Goal: Task Accomplishment & Management: Use online tool/utility

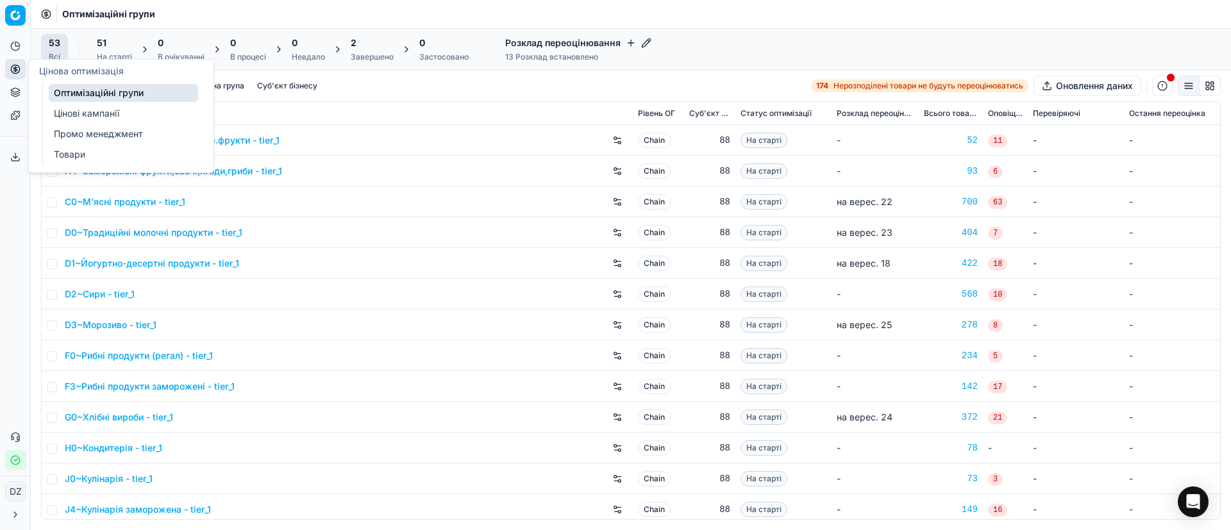
click at [19, 71] on circle at bounding box center [15, 69] width 8 height 8
click at [99, 95] on link "Оптимізаційні групи" at bounding box center [123, 93] width 149 height 18
click at [19, 65] on icon at bounding box center [15, 69] width 10 height 10
click at [74, 94] on link "Оптимізаційні групи" at bounding box center [123, 93] width 149 height 18
click at [140, 95] on link "Оптимізаційні групи" at bounding box center [123, 93] width 149 height 18
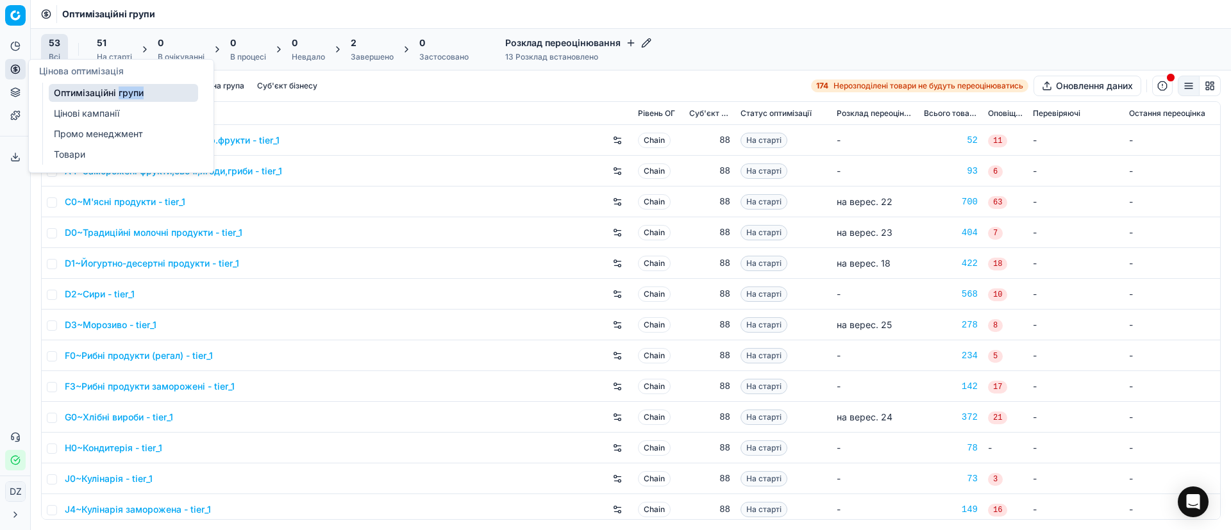
click at [140, 95] on link "Оптимізаційні групи" at bounding box center [123, 93] width 149 height 18
click at [355, 142] on div "A2~Квашені,солені або ін.чин.обр.фрукти - tier_1" at bounding box center [346, 140] width 563 height 21
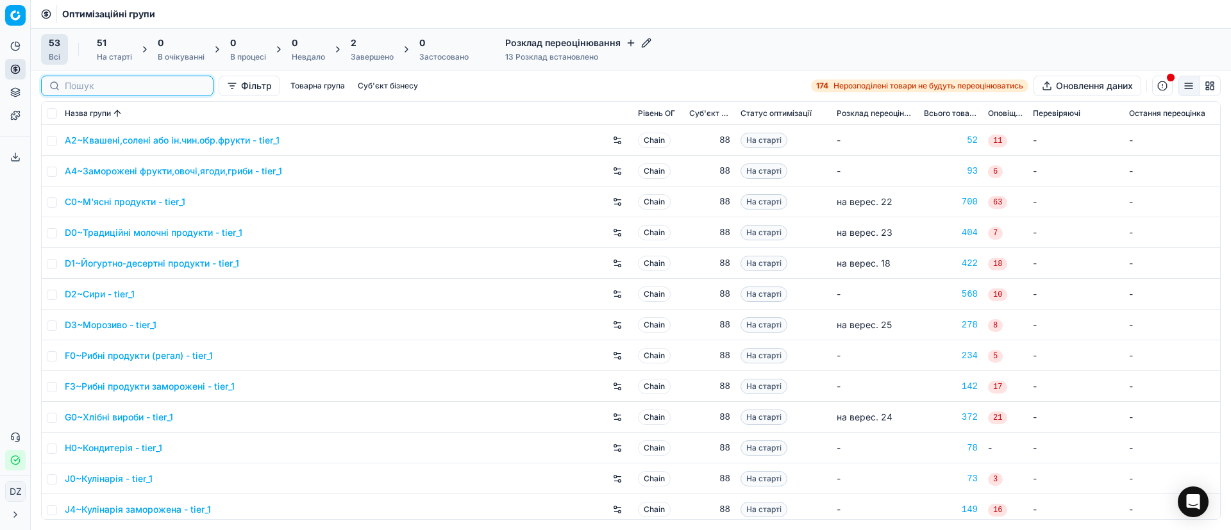
click at [79, 85] on input at bounding box center [135, 86] width 140 height 13
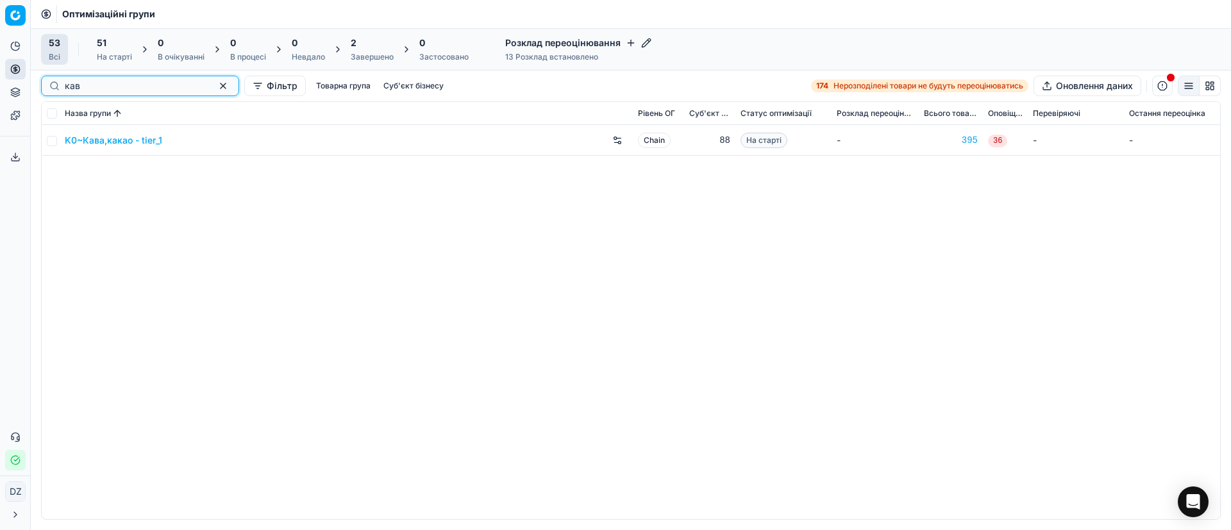
type input "кав"
click at [115, 139] on link "K0~Кава,какао - tier_1" at bounding box center [113, 140] width 97 height 13
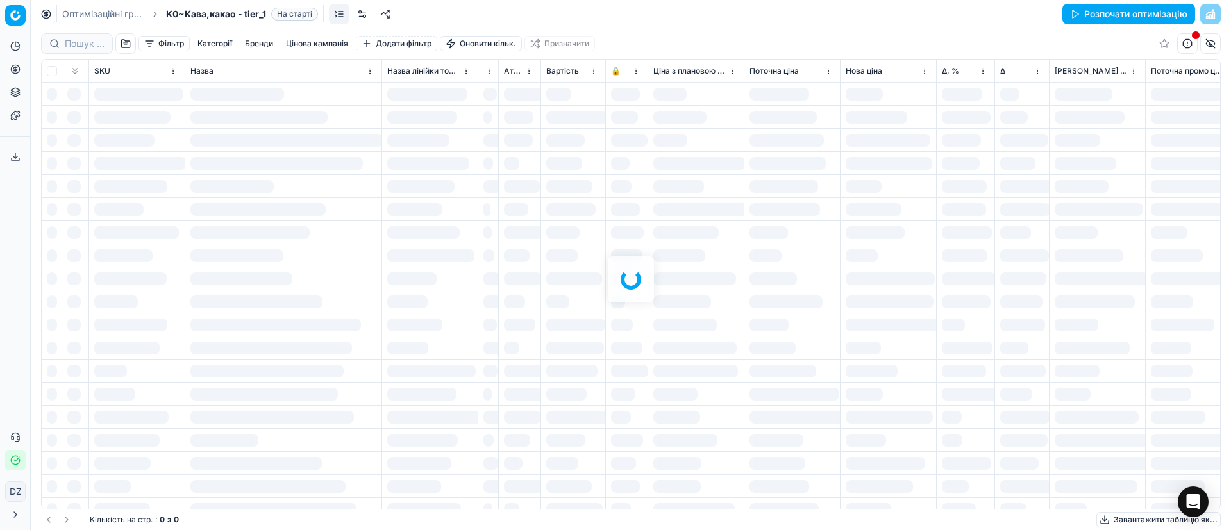
click at [1102, 12] on button "Розпочати оптимізацію" at bounding box center [1128, 14] width 133 height 21
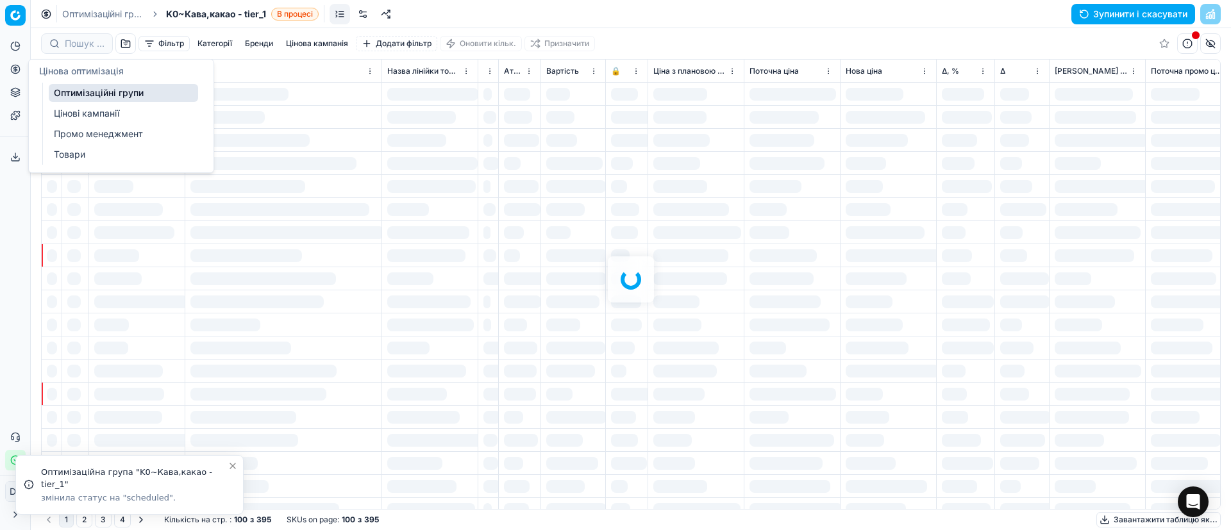
click at [20, 71] on icon at bounding box center [15, 69] width 10 height 10
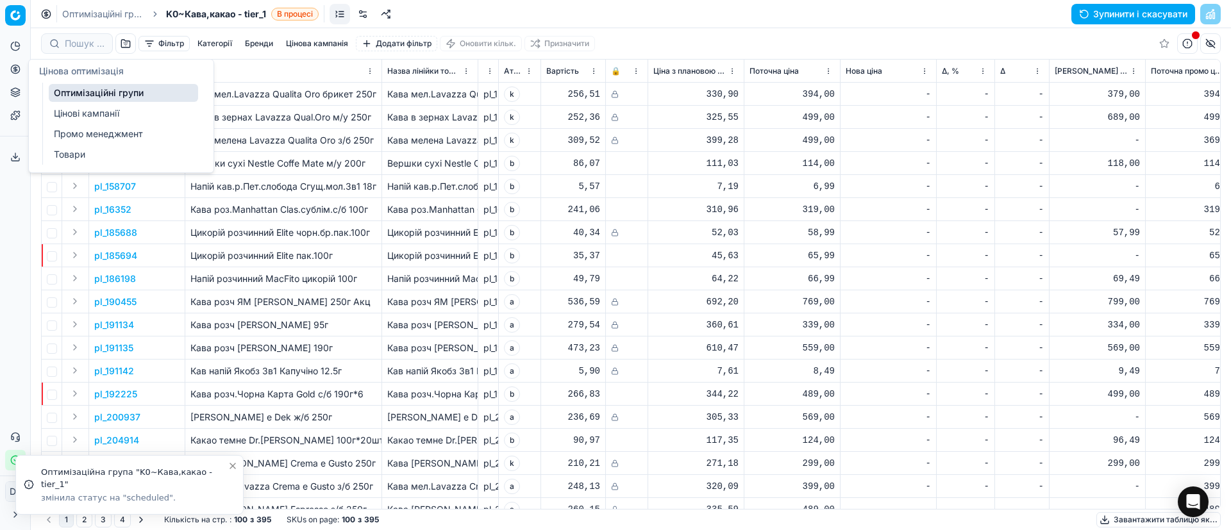
click at [95, 92] on link "Оптимізаційні групи" at bounding box center [123, 93] width 149 height 18
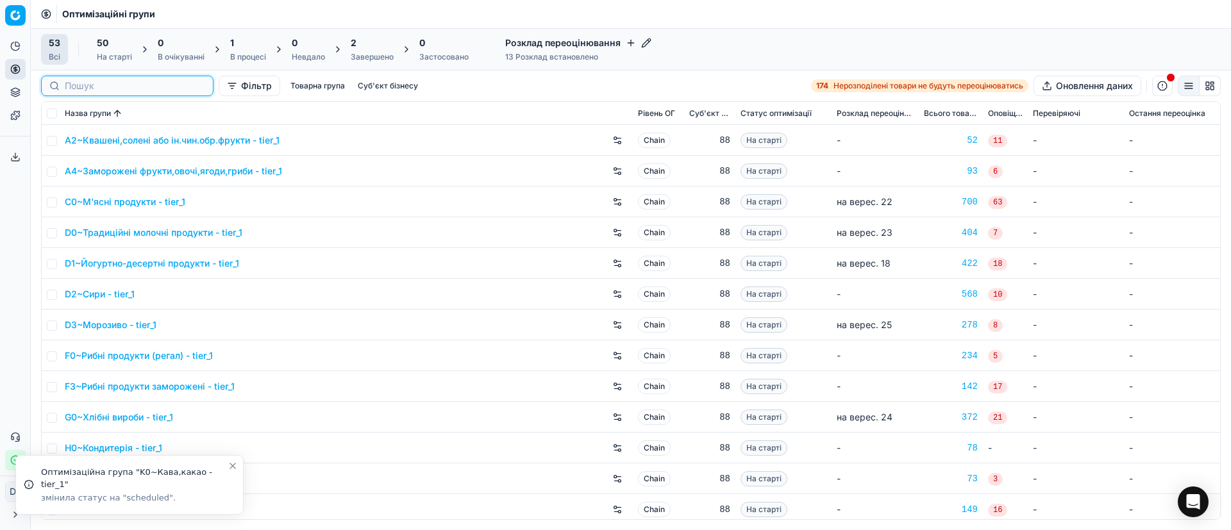
click at [75, 86] on input at bounding box center [135, 86] width 140 height 13
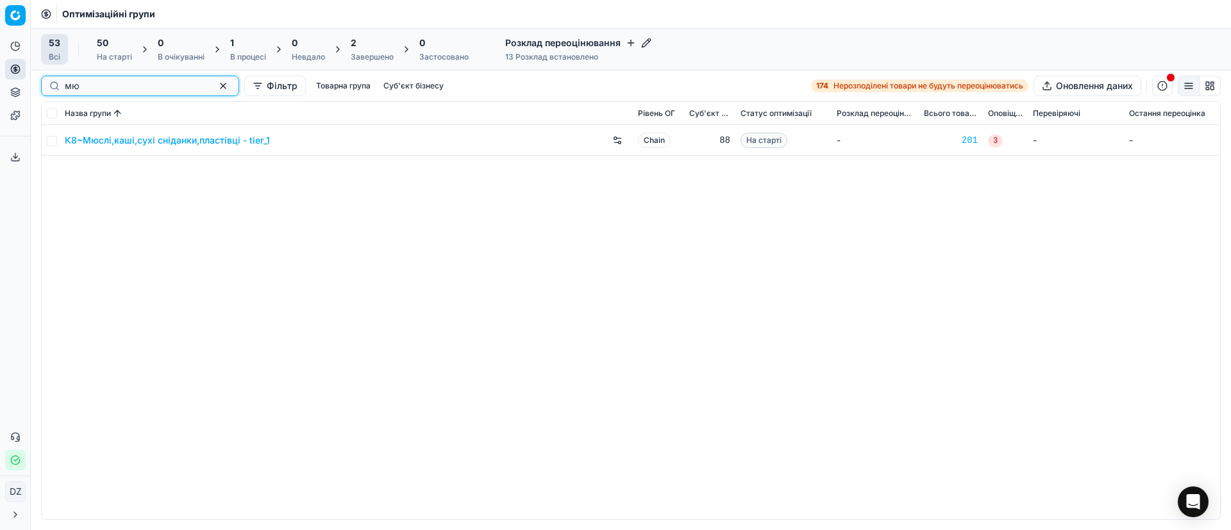
type input "мю"
click at [114, 144] on link "K8~Мюслі,каші,сухі сніданки,пластівці - tier_1" at bounding box center [167, 140] width 205 height 13
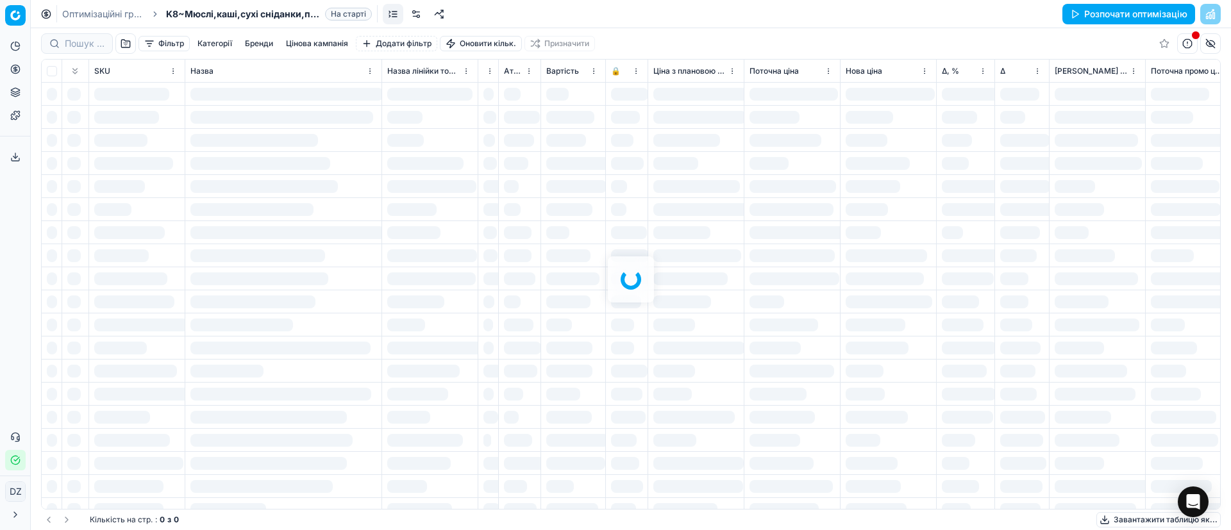
click at [1130, 14] on button "Розпочати оптимізацію" at bounding box center [1128, 14] width 133 height 21
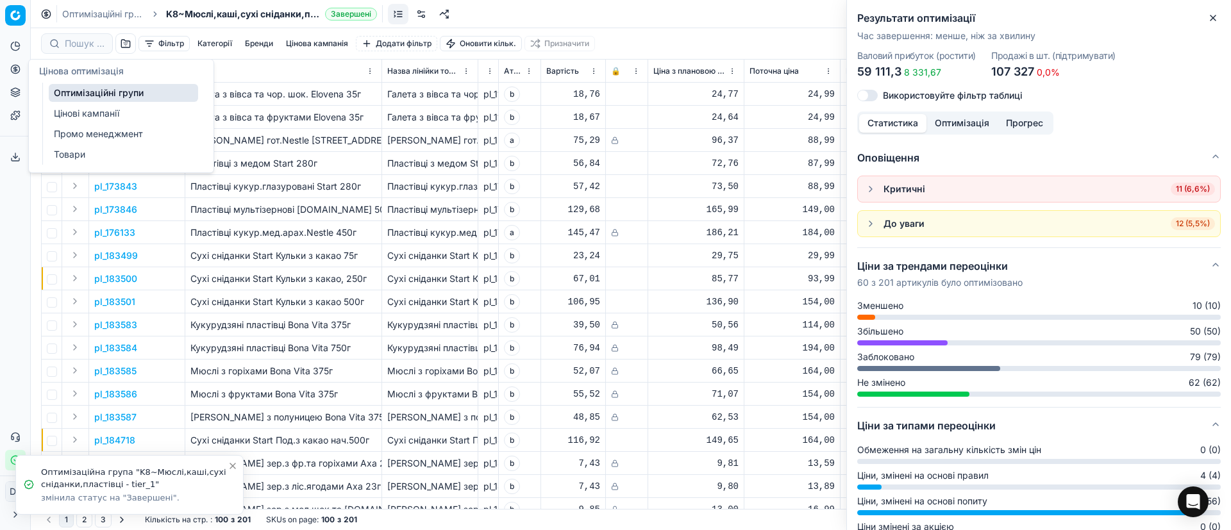
click at [11, 71] on icon at bounding box center [15, 69] width 10 height 10
click at [85, 88] on link "Оптимізаційні групи" at bounding box center [123, 93] width 149 height 18
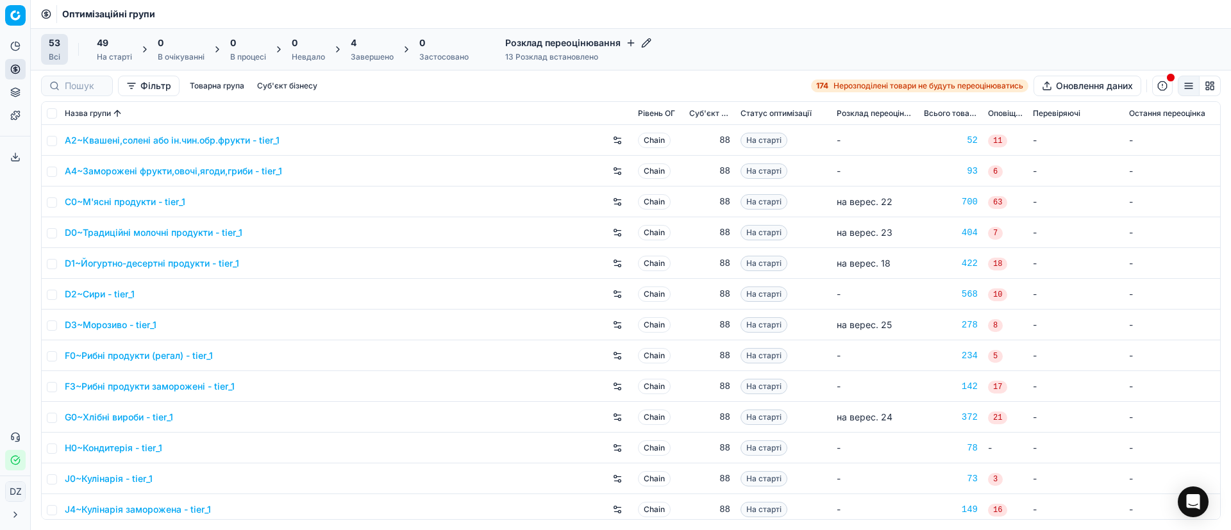
click at [355, 35] on div "4 Завершено" at bounding box center [372, 49] width 58 height 31
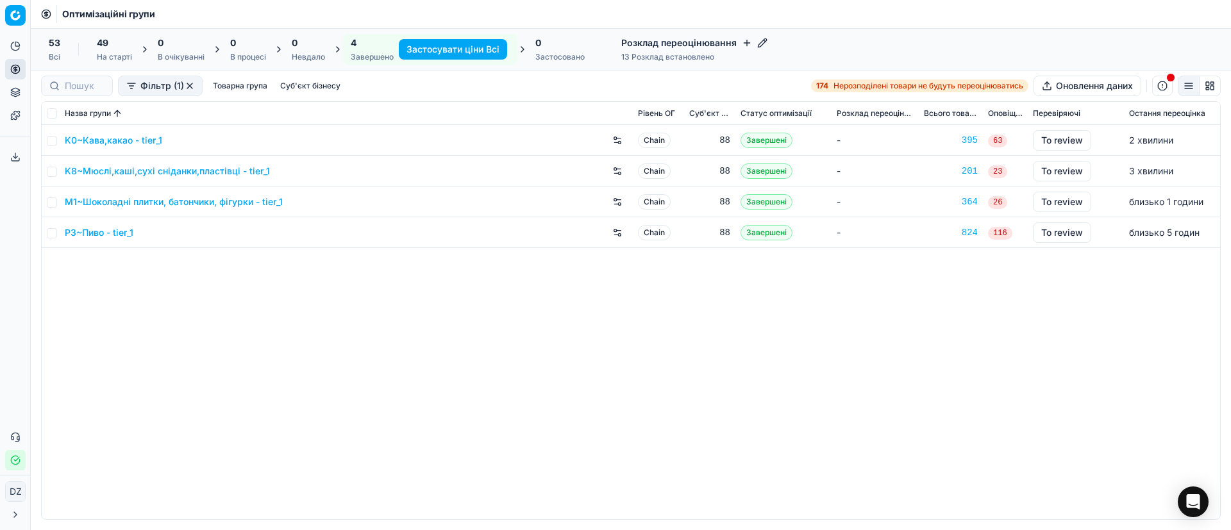
click at [128, 172] on link "K8~Мюслі,каші,сухі сніданки,пластівці - tier_1" at bounding box center [167, 171] width 205 height 13
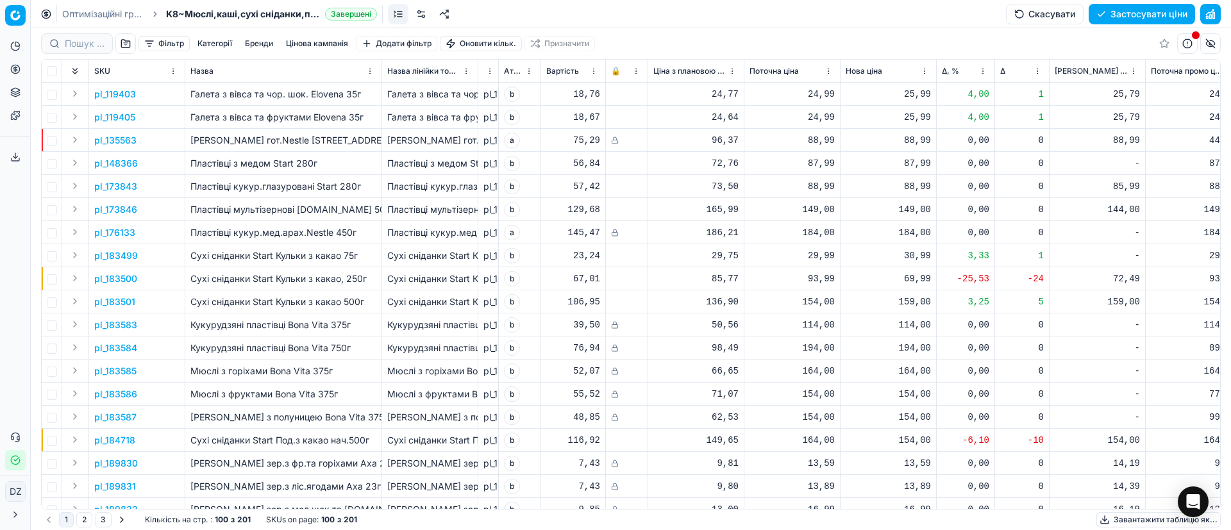
click at [324, 38] on button "Цінова кампанія" at bounding box center [317, 43] width 72 height 15
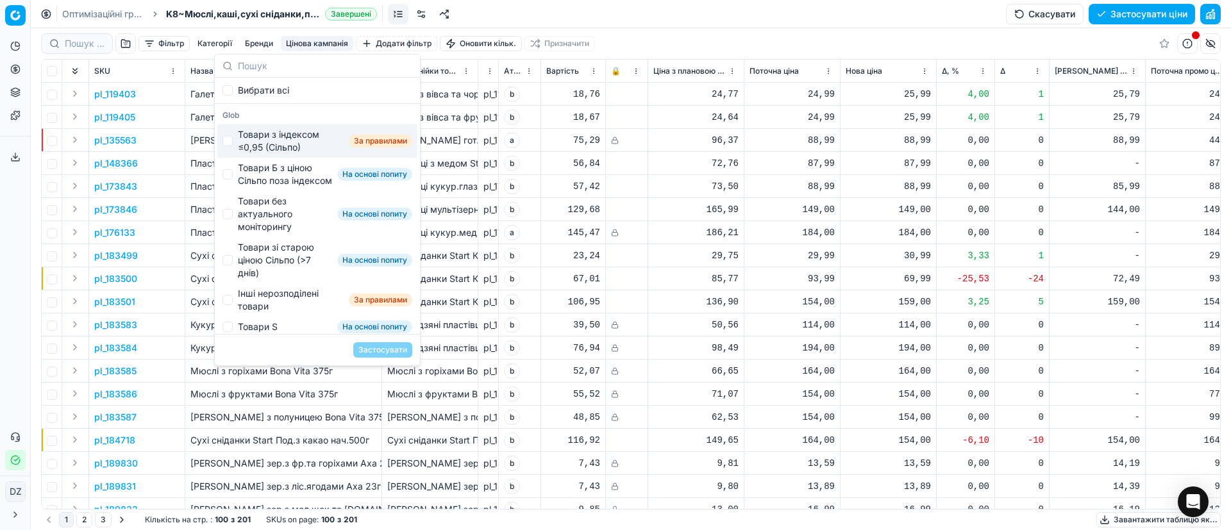
click at [260, 145] on div "Товари з індексом ≤0,95 (Сільпо)" at bounding box center [291, 141] width 106 height 26
checkbox input "true"
drag, startPoint x: 260, startPoint y: 177, endPoint x: 262, endPoint y: 214, distance: 36.6
click at [260, 179] on div "Товари Б з ціною Сільпо поза індексом" at bounding box center [285, 175] width 94 height 26
checkbox input "true"
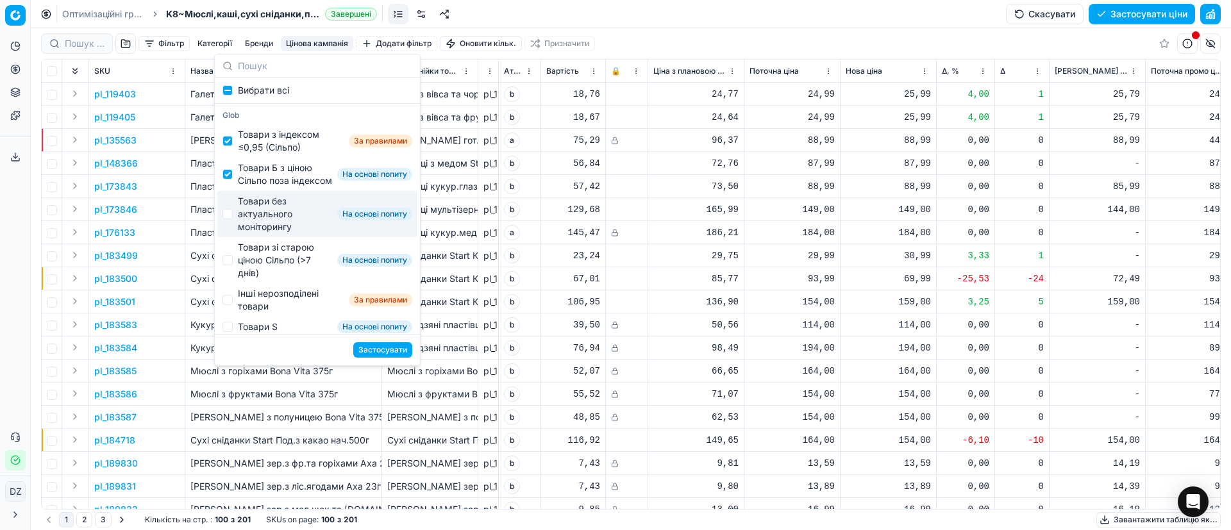
click at [265, 217] on div "Товари без актуального моніторингу" at bounding box center [285, 214] width 94 height 38
checkbox input "true"
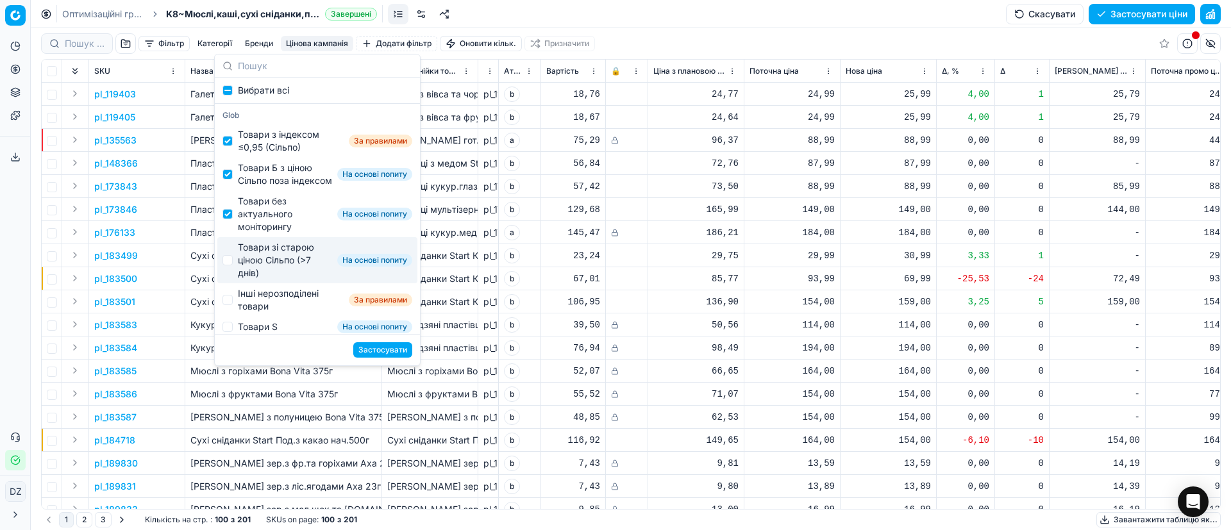
drag, startPoint x: 266, startPoint y: 272, endPoint x: 271, endPoint y: 307, distance: 35.6
click at [266, 274] on div "Товари зі старою ціною Сільпо (>7 днів)" at bounding box center [285, 260] width 94 height 38
checkbox input "true"
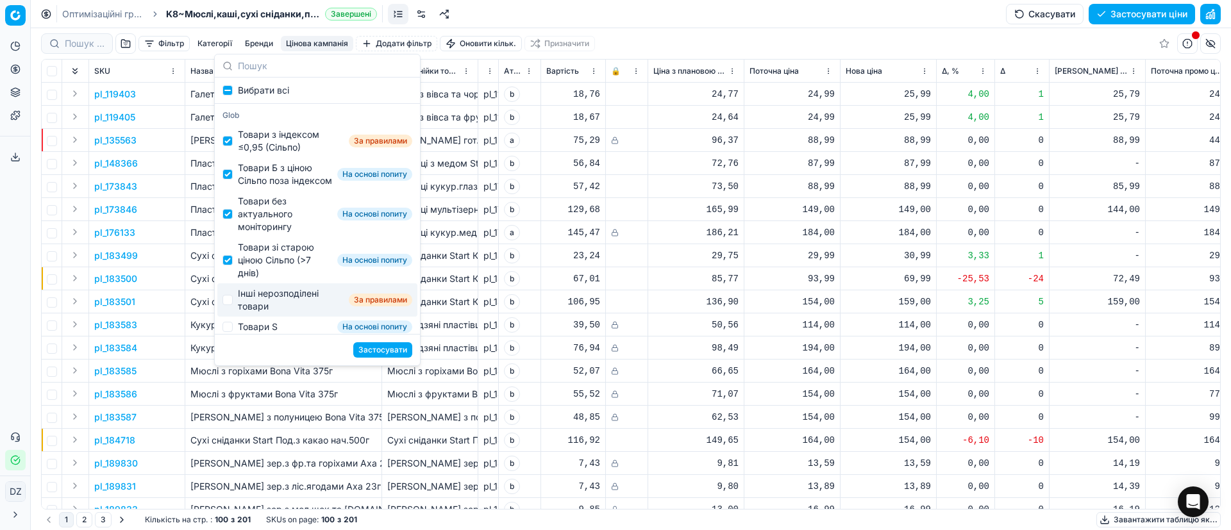
click at [273, 312] on div "Інші нерозподілені товари" at bounding box center [291, 300] width 106 height 26
checkbox input "true"
click at [399, 349] on button "Застосувати" at bounding box center [382, 349] width 59 height 15
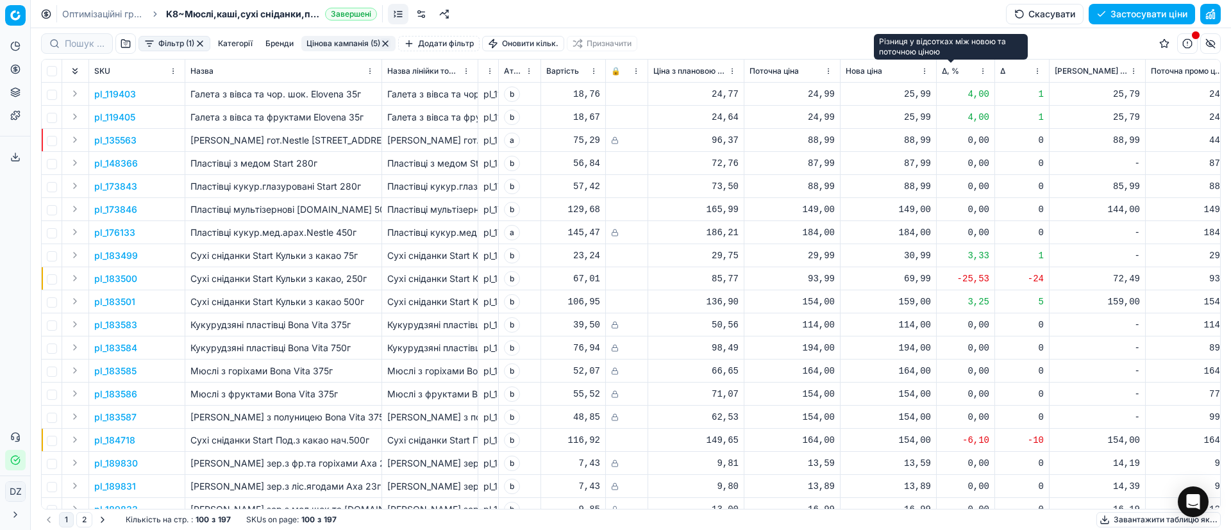
click at [944, 69] on span "Δ, %" at bounding box center [950, 71] width 17 height 10
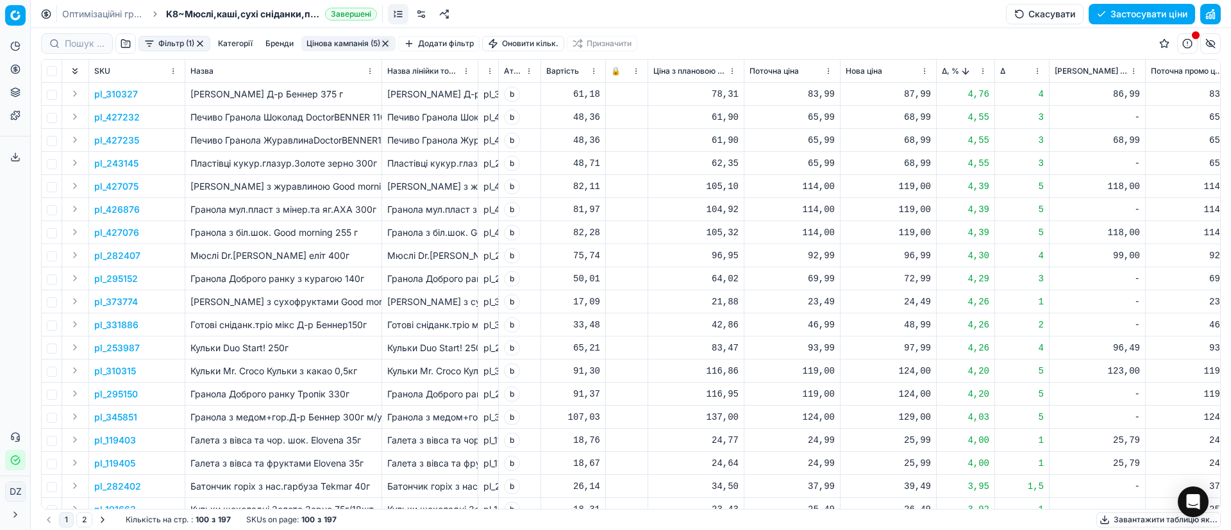
click at [119, 95] on p "pl_310327" at bounding box center [116, 94] width 44 height 13
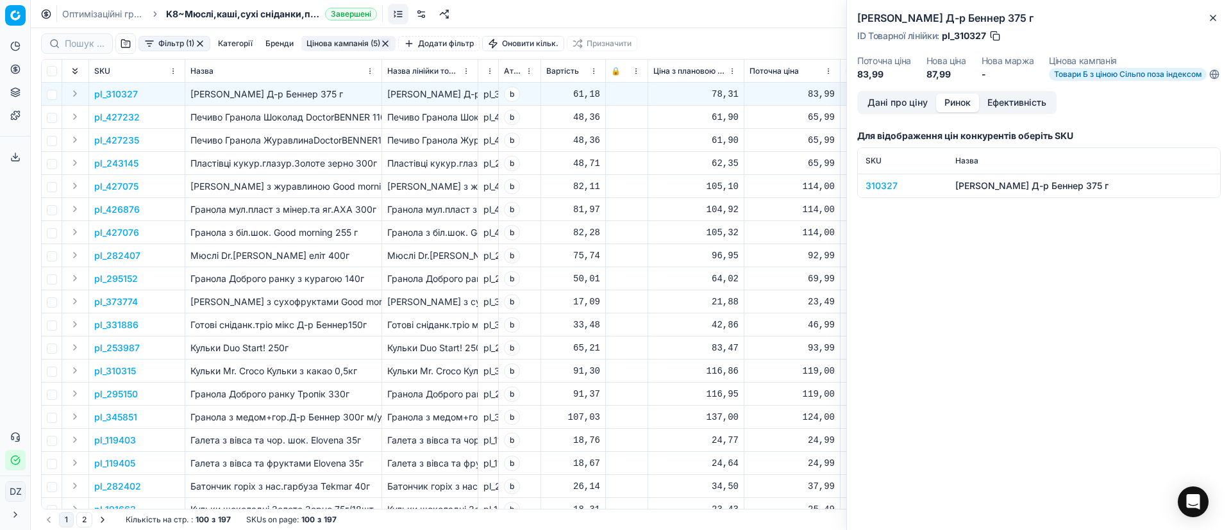
click at [953, 112] on button "Ринок" at bounding box center [957, 103] width 43 height 19
click at [873, 192] on div "310327" at bounding box center [903, 186] width 74 height 13
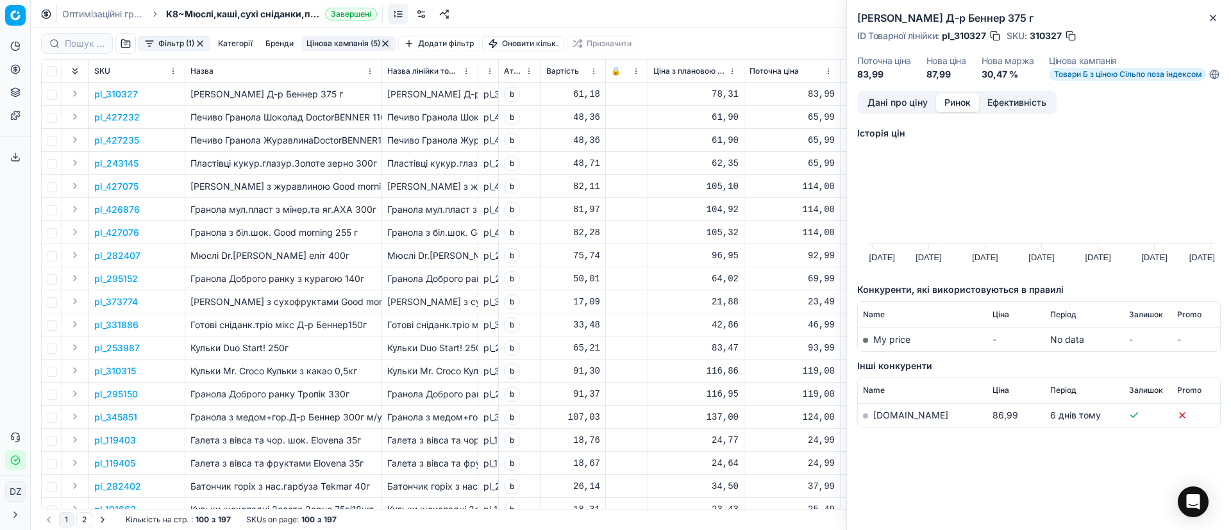
click at [896, 421] on link "[DOMAIN_NAME]" at bounding box center [910, 415] width 75 height 11
click at [1211, 16] on icon "button" at bounding box center [1213, 18] width 10 height 10
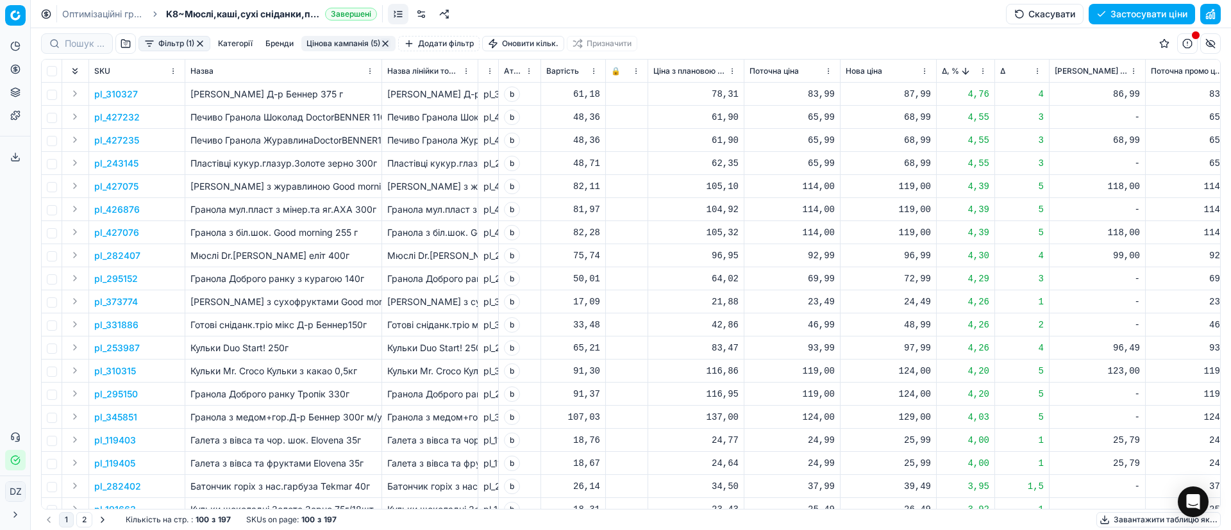
click at [119, 144] on p "pl_427235" at bounding box center [116, 140] width 45 height 13
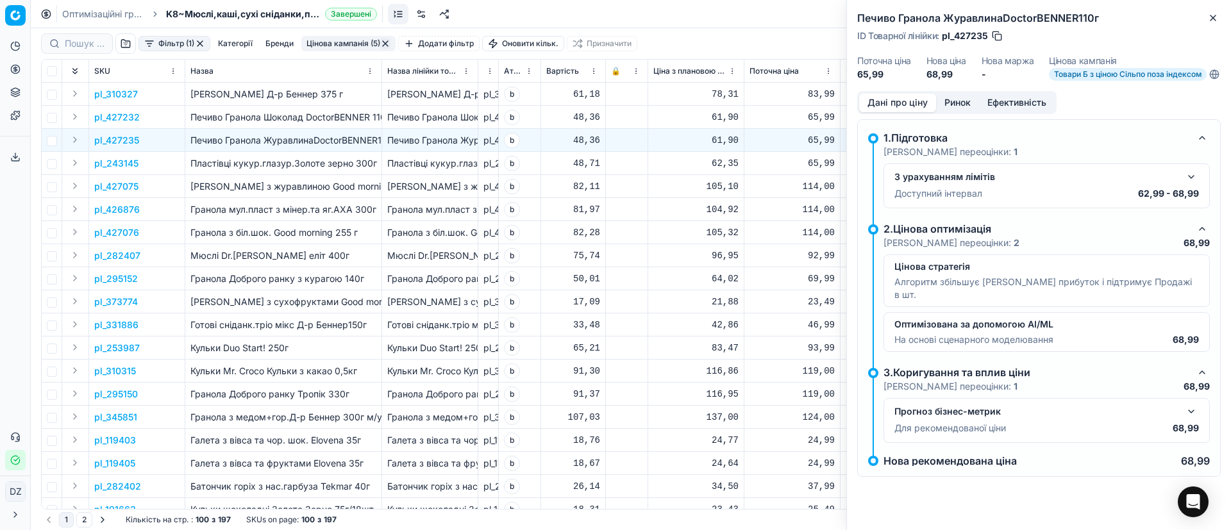
click at [947, 108] on button "Ринок" at bounding box center [957, 103] width 43 height 19
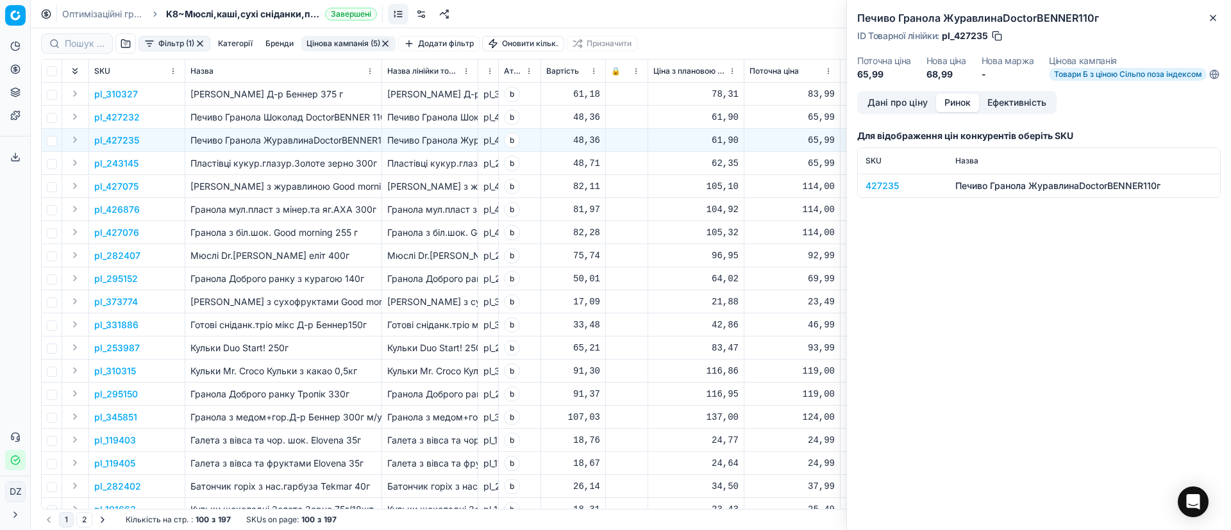
click at [878, 189] on div "427235" at bounding box center [903, 186] width 74 height 13
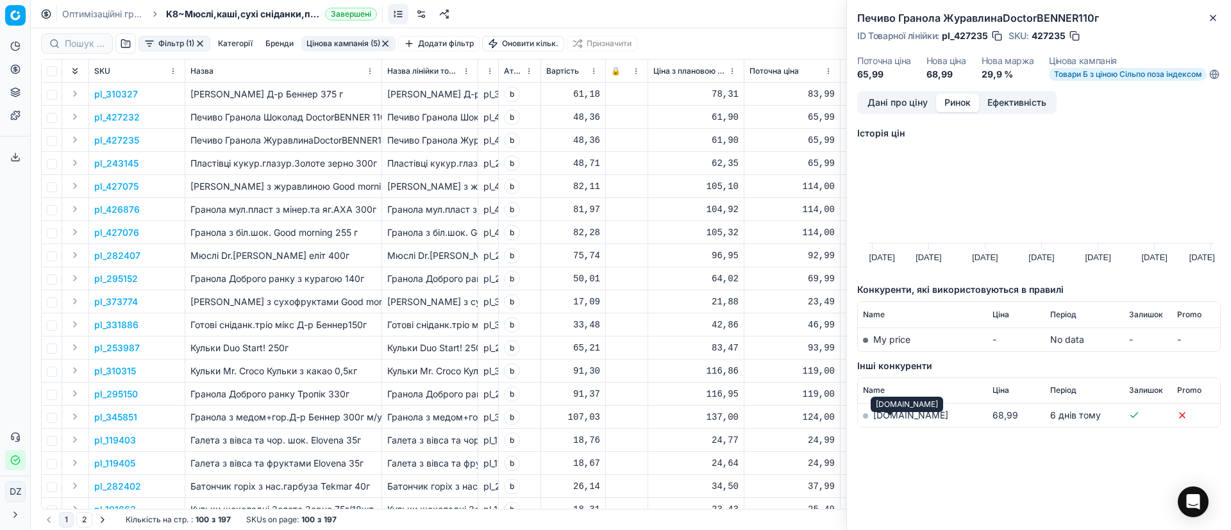
click at [891, 421] on link "[DOMAIN_NAME]" at bounding box center [910, 415] width 75 height 11
click at [1214, 13] on icon "button" at bounding box center [1213, 18] width 10 height 10
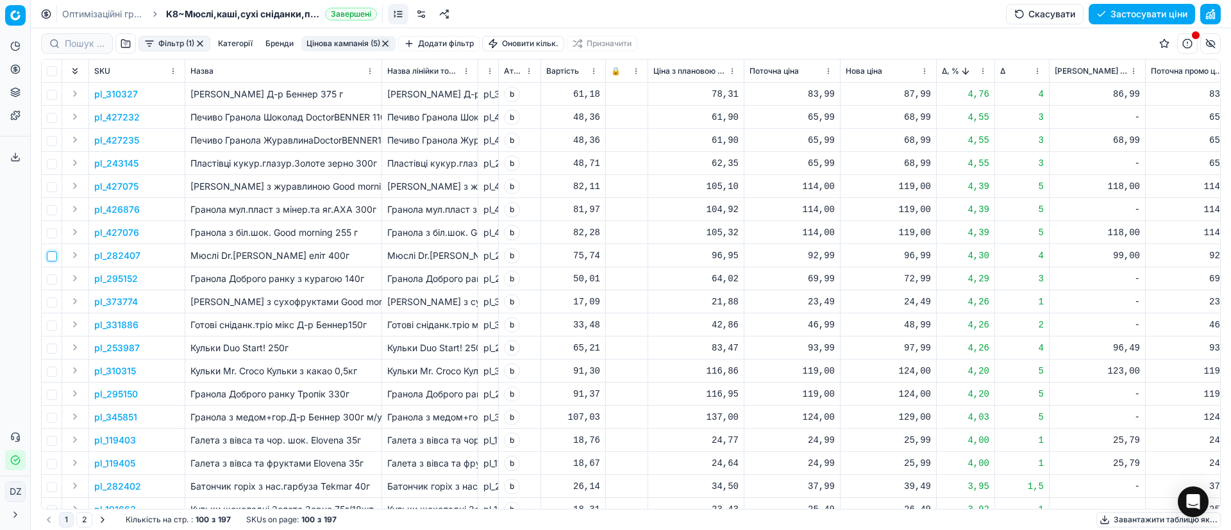
click at [55, 260] on input "checkbox" at bounding box center [52, 256] width 10 height 10
checkbox input "true"
click at [132, 260] on p "pl_282407" at bounding box center [117, 255] width 46 height 13
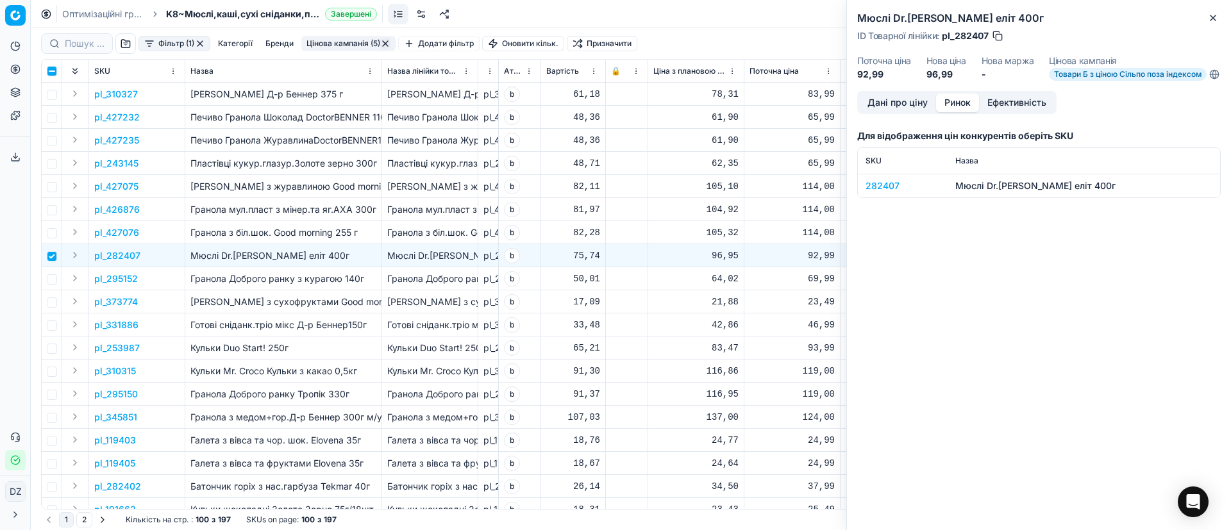
click at [949, 110] on button "Ринок" at bounding box center [957, 103] width 43 height 19
click at [884, 192] on div "282407" at bounding box center [903, 186] width 74 height 13
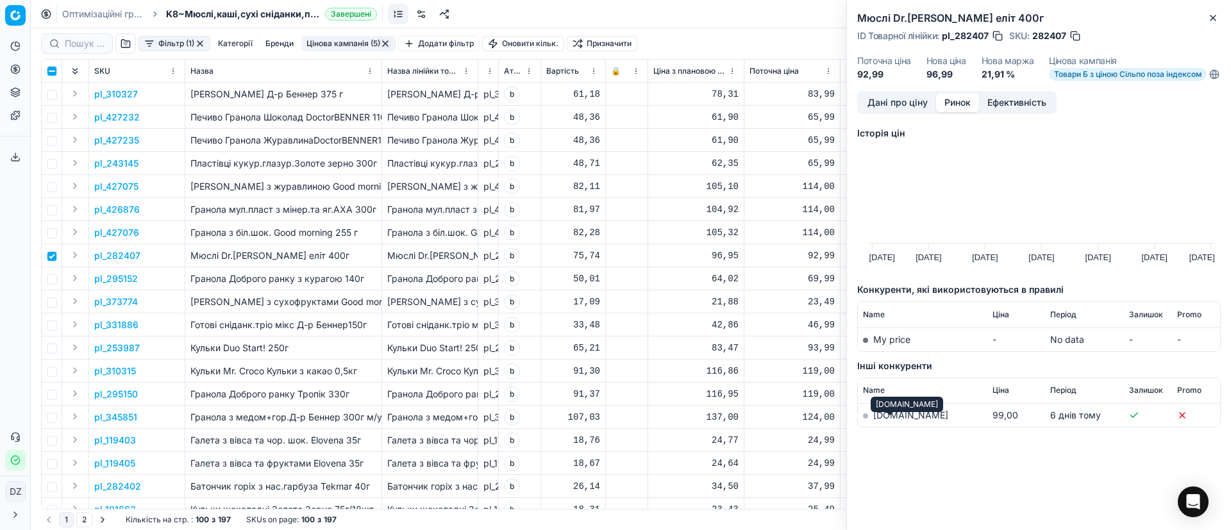
click at [880, 421] on link "[DOMAIN_NAME]" at bounding box center [910, 415] width 75 height 11
click at [1219, 16] on button "Close" at bounding box center [1212, 17] width 15 height 15
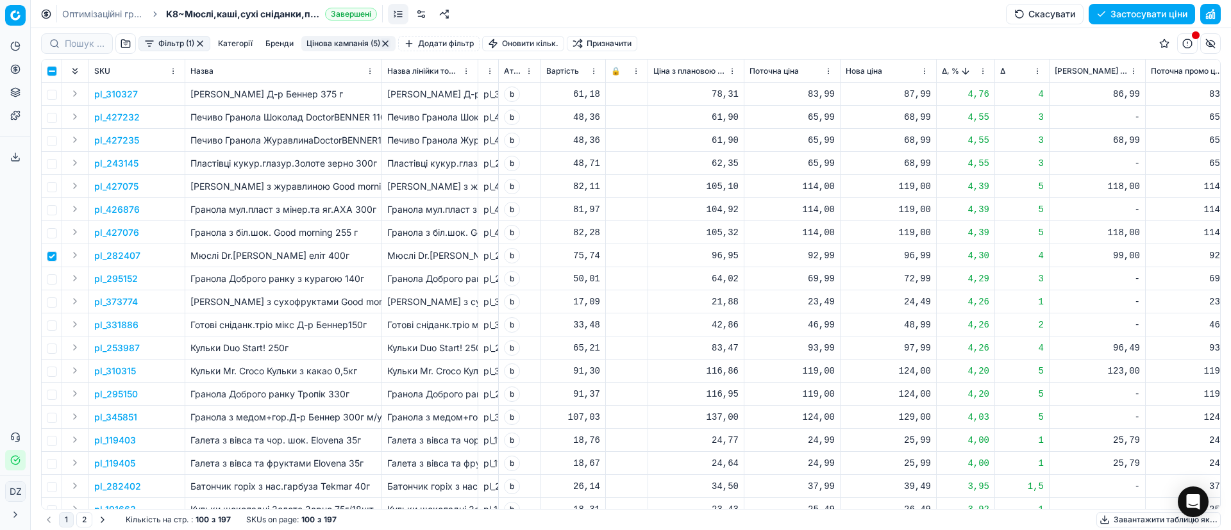
click at [916, 258] on div "96,99" at bounding box center [888, 255] width 85 height 13
drag, startPoint x: 934, startPoint y: 362, endPoint x: 836, endPoint y: 364, distance: 98.1
click at [836, 364] on dl "Поточна: 92,99 Оптимум: 96,99 Вручну: 96.99" at bounding box center [888, 342] width 185 height 83
type input "98.99"
click at [57, 255] on td at bounding box center [52, 255] width 21 height 23
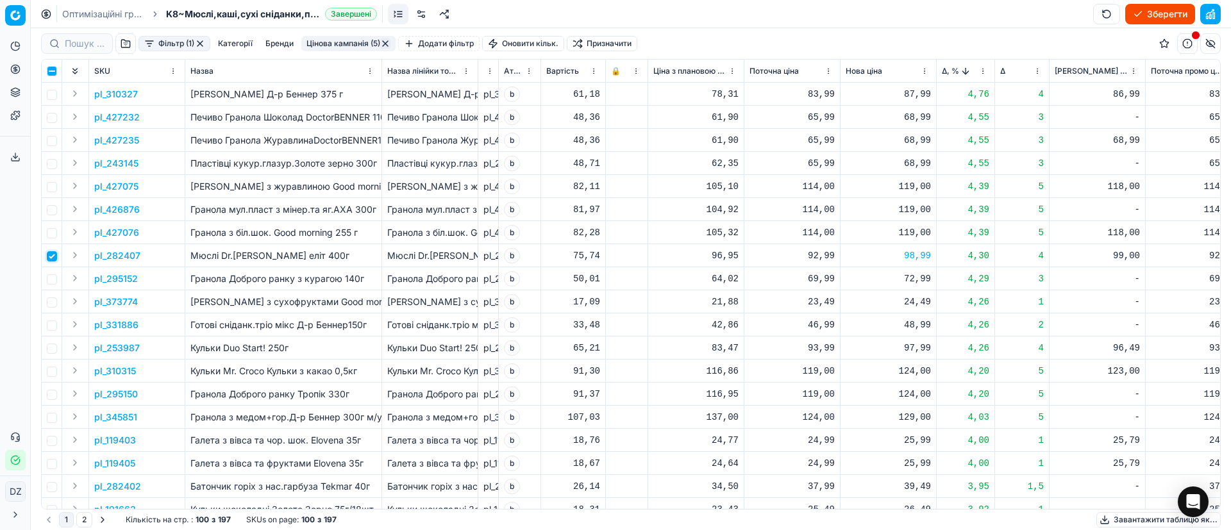
click at [47, 258] on input "checkbox" at bounding box center [52, 256] width 10 height 10
checkbox input "false"
click at [948, 71] on span "Δ, %" at bounding box center [950, 71] width 17 height 10
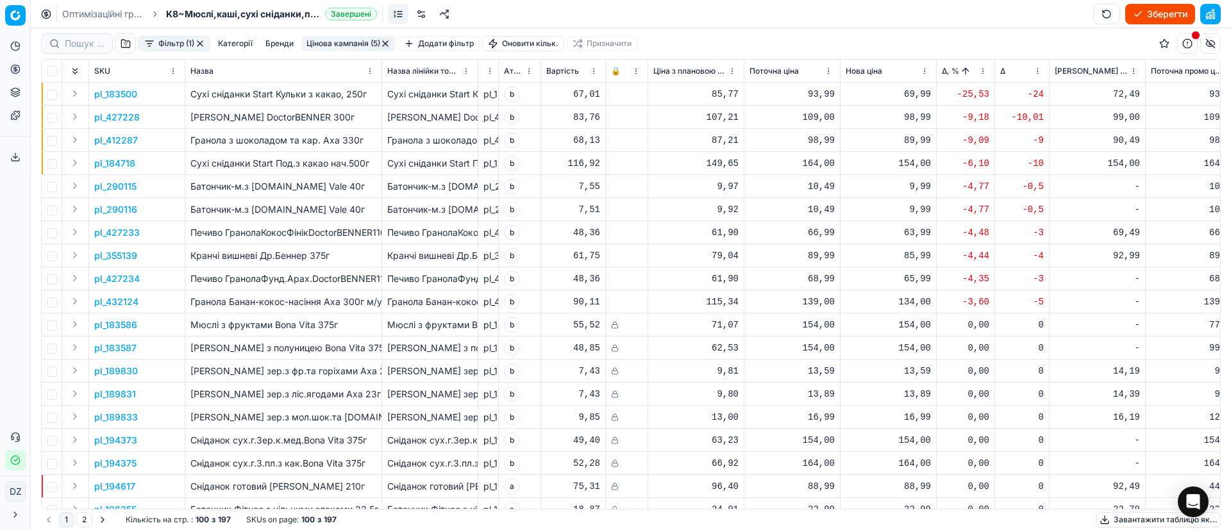
click at [110, 95] on p "pl_183500" at bounding box center [115, 94] width 43 height 13
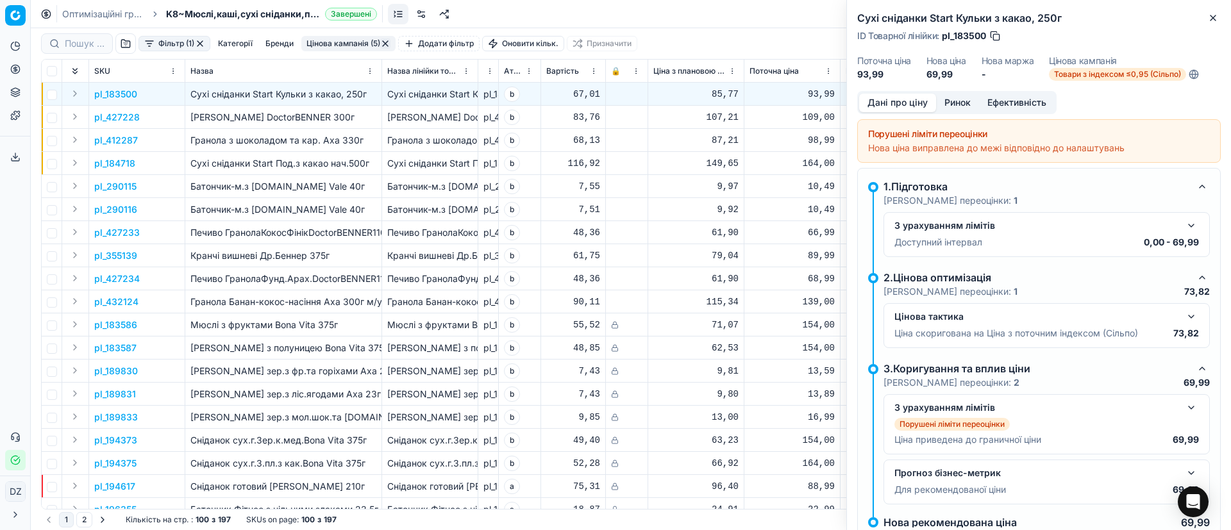
click at [966, 100] on button "Ринок" at bounding box center [957, 103] width 43 height 19
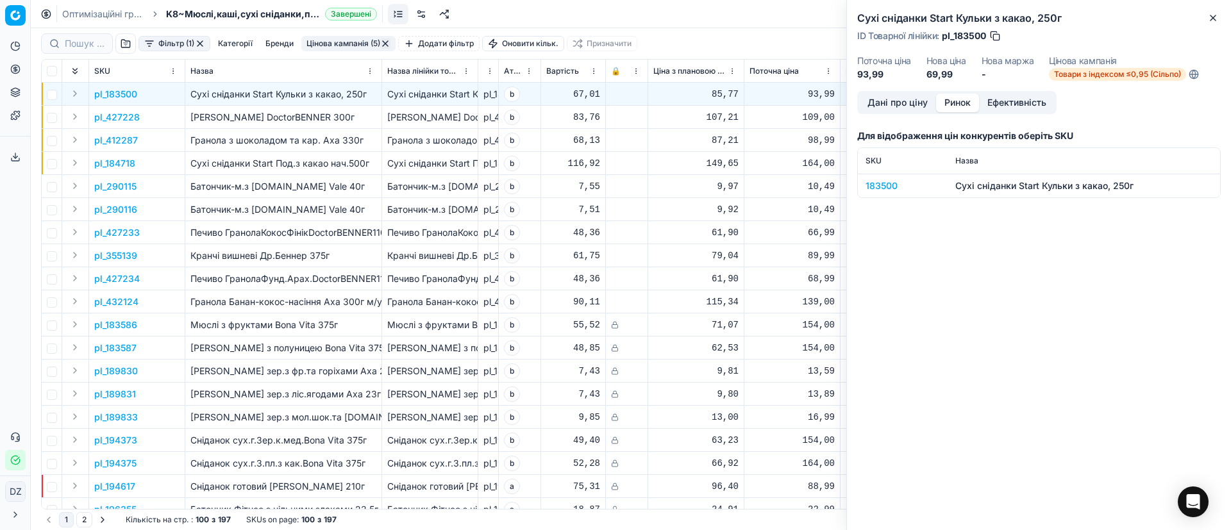
click at [889, 191] on td "183500" at bounding box center [903, 186] width 90 height 24
click at [876, 189] on div "183500" at bounding box center [903, 186] width 74 height 13
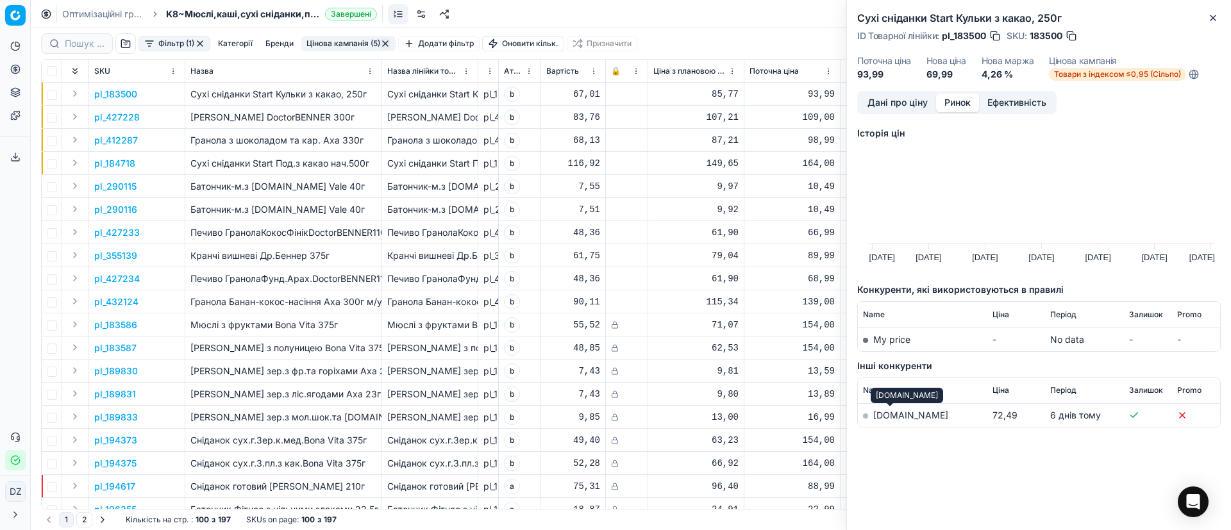
click at [895, 414] on link "[DOMAIN_NAME]" at bounding box center [910, 415] width 75 height 11
click at [1219, 15] on button "Close" at bounding box center [1212, 17] width 15 height 15
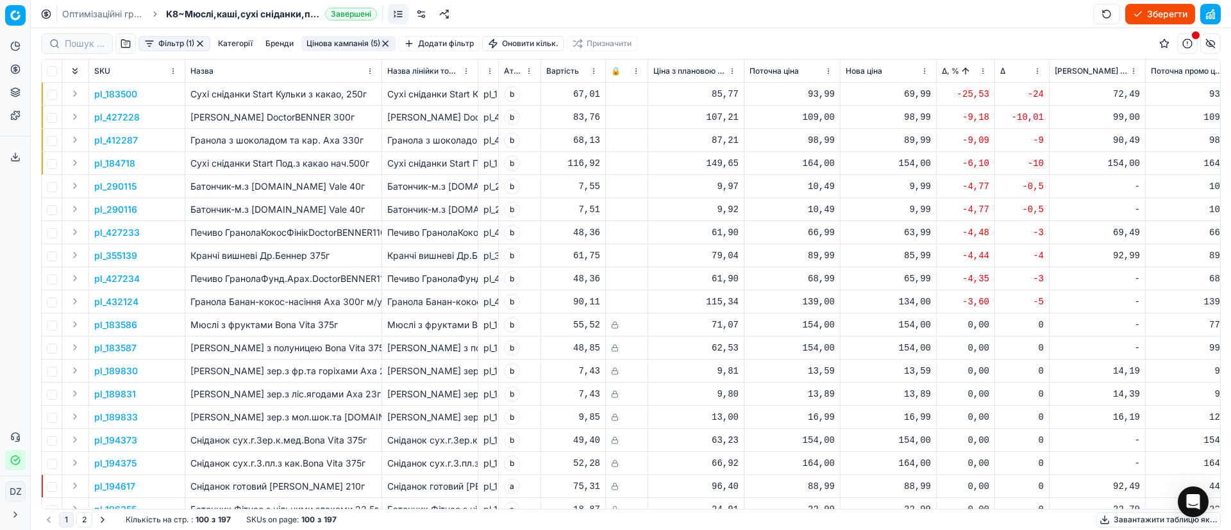
click at [918, 96] on div "69,99" at bounding box center [888, 94] width 85 height 13
click at [1121, 99] on div "72,49" at bounding box center [1097, 94] width 85 height 13
click at [909, 92] on div "69,99" at bounding box center [888, 94] width 85 height 13
drag, startPoint x: 935, startPoint y: 209, endPoint x: 844, endPoint y: 211, distance: 91.7
click at [864, 211] on dl "Поточна: 93,99 Оптимум: 69,99 Вручну: 69.99" at bounding box center [888, 180] width 185 height 83
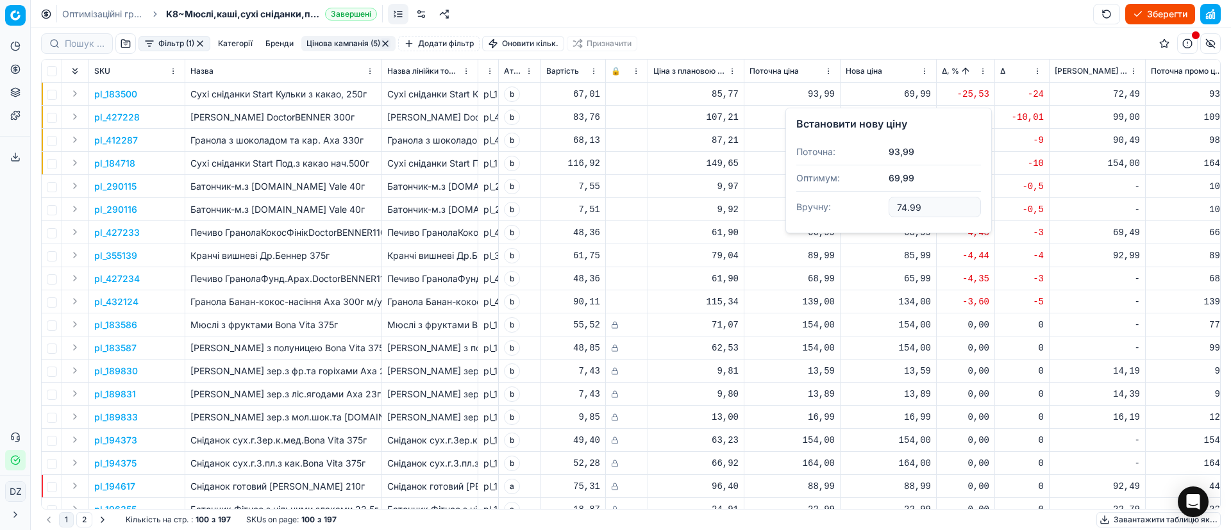
type input "74.99"
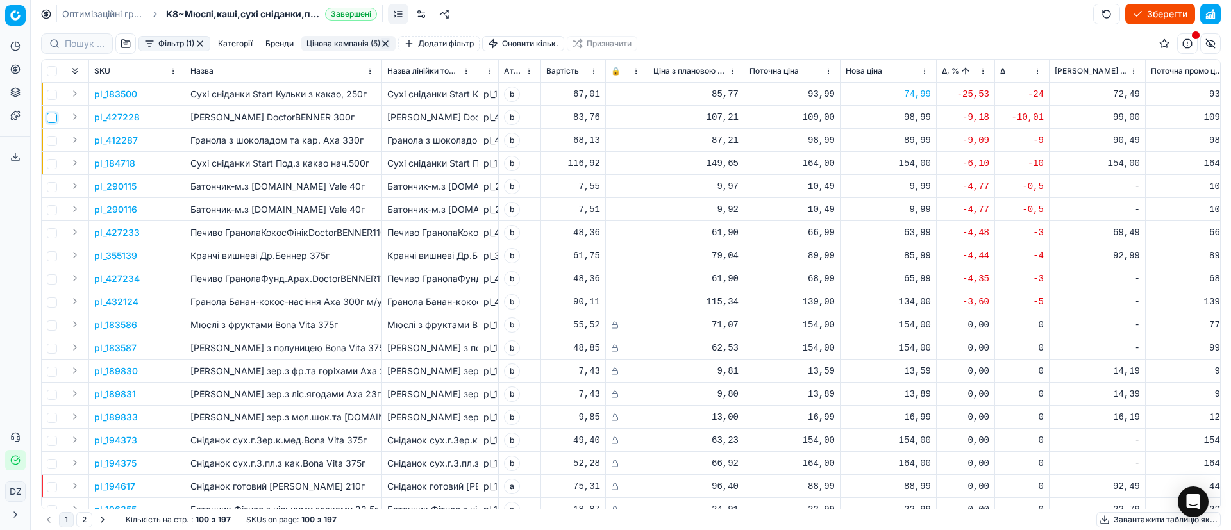
click at [53, 118] on input "checkbox" at bounding box center [52, 118] width 10 height 10
checkbox input "true"
click at [134, 117] on p "pl_427228" at bounding box center [117, 117] width 46 height 13
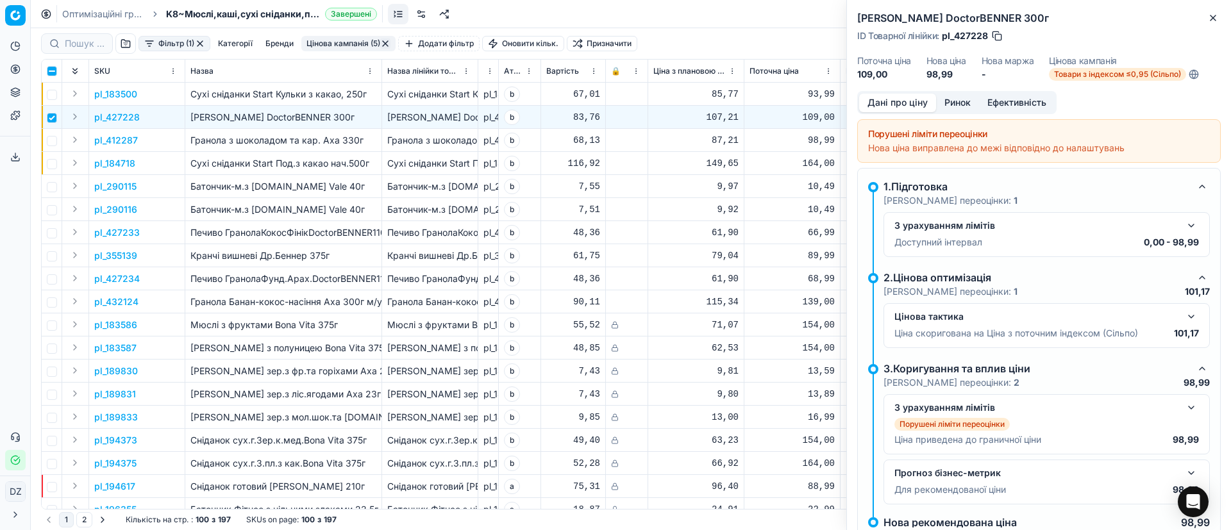
drag, startPoint x: 949, startPoint y: 100, endPoint x: 950, endPoint y: 106, distance: 6.5
click at [949, 101] on button "Ринок" at bounding box center [957, 103] width 43 height 19
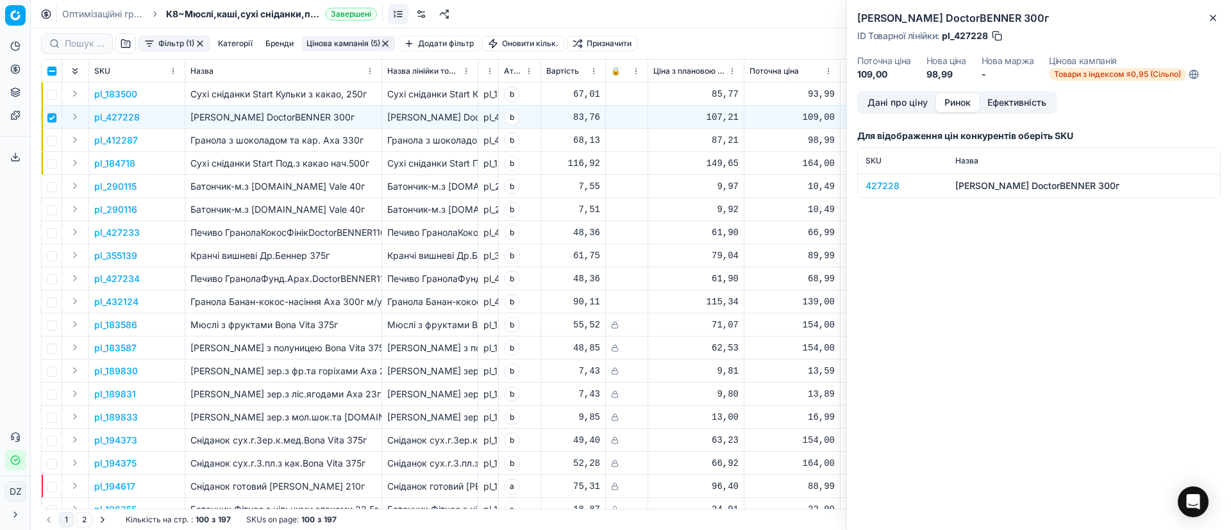
click at [879, 189] on div "427228" at bounding box center [903, 186] width 74 height 13
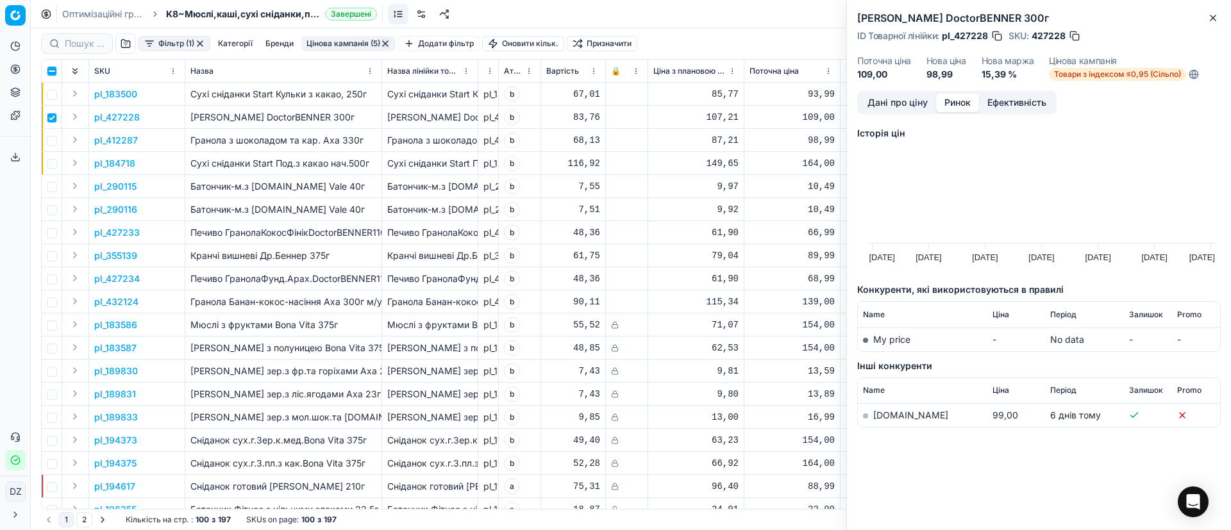
click at [890, 420] on link "[DOMAIN_NAME]" at bounding box center [910, 415] width 75 height 11
drag, startPoint x: 1214, startPoint y: 24, endPoint x: 1196, endPoint y: 31, distance: 19.1
click at [1213, 24] on button "Close" at bounding box center [1212, 17] width 15 height 15
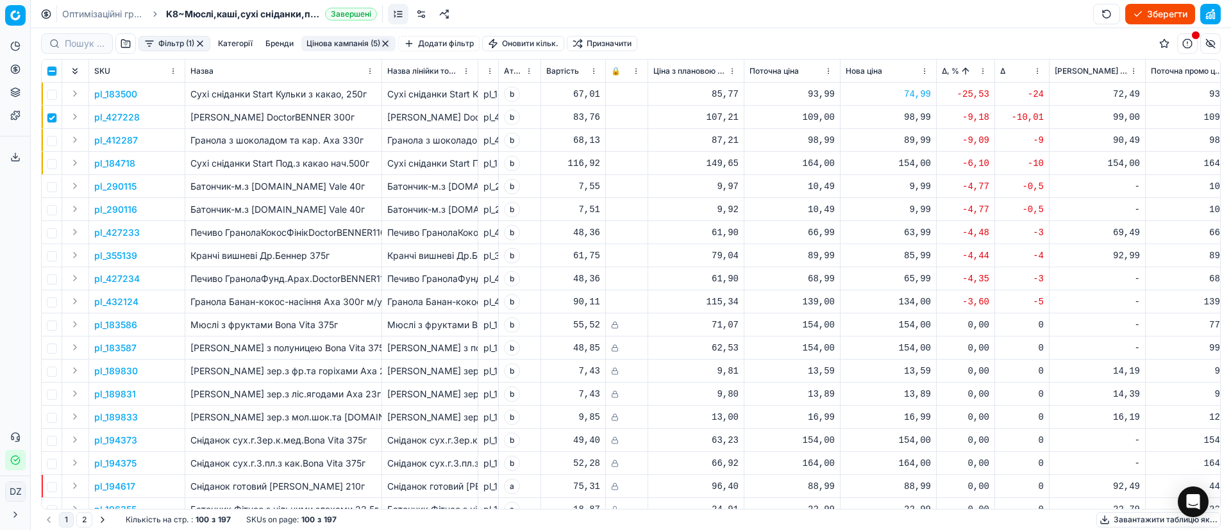
click at [917, 119] on div "98,99" at bounding box center [888, 117] width 85 height 13
drag, startPoint x: 893, startPoint y: 229, endPoint x: 793, endPoint y: 253, distance: 102.8
click at [805, 234] on dl "Поточна: 109,00 Оптимум: 98,99 Вручну: 98.99" at bounding box center [888, 203] width 185 height 83
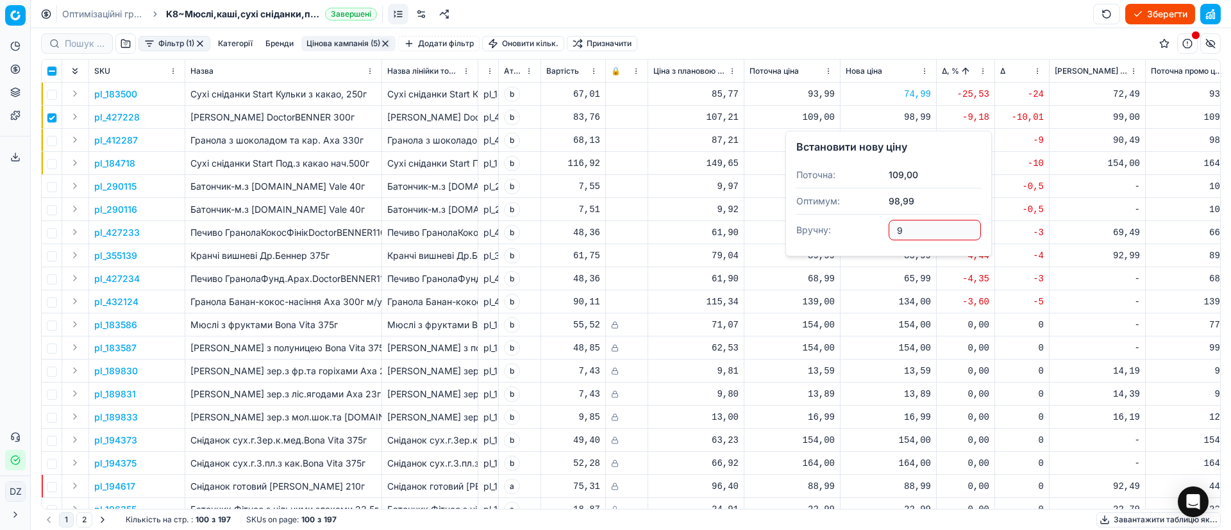
type input "99"
type input "99.0"
type input "99.99"
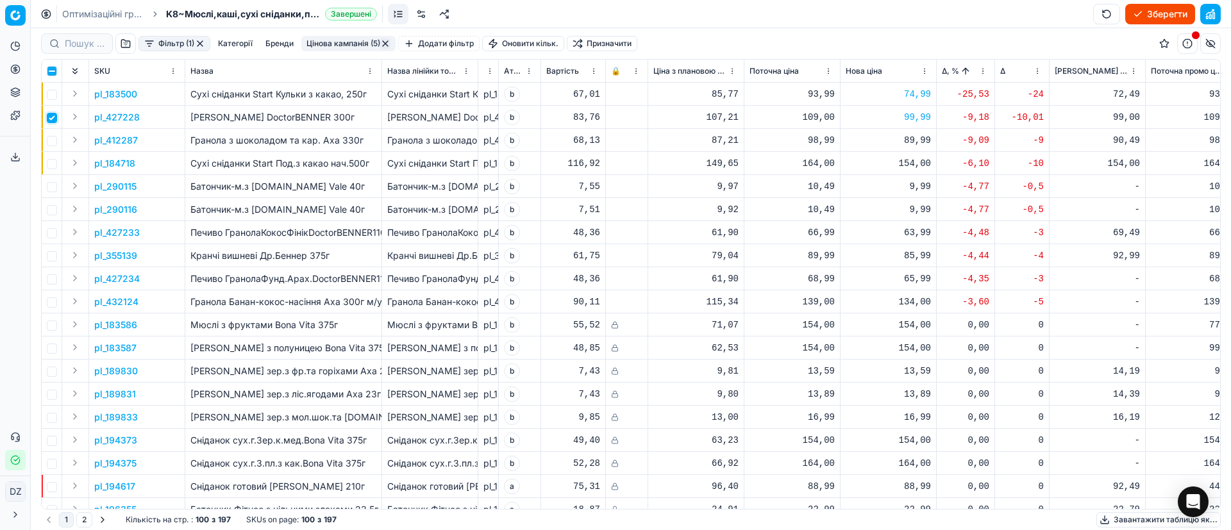
click at [51, 121] on input "checkbox" at bounding box center [52, 118] width 10 height 10
checkbox input "false"
click at [49, 142] on input "checkbox" at bounding box center [52, 141] width 10 height 10
checkbox input "true"
click at [133, 147] on td "pl_412287" at bounding box center [137, 140] width 96 height 23
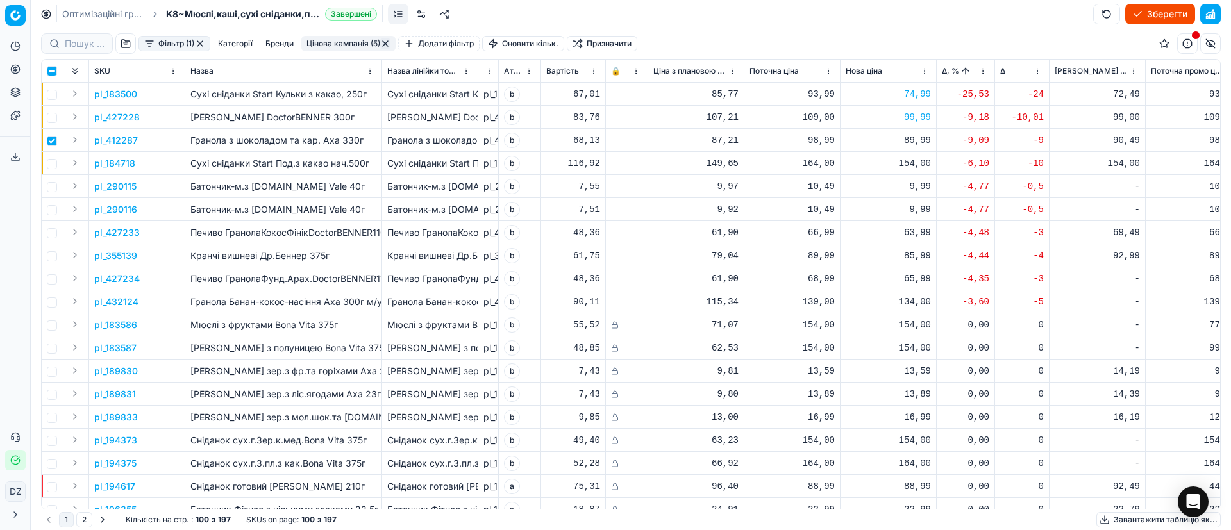
click at [131, 144] on p "pl_412287" at bounding box center [116, 140] width 44 height 13
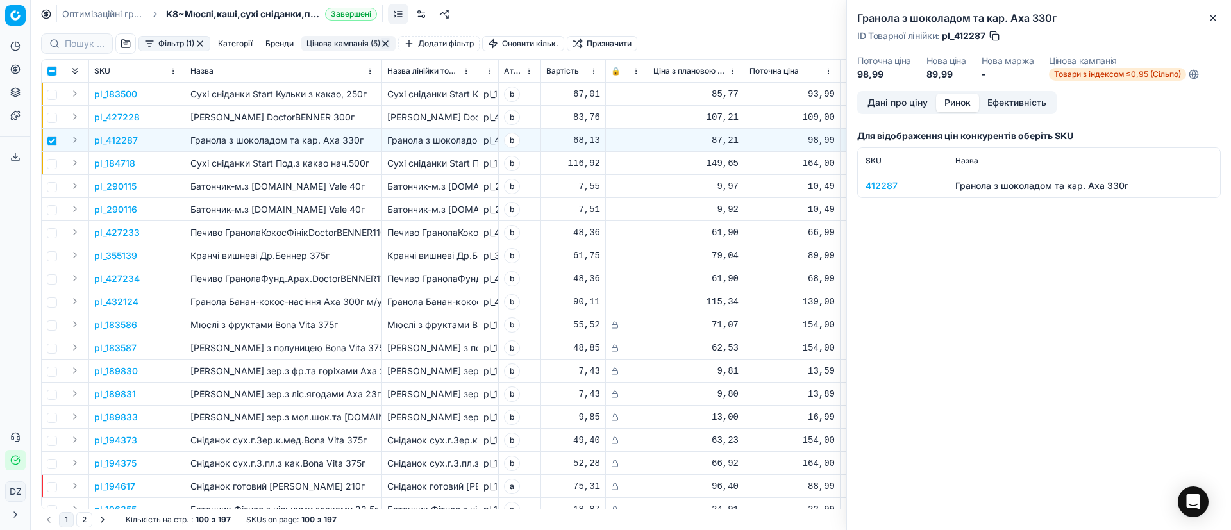
click at [959, 110] on button "Ринок" at bounding box center [957, 103] width 43 height 19
click at [885, 192] on td "412287" at bounding box center [903, 186] width 90 height 24
click at [879, 185] on div "412287" at bounding box center [903, 186] width 74 height 13
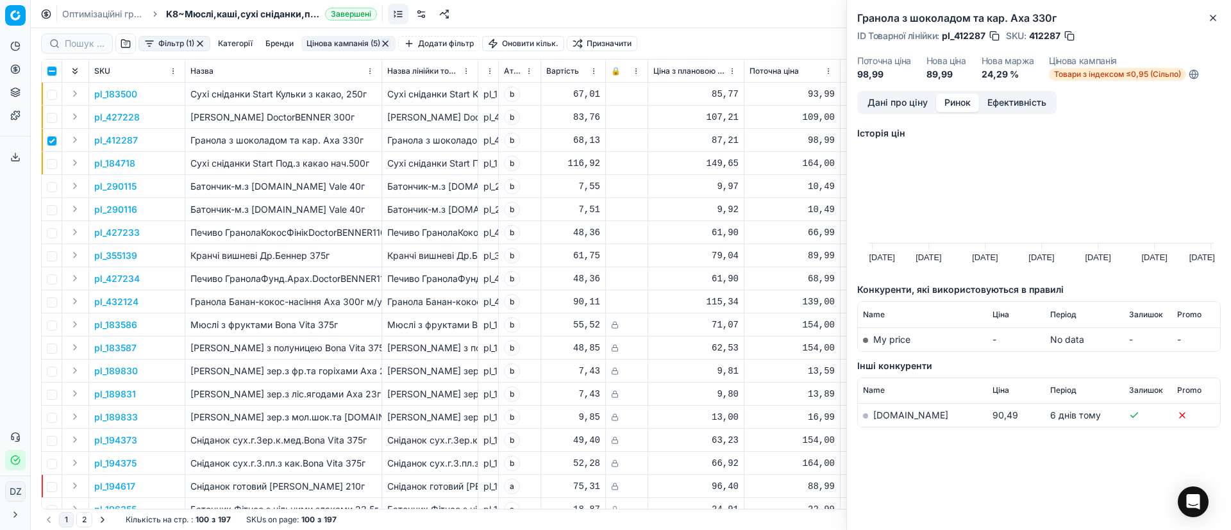
click at [897, 414] on link "[DOMAIN_NAME]" at bounding box center [910, 415] width 75 height 11
click at [1212, 16] on icon "button" at bounding box center [1213, 18] width 10 height 10
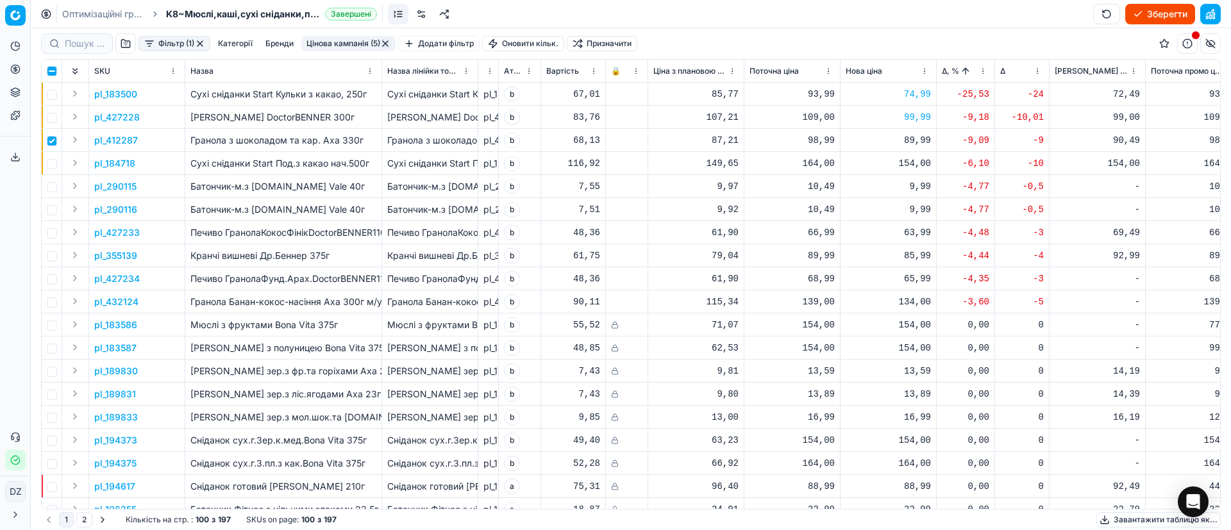
click at [921, 142] on div "89,99" at bounding box center [888, 140] width 85 height 13
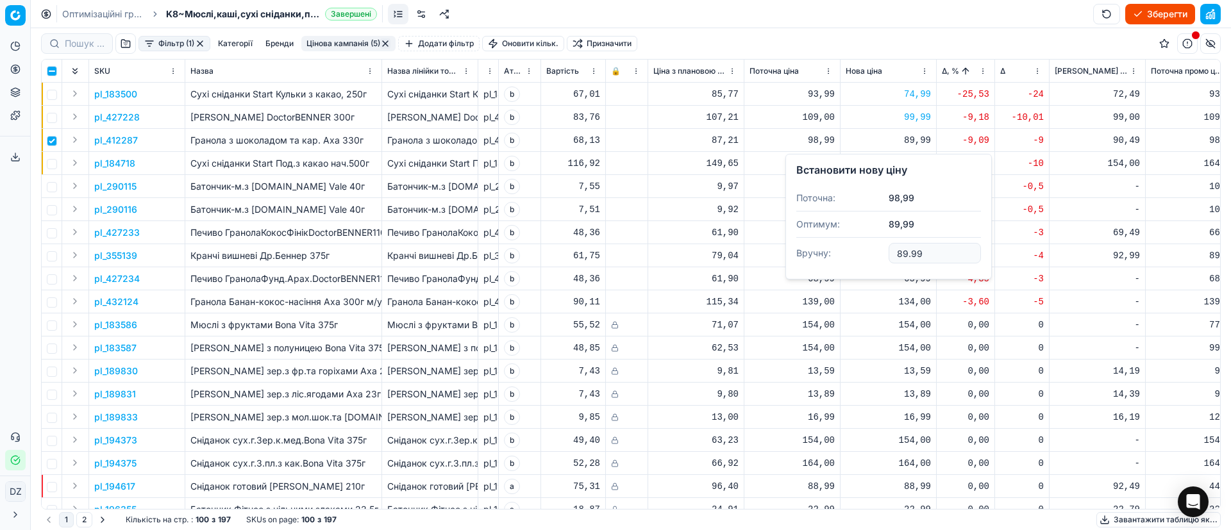
drag, startPoint x: 930, startPoint y: 246, endPoint x: 837, endPoint y: 250, distance: 93.1
click at [837, 250] on dl "Поточна: 98,99 Оптимум: 89,99 Вручну: 89.99" at bounding box center [888, 226] width 185 height 83
type input "93.99"
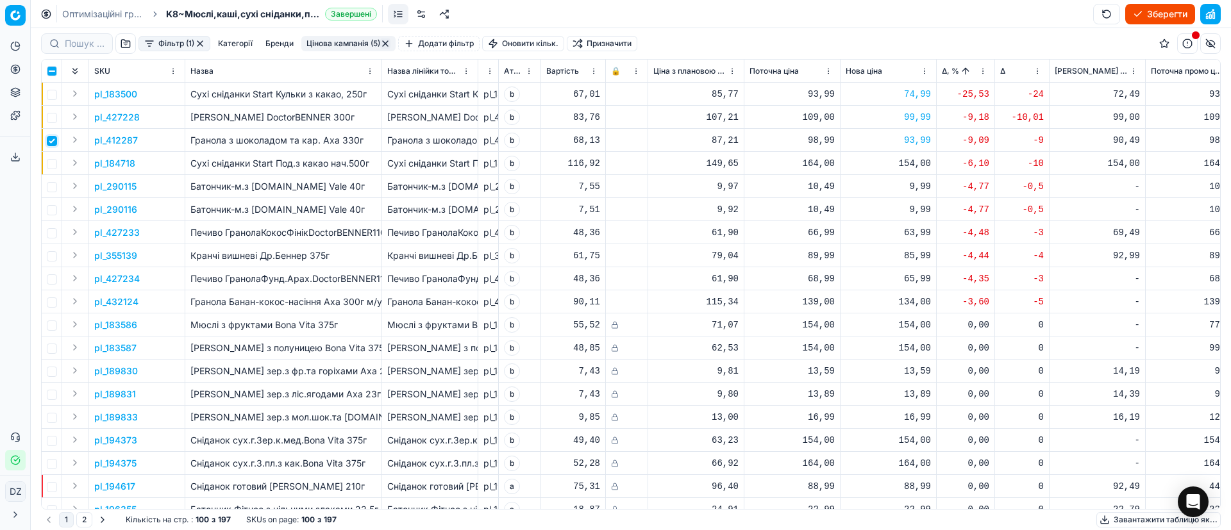
click at [53, 142] on input "checkbox" at bounding box center [52, 141] width 10 height 10
checkbox input "false"
click at [109, 165] on p "pl_184718" at bounding box center [114, 163] width 41 height 13
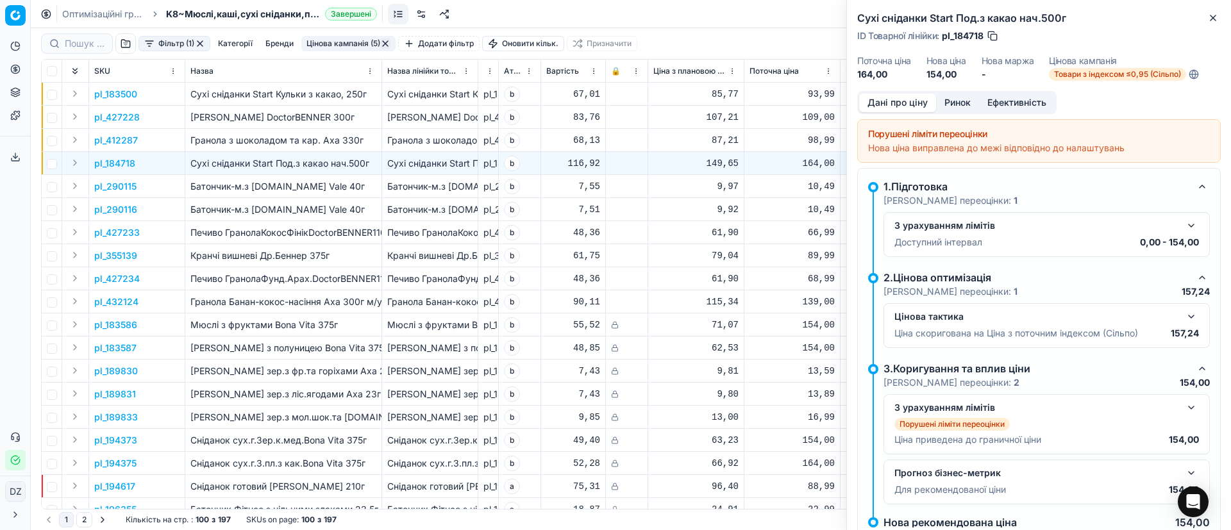
click at [968, 99] on button "Ринок" at bounding box center [957, 103] width 43 height 19
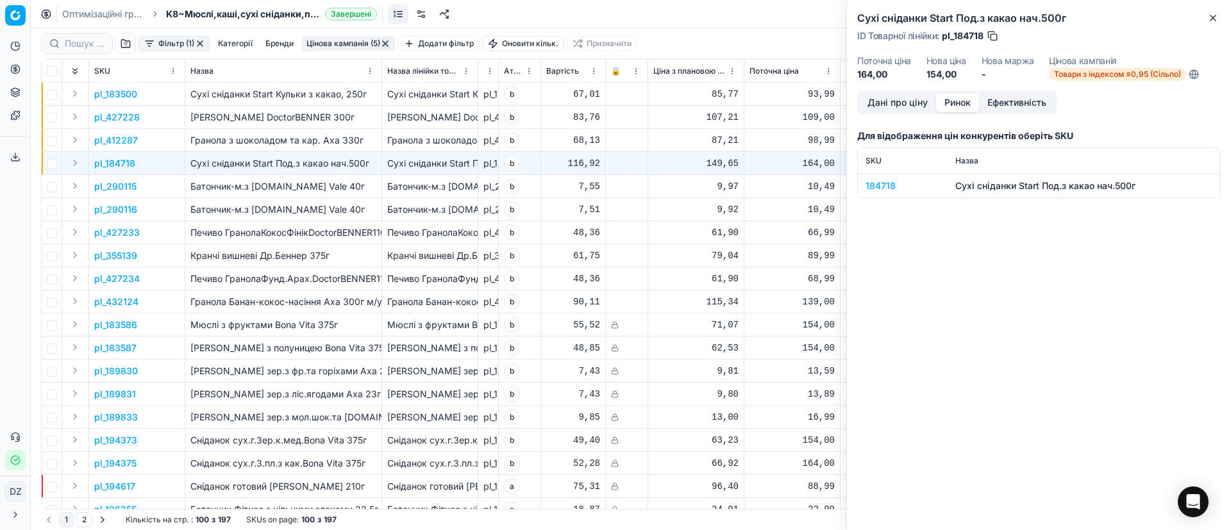
click at [873, 184] on div "184718" at bounding box center [903, 186] width 74 height 13
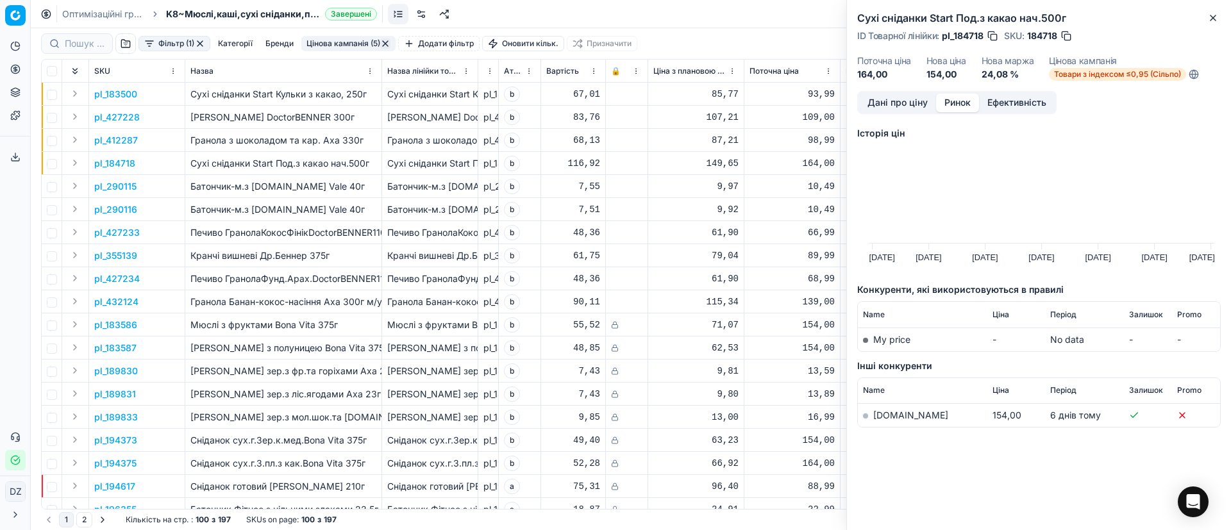
click at [893, 415] on link "[DOMAIN_NAME]" at bounding box center [910, 415] width 75 height 11
click at [1208, 18] on icon "button" at bounding box center [1213, 18] width 10 height 10
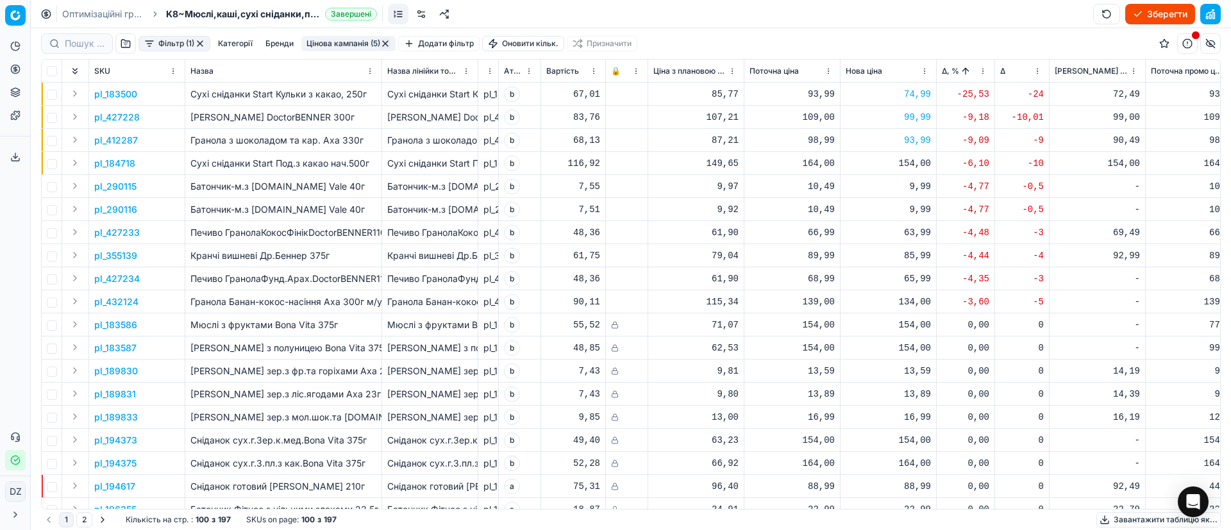
click at [130, 231] on p "pl_427233" at bounding box center [117, 232] width 46 height 13
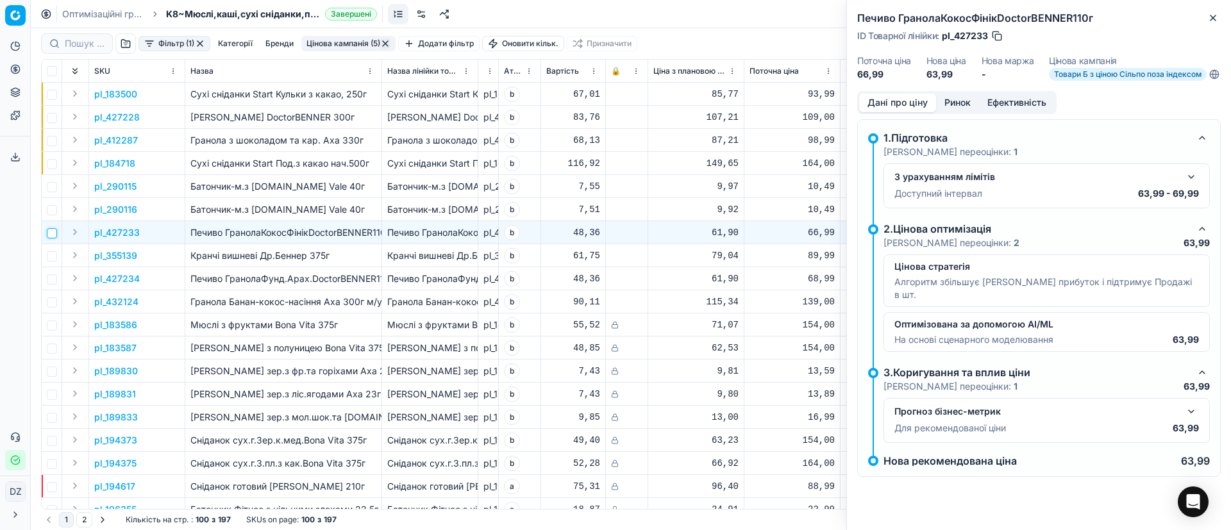
click at [49, 237] on input "checkbox" at bounding box center [52, 233] width 10 height 10
checkbox input "true"
click at [949, 110] on button "Ринок" at bounding box center [957, 103] width 43 height 19
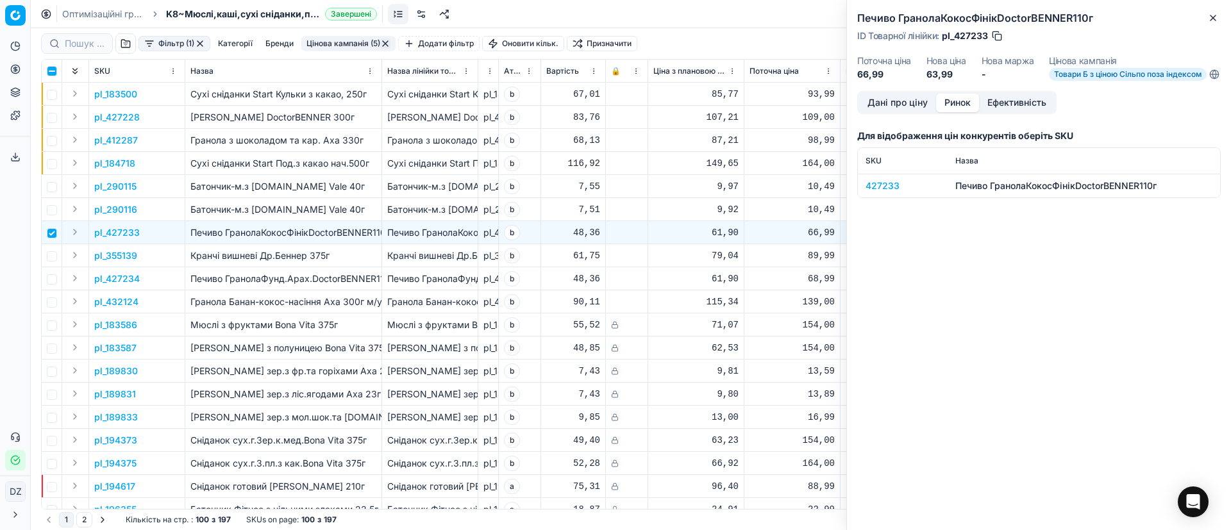
click at [882, 192] on div "427233" at bounding box center [903, 186] width 74 height 13
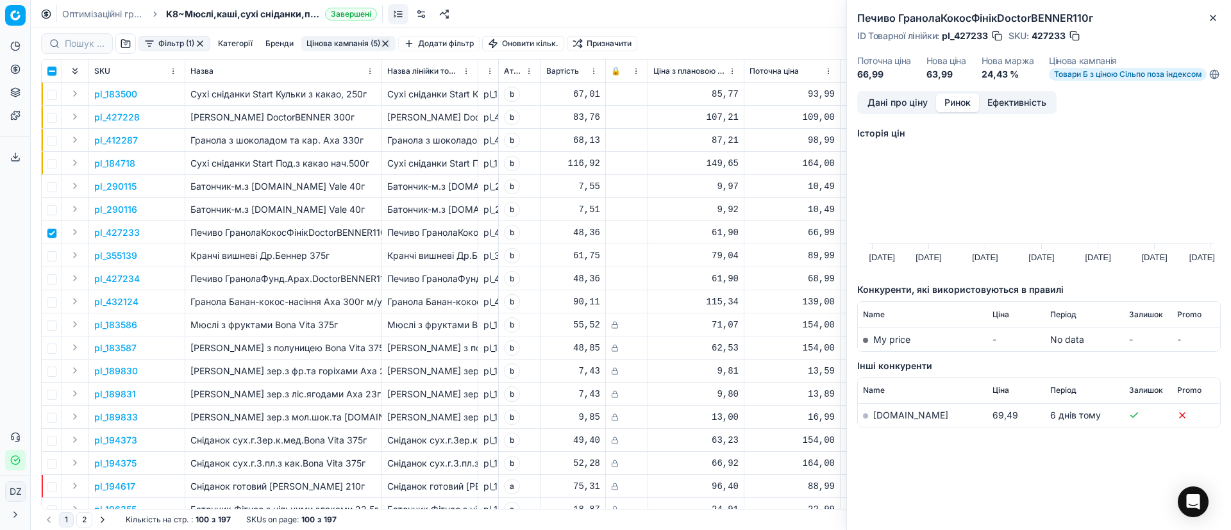
click at [887, 421] on link "[DOMAIN_NAME]" at bounding box center [910, 415] width 75 height 11
click at [1216, 21] on icon "button" at bounding box center [1213, 18] width 10 height 10
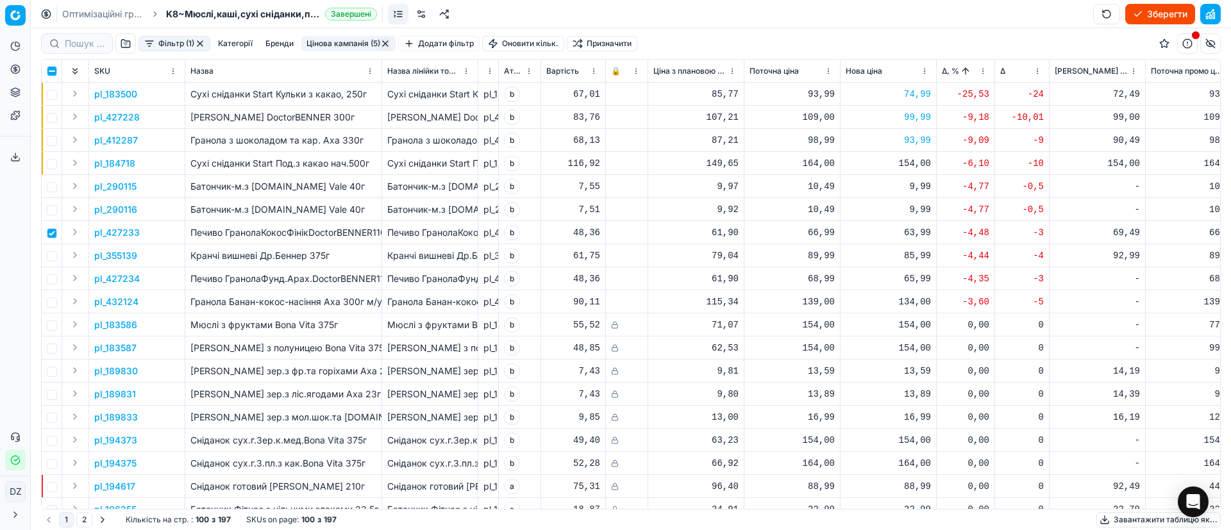
click at [914, 235] on div "63,99" at bounding box center [888, 232] width 85 height 13
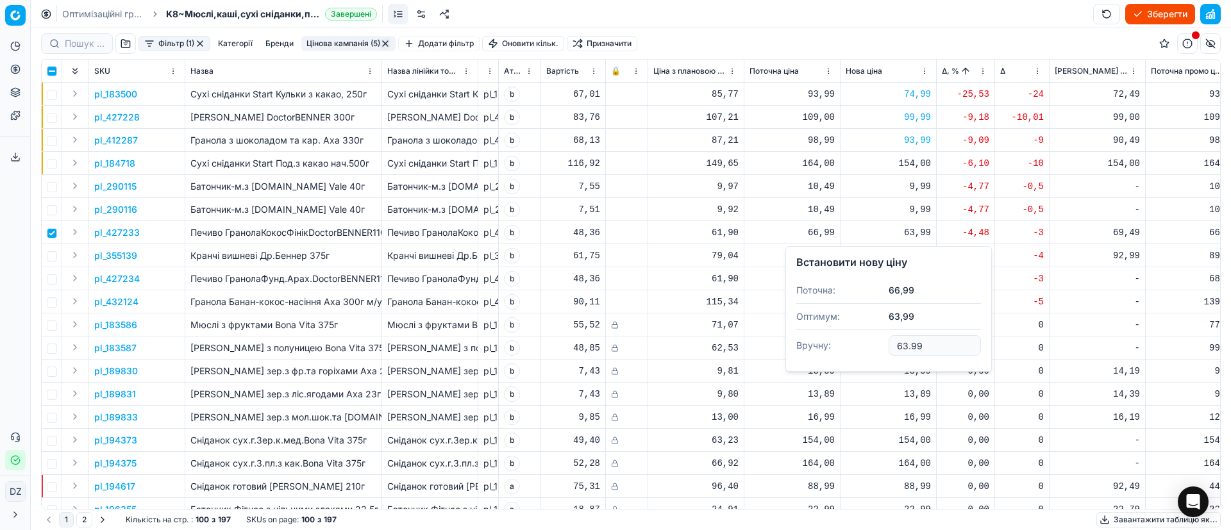
drag, startPoint x: 933, startPoint y: 341, endPoint x: 832, endPoint y: 342, distance: 100.7
click at [838, 341] on dl "Поточна: 66,99 Оптимум: 63,99 Вручну: 63.99" at bounding box center [888, 319] width 185 height 83
type input "69.49"
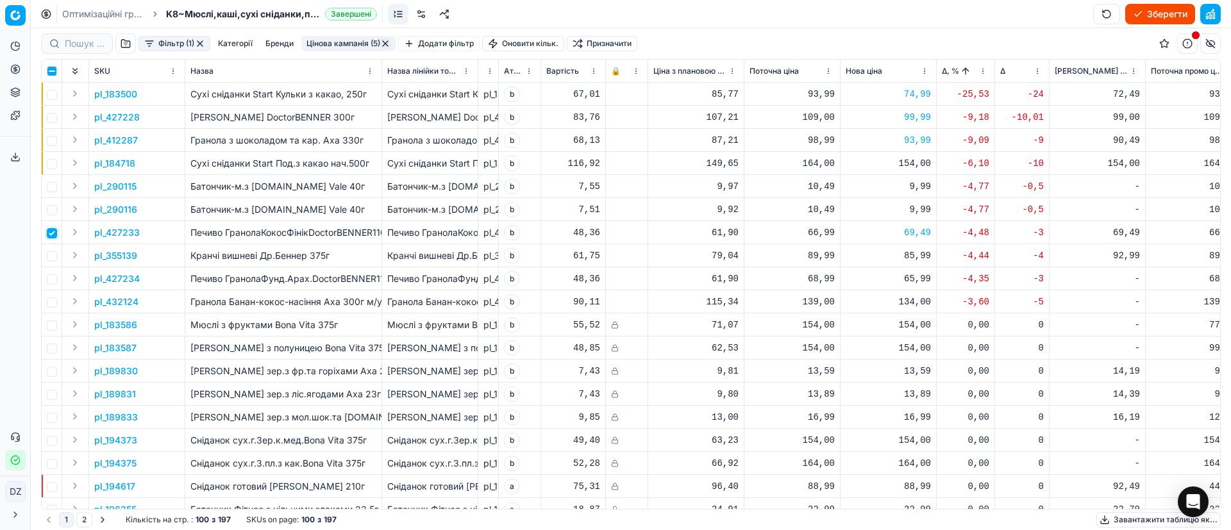
drag, startPoint x: 50, startPoint y: 231, endPoint x: 52, endPoint y: 240, distance: 8.6
click at [51, 232] on input "checkbox" at bounding box center [52, 233] width 10 height 10
checkbox input "false"
click at [51, 253] on input "checkbox" at bounding box center [52, 256] width 10 height 10
checkbox input "true"
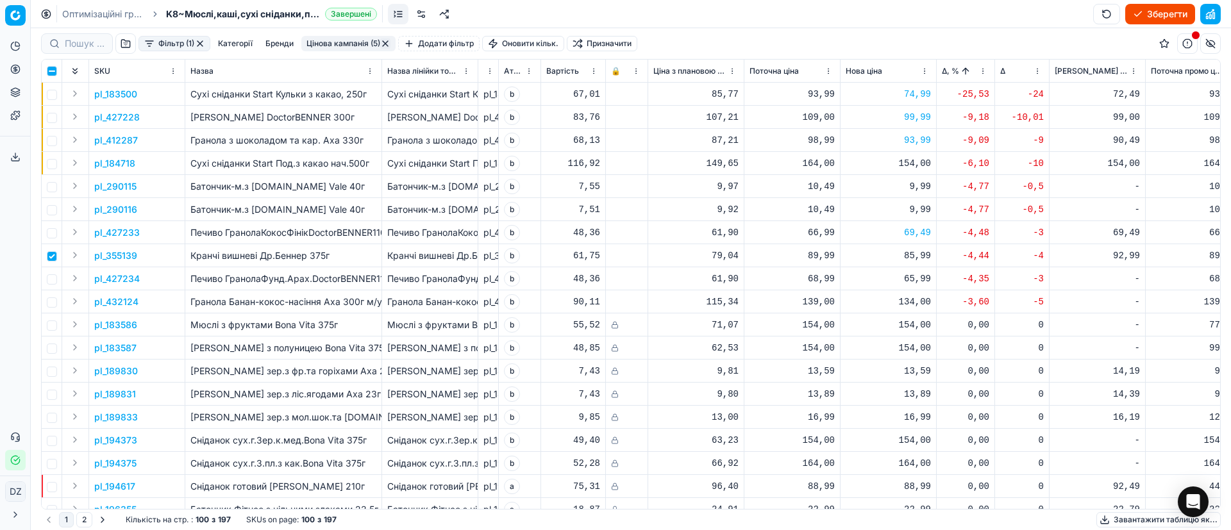
click at [115, 256] on p "pl_355139" at bounding box center [115, 255] width 43 height 13
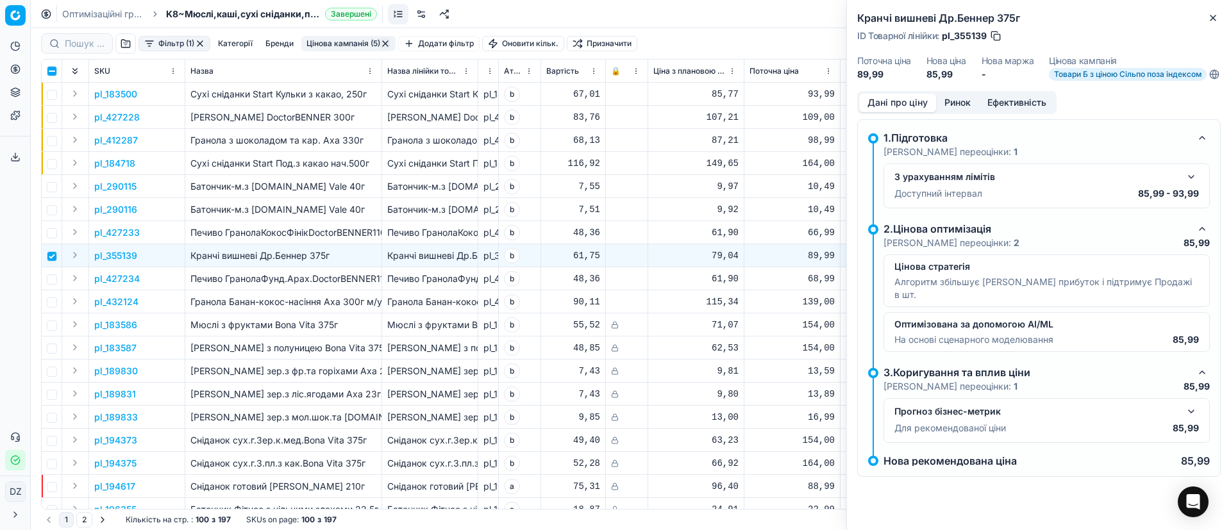
click at [961, 108] on button "Ринок" at bounding box center [957, 103] width 43 height 19
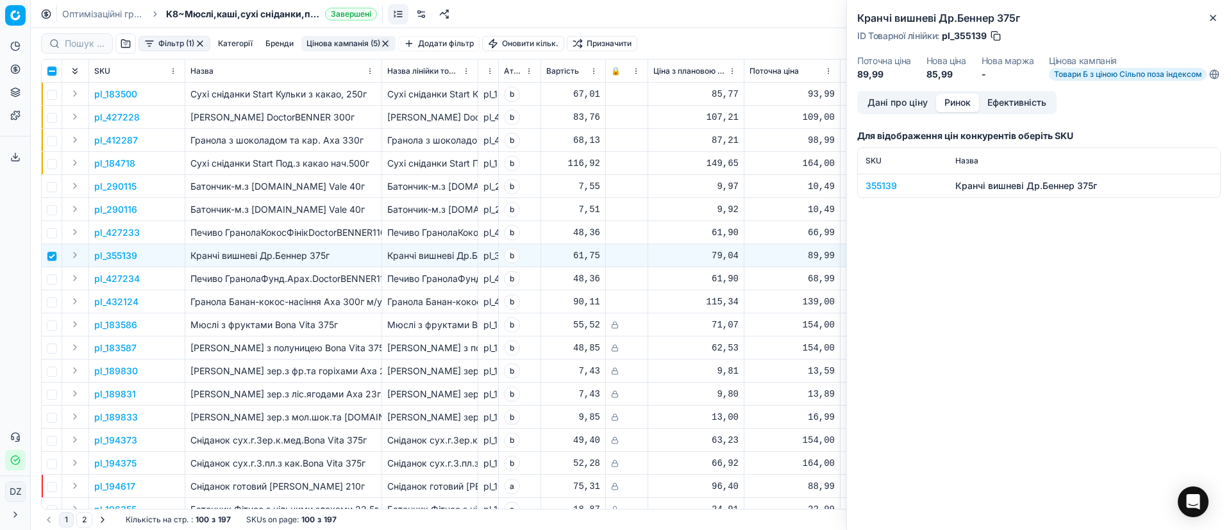
click at [878, 192] on div "355139" at bounding box center [903, 186] width 74 height 13
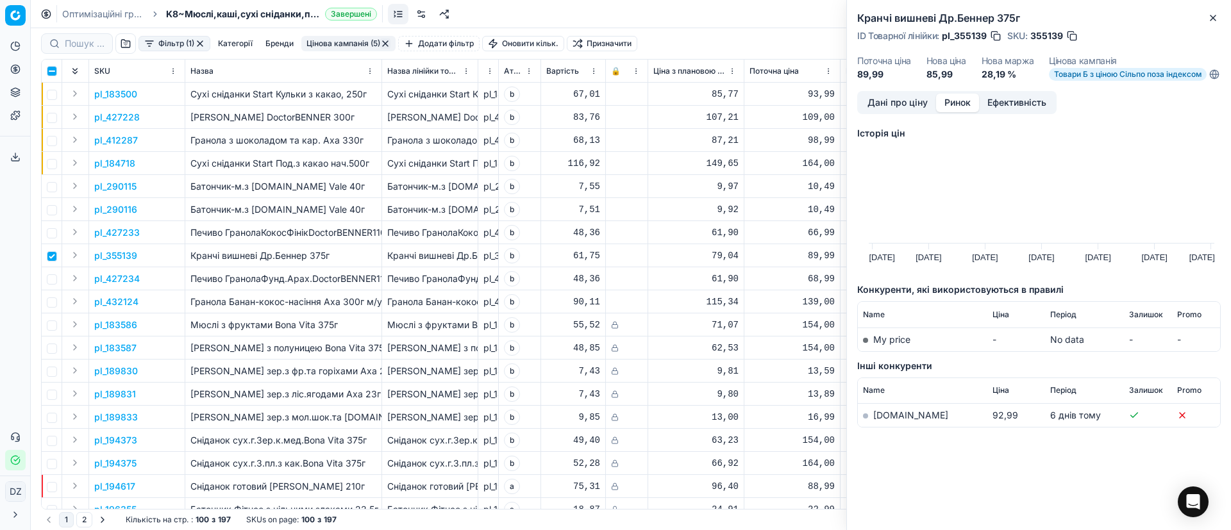
click at [891, 421] on link "[DOMAIN_NAME]" at bounding box center [910, 415] width 75 height 11
click at [1220, 18] on button "Close" at bounding box center [1212, 17] width 15 height 15
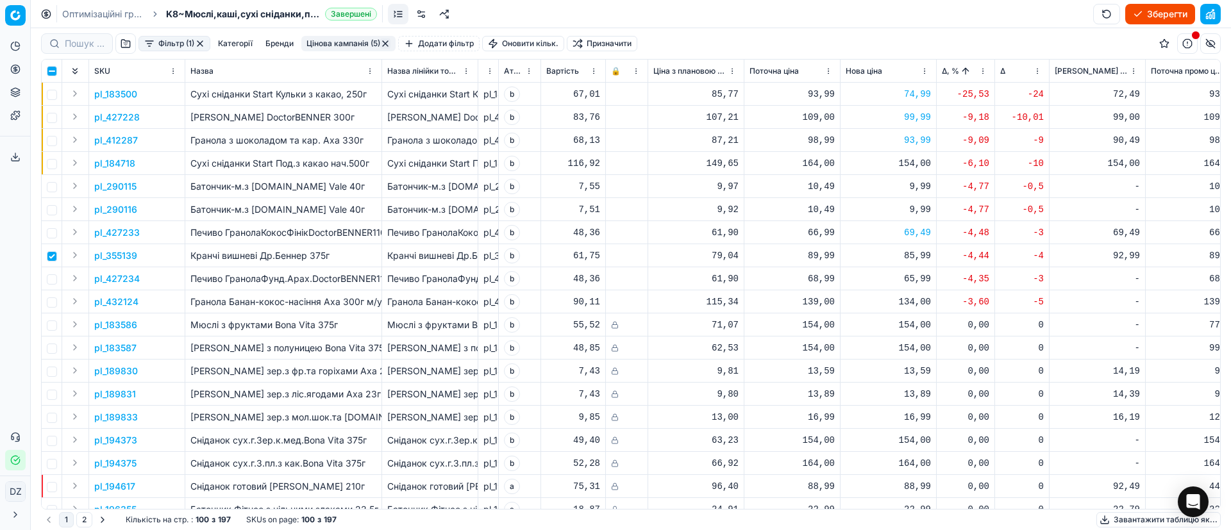
click at [909, 255] on div "85,99" at bounding box center [888, 255] width 85 height 13
drag, startPoint x: 950, startPoint y: 372, endPoint x: 890, endPoint y: 377, distance: 60.5
click at [890, 377] on input "85.99" at bounding box center [935, 368] width 92 height 21
type input "92.99"
click at [47, 256] on input "checkbox" at bounding box center [52, 256] width 10 height 10
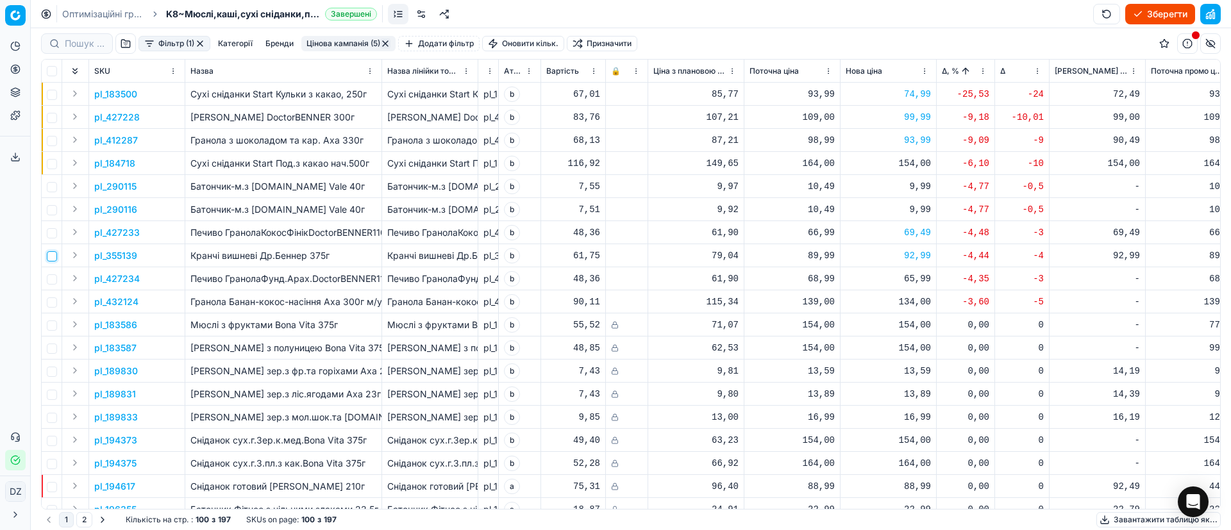
checkbox input "false"
click at [363, 44] on button "Цінова кампанія (5)" at bounding box center [348, 43] width 94 height 15
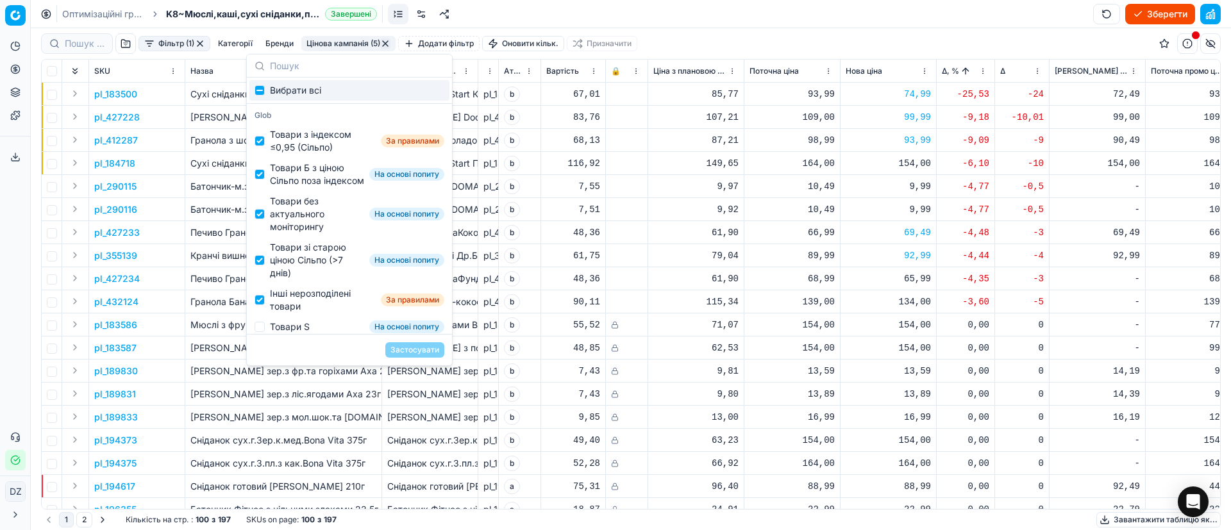
click at [969, 33] on div "Фільтр (1) Категорії [PERSON_NAME] кампанія (5) Додати фільтр Оновити кільк. Пр…" at bounding box center [631, 43] width 1180 height 31
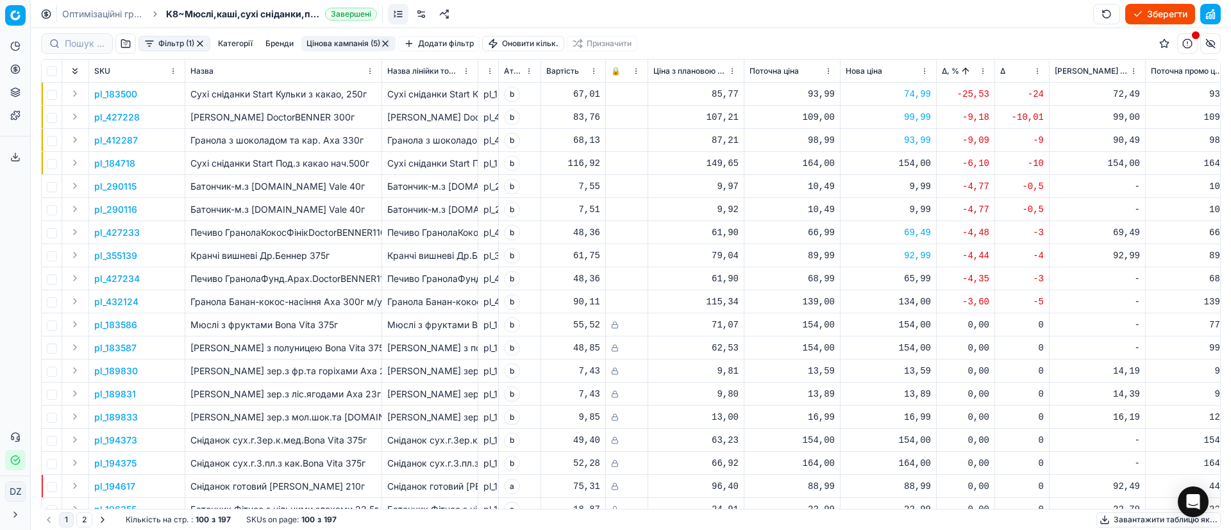
click at [1146, 7] on button "Зберегти" at bounding box center [1160, 14] width 70 height 21
click at [1141, 12] on button "Застосувати ціни" at bounding box center [1142, 14] width 106 height 21
click at [1121, 10] on button "Завантажити звіт" at bounding box center [1141, 14] width 108 height 21
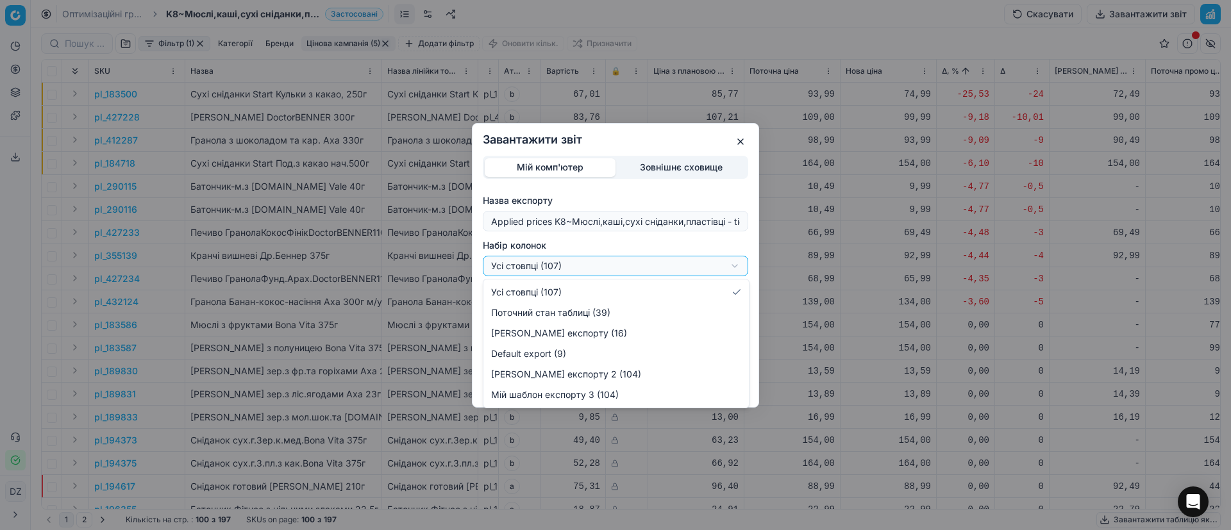
click at [566, 262] on div "Завантажити звіт Мій комп'ютер Зовнішнє сховище Назва експорту Applied prices K…" at bounding box center [615, 265] width 1231 height 530
select select "custom"
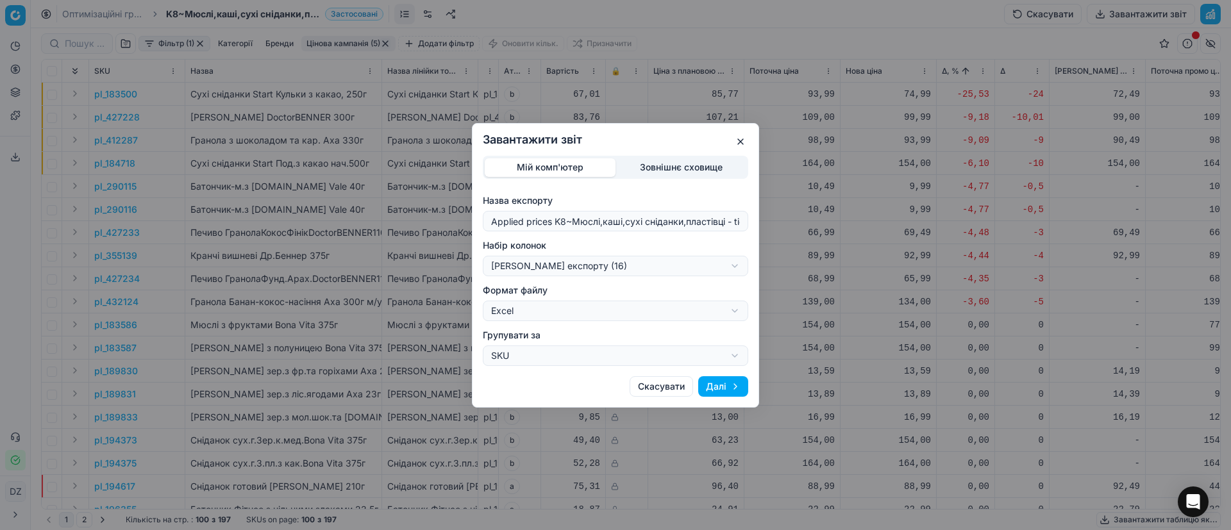
click at [734, 379] on button "Далі" at bounding box center [723, 386] width 50 height 21
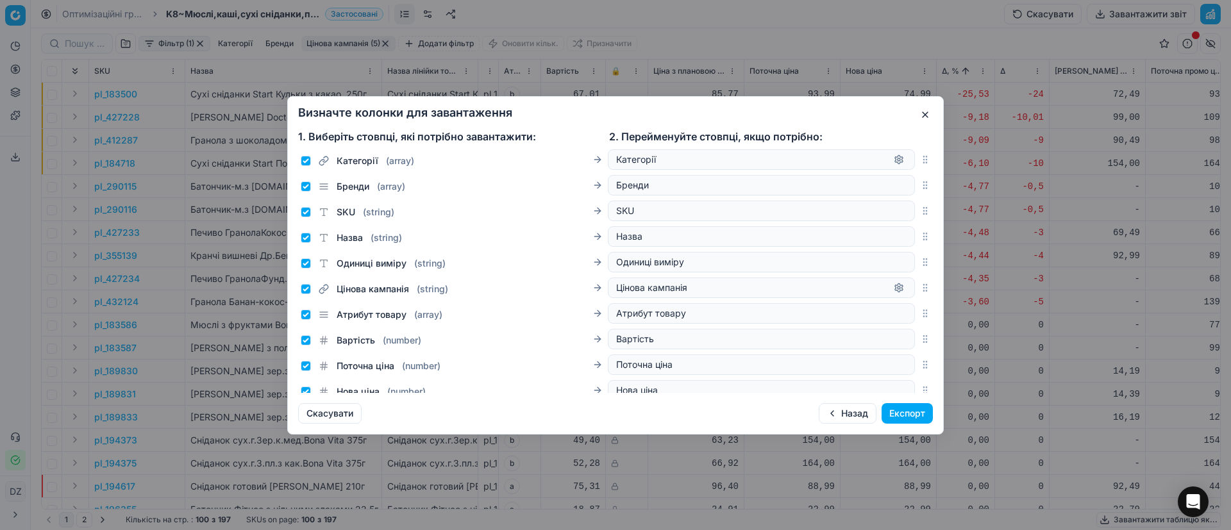
click at [921, 417] on button "Експорт" at bounding box center [907, 413] width 51 height 21
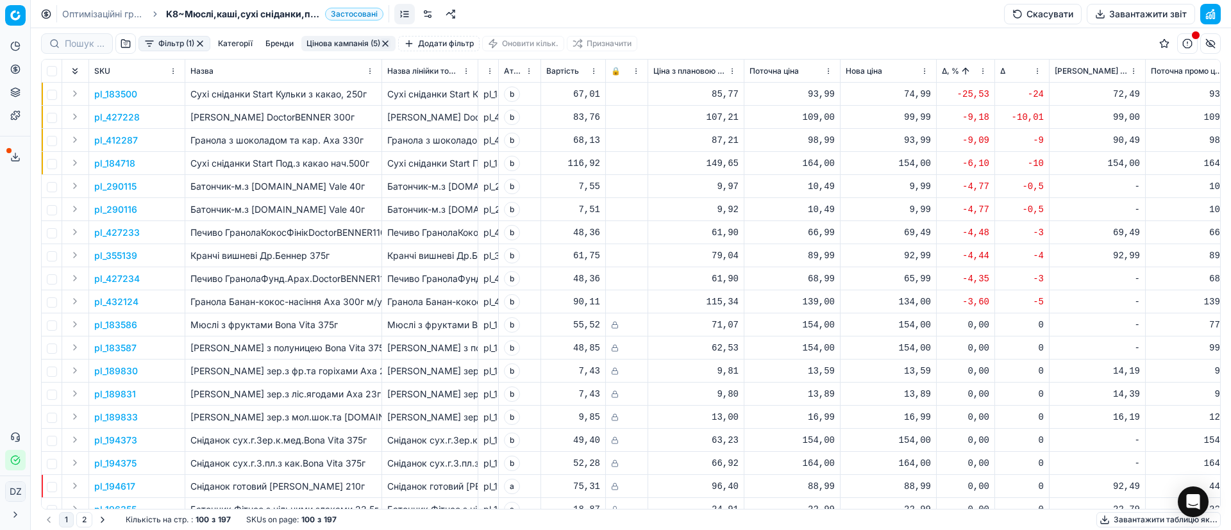
click at [19, 161] on icon at bounding box center [15, 157] width 10 height 10
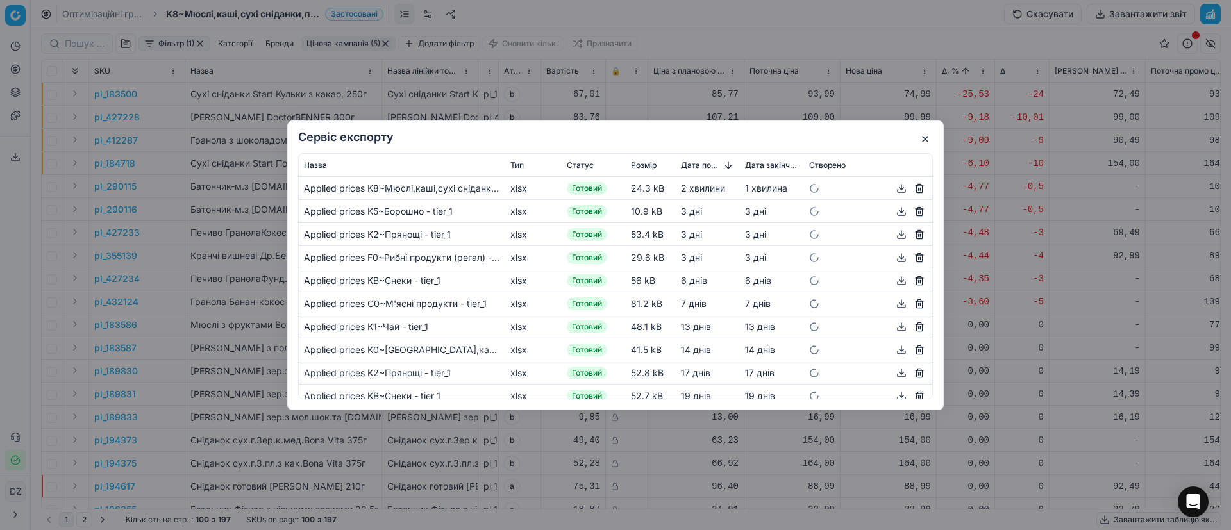
click at [894, 187] on button "button" at bounding box center [901, 187] width 15 height 15
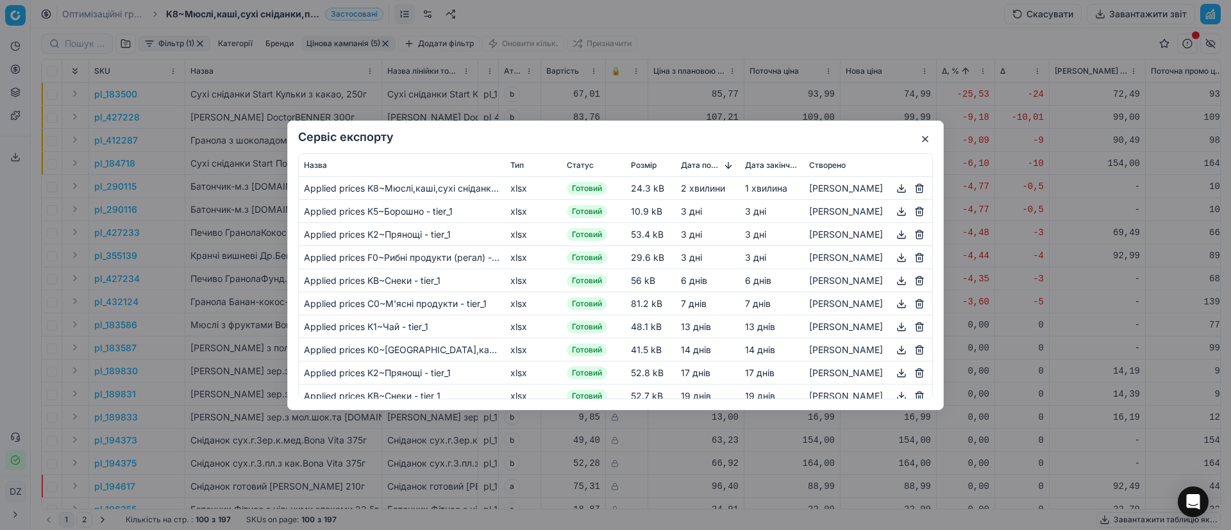
click at [930, 144] on button "button" at bounding box center [925, 138] width 15 height 15
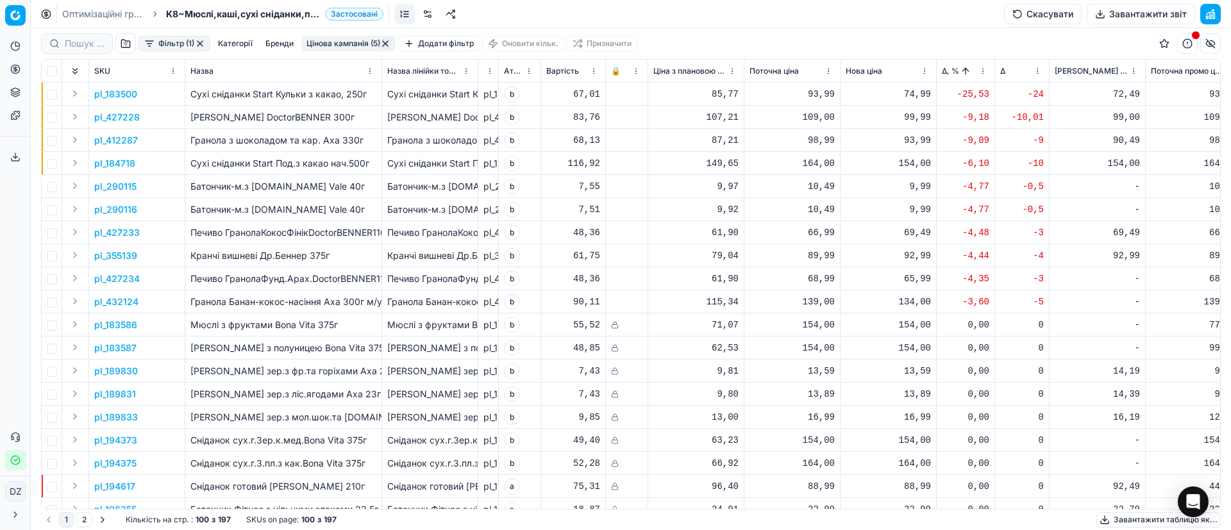
click at [15, 72] on icon at bounding box center [15, 69] width 10 height 10
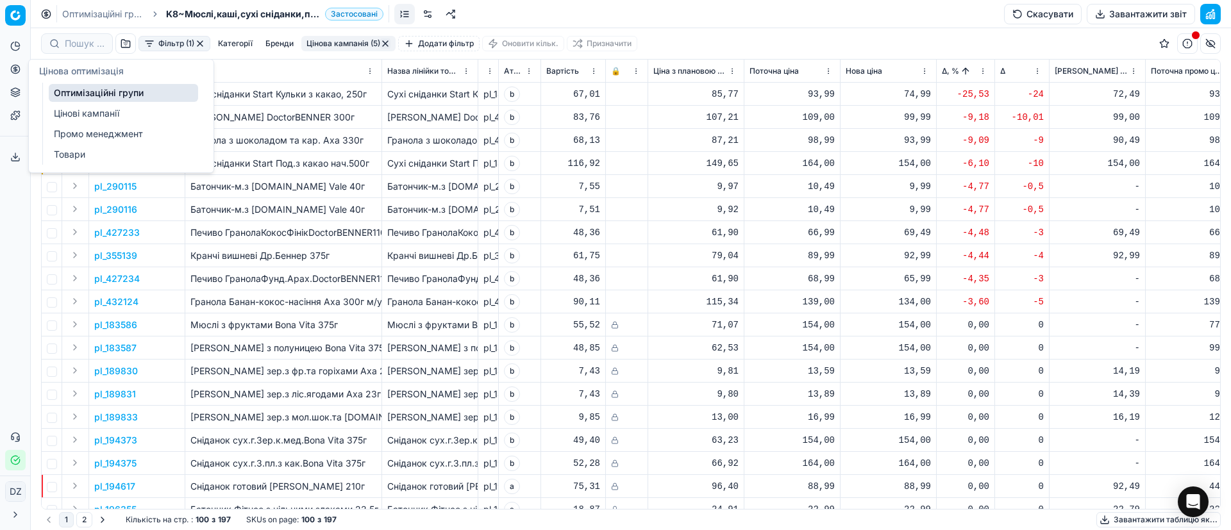
click at [105, 94] on link "Оптимізаційні групи" at bounding box center [123, 93] width 149 height 18
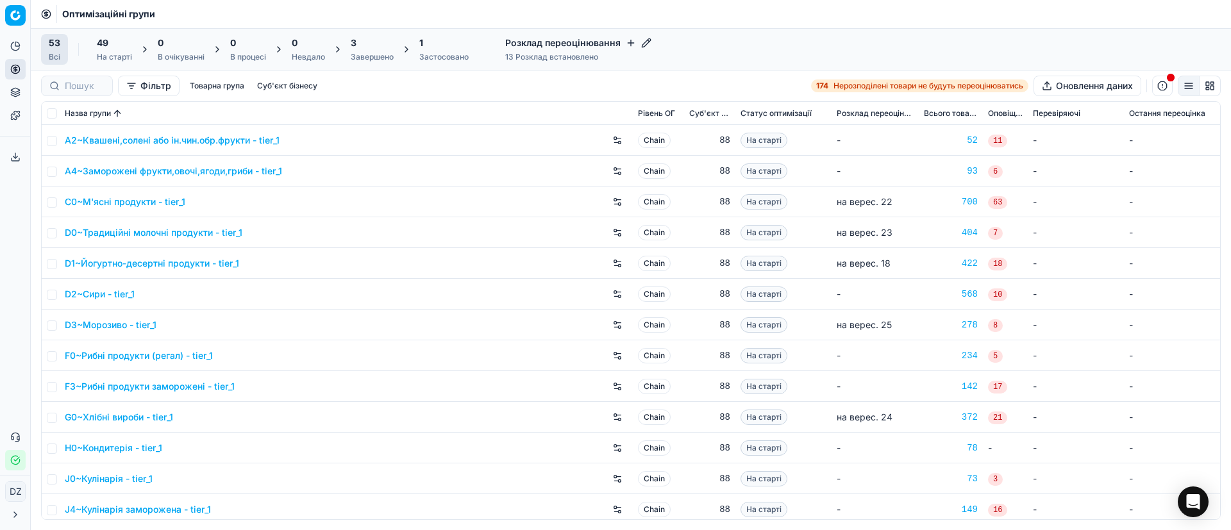
click at [362, 58] on div "Завершено" at bounding box center [372, 57] width 43 height 10
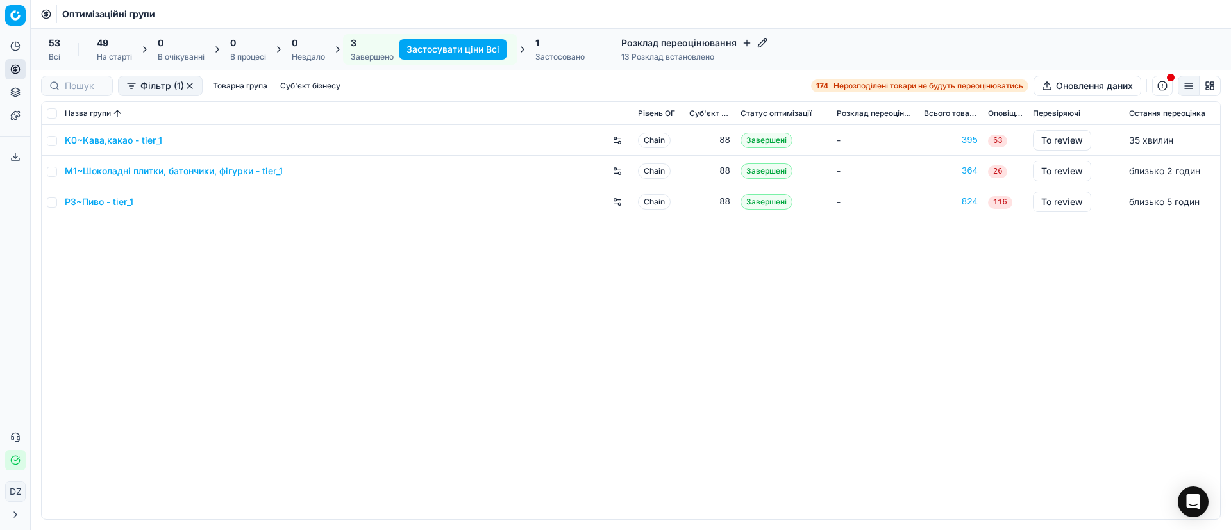
click at [129, 140] on link "K0~Кава,какао - tier_1" at bounding box center [113, 140] width 97 height 13
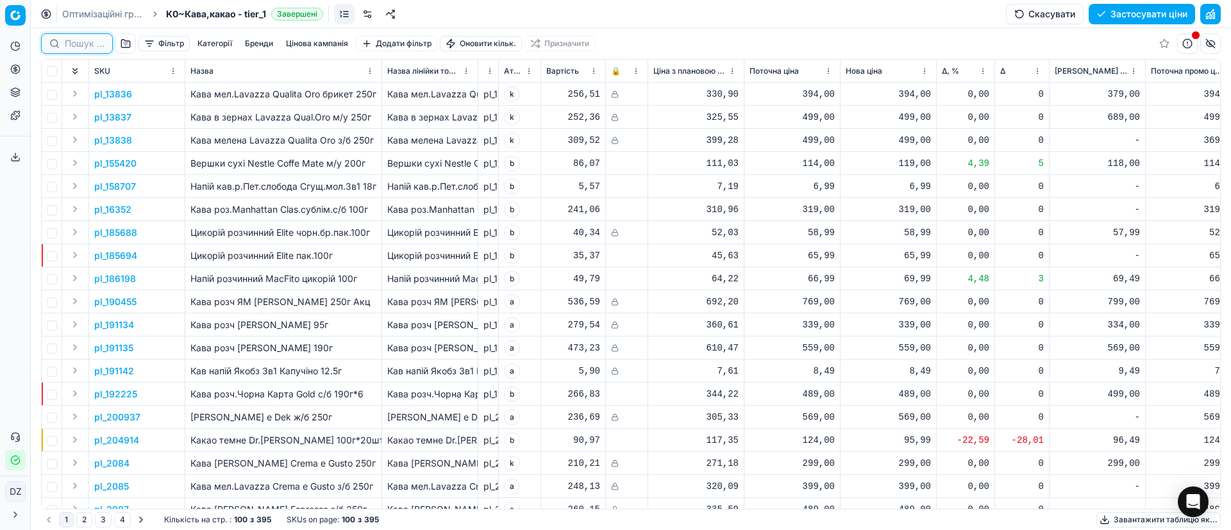
click at [76, 43] on input at bounding box center [85, 43] width 40 height 13
paste input "433158"
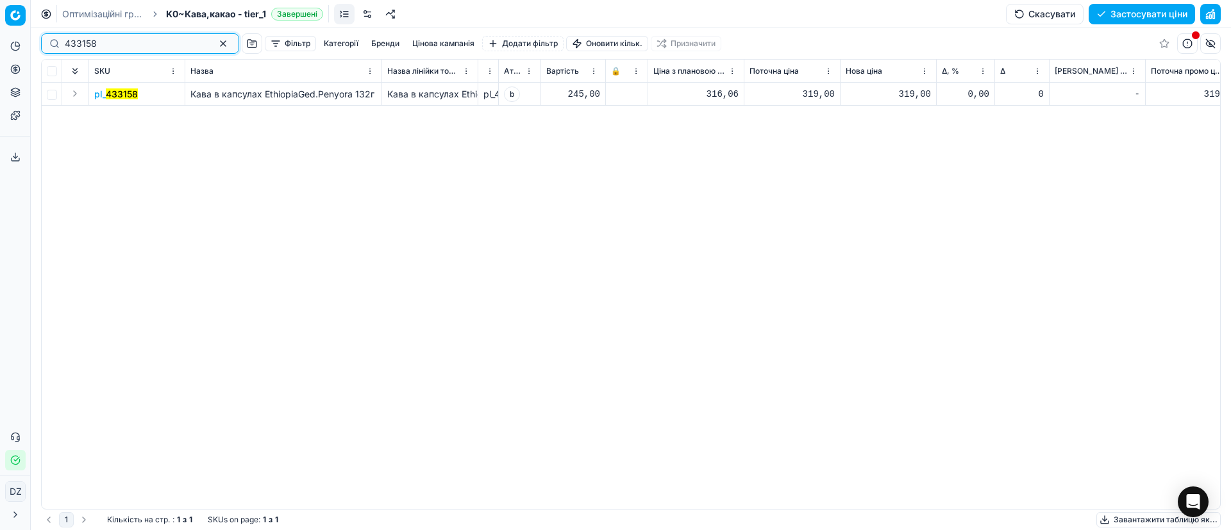
drag, startPoint x: 3, startPoint y: 42, endPoint x: 0, endPoint y: 50, distance: 8.1
click at [0, 44] on div "Pricing platform Аналітика Цінова оптимізація Асортимент продукції Шаблони Серв…" at bounding box center [615, 265] width 1231 height 530
paste input "9"
drag, startPoint x: 92, startPoint y: 44, endPoint x: 0, endPoint y: 70, distance: 95.8
click at [0, 64] on div "Pricing platform Аналітика Цінова оптимізація Асортимент продукції Шаблони Серв…" at bounding box center [615, 265] width 1231 height 530
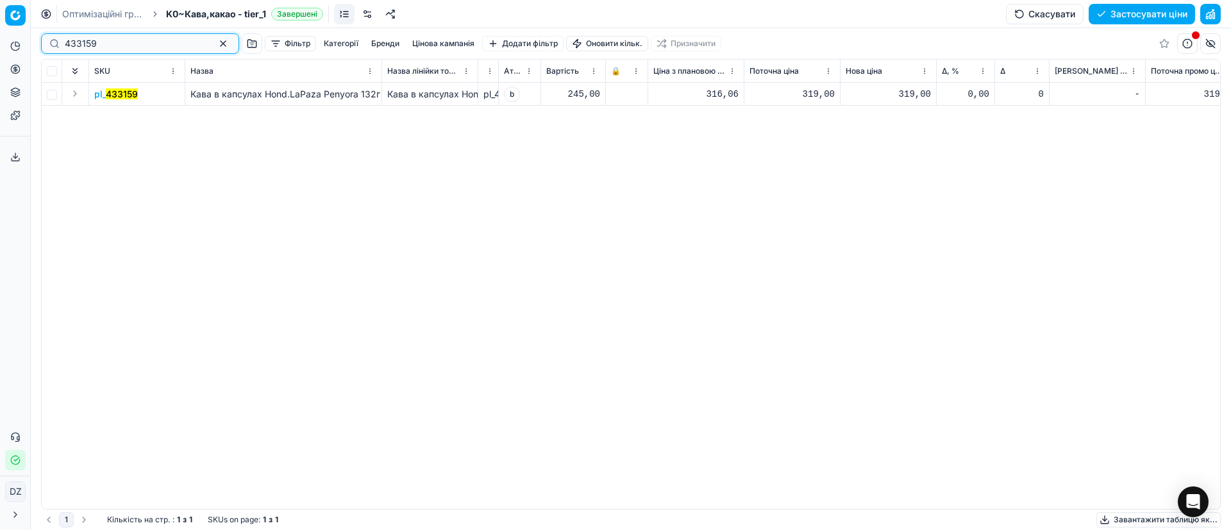
paste input "60"
type input "433160"
click at [215, 45] on button "button" at bounding box center [222, 43] width 15 height 15
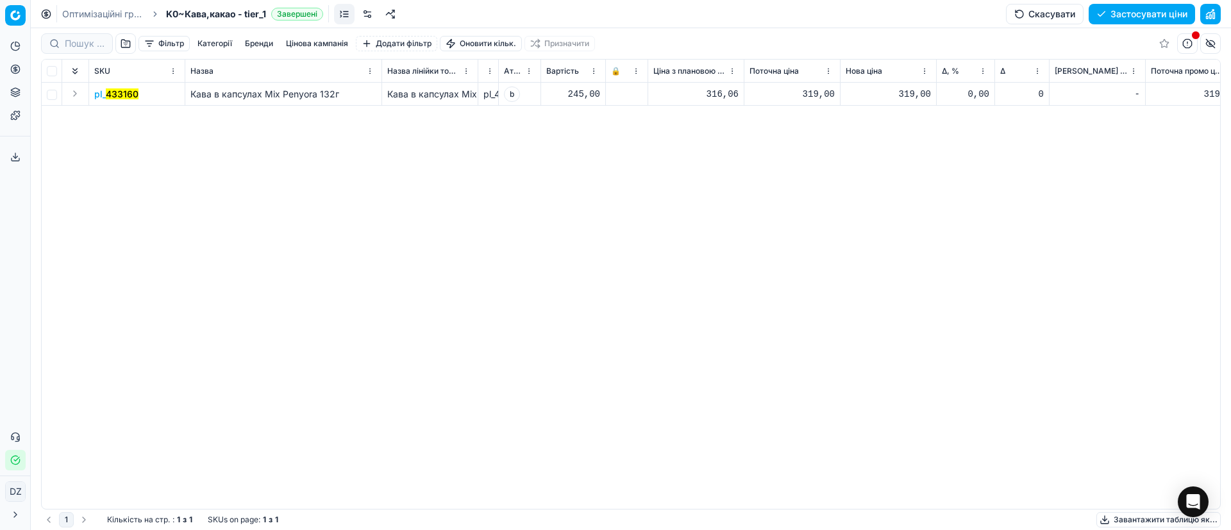
click at [1073, 211] on div "Фільтр Категорії [PERSON_NAME] кампанія Додати фільтр Оновити кільк. Призначити…" at bounding box center [631, 279] width 1200 height 502
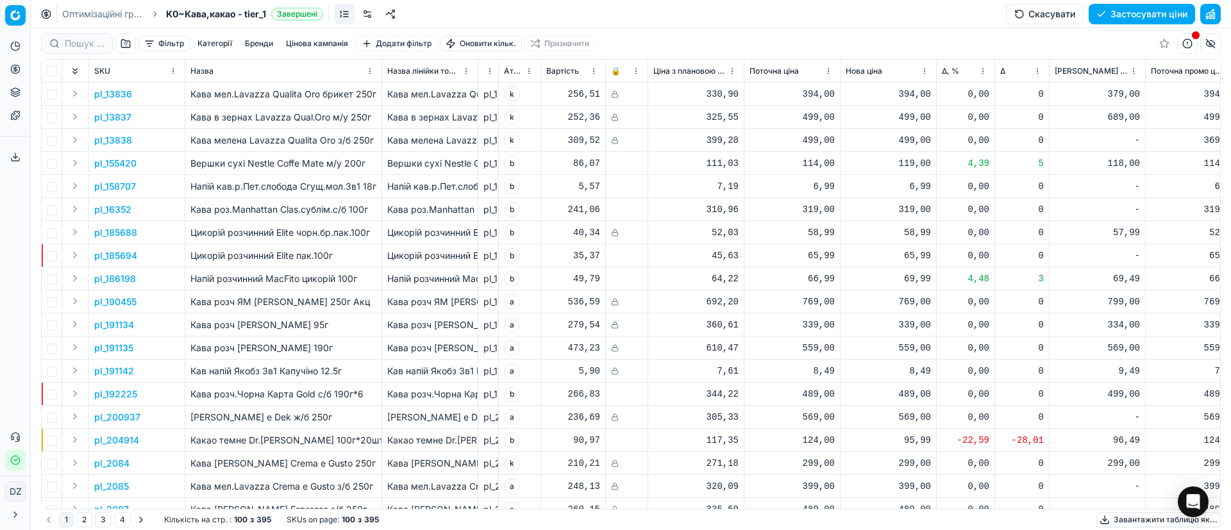
click at [301, 42] on button "Цінова кампанія" at bounding box center [317, 43] width 72 height 15
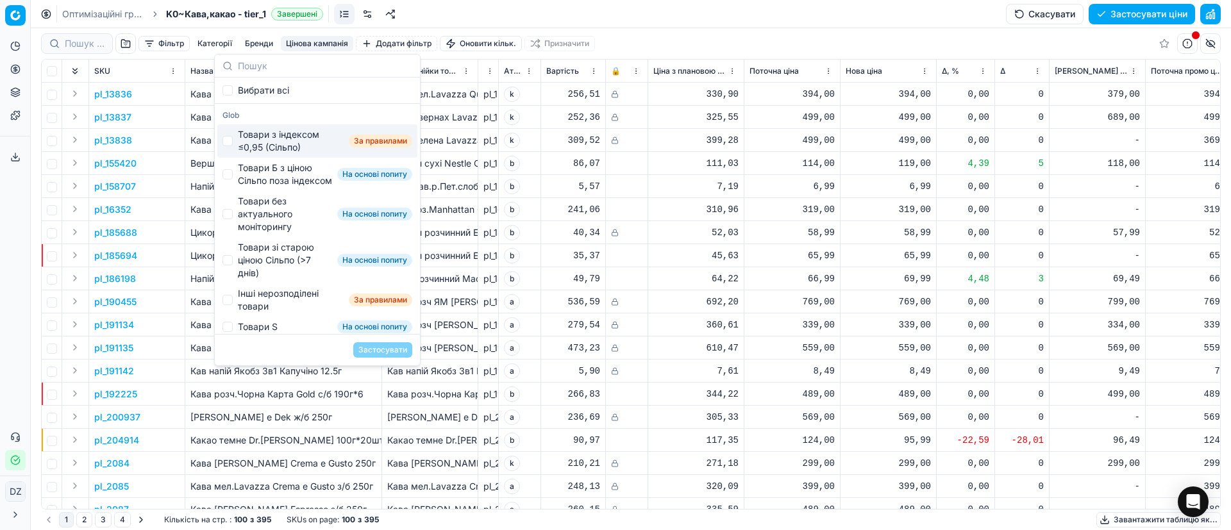
click at [270, 135] on div "Товари з індексом ≤0,95 (Сільпо)" at bounding box center [291, 141] width 106 height 26
checkbox input "true"
click at [264, 178] on div "Товари Б з ціною Сільпо поза індексом" at bounding box center [285, 175] width 94 height 26
checkbox input "true"
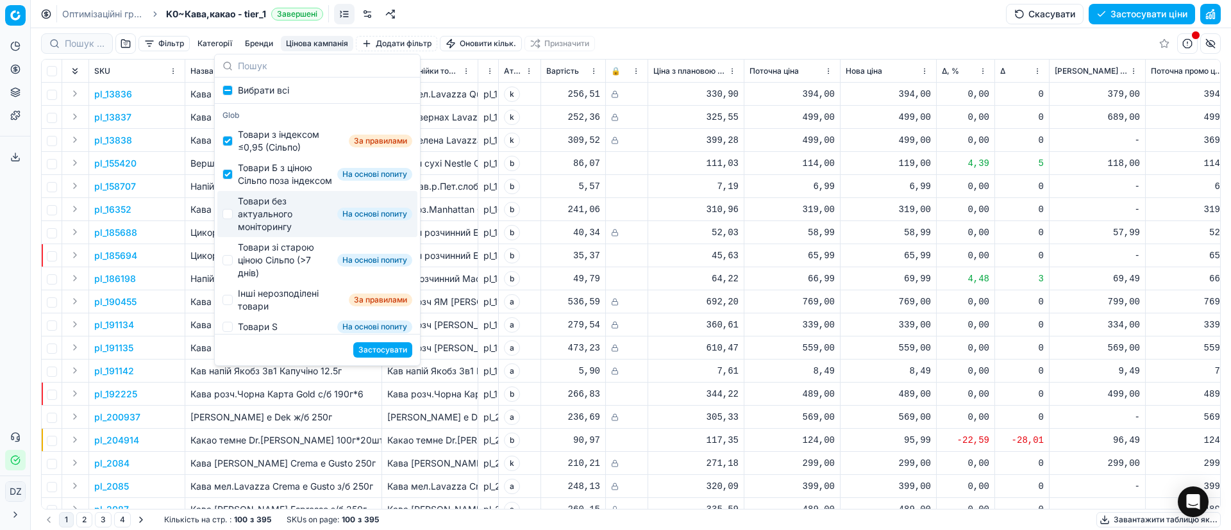
click at [258, 228] on div "Товари без актуального моніторингу" at bounding box center [285, 214] width 94 height 38
checkbox input "true"
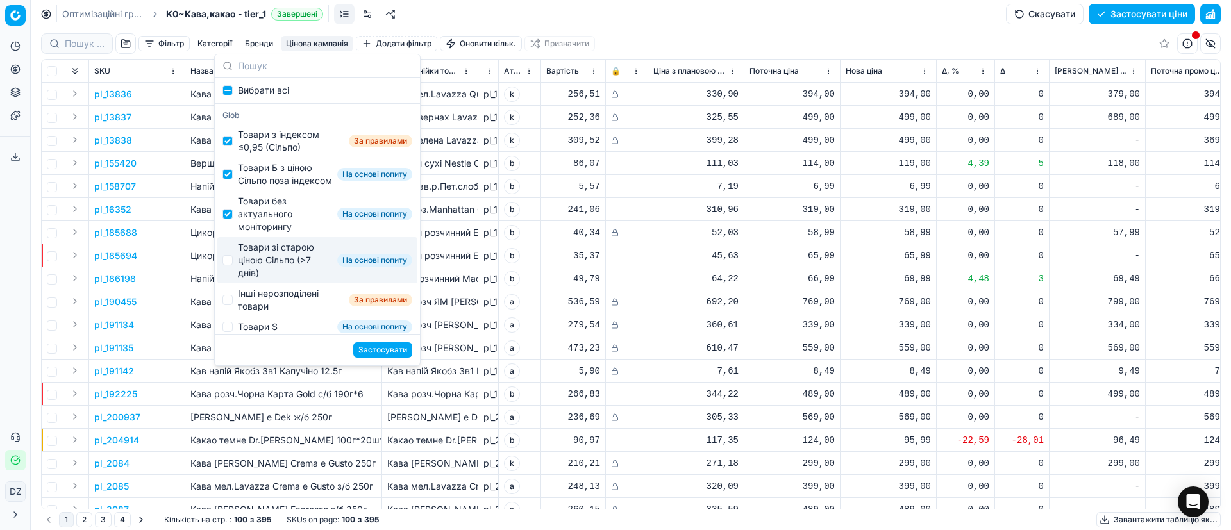
click at [258, 274] on div "Товари зі старою ціною Сільпо (>7 днів)" at bounding box center [285, 260] width 94 height 38
checkbox input "true"
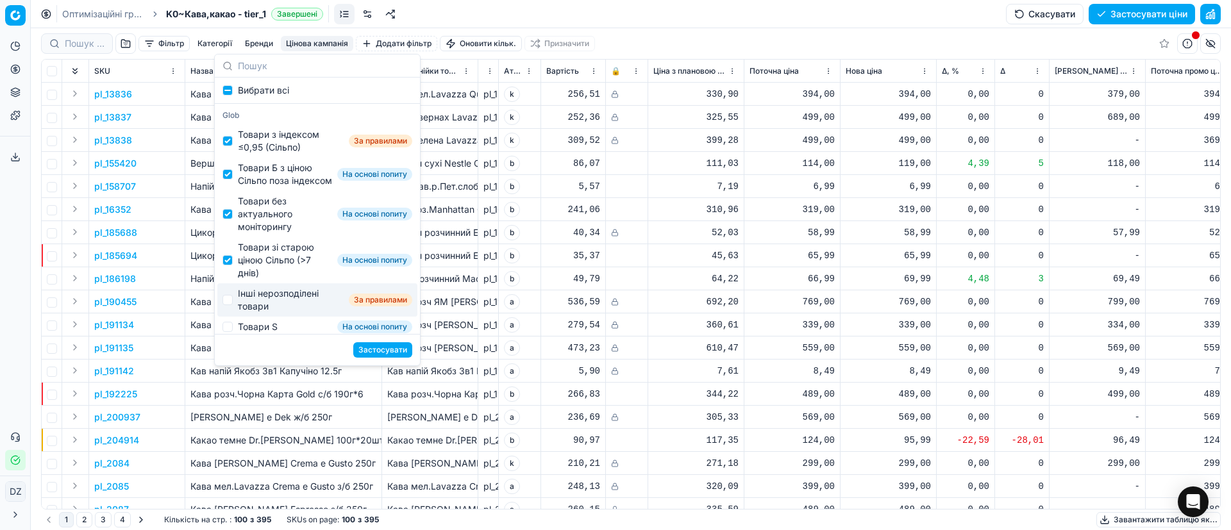
drag, startPoint x: 258, startPoint y: 301, endPoint x: 269, endPoint y: 309, distance: 13.2
click at [258, 301] on div "Інші нерозподілені товари" at bounding box center [291, 300] width 106 height 26
checkbox input "true"
click at [405, 348] on button "Застосувати" at bounding box center [382, 349] width 59 height 15
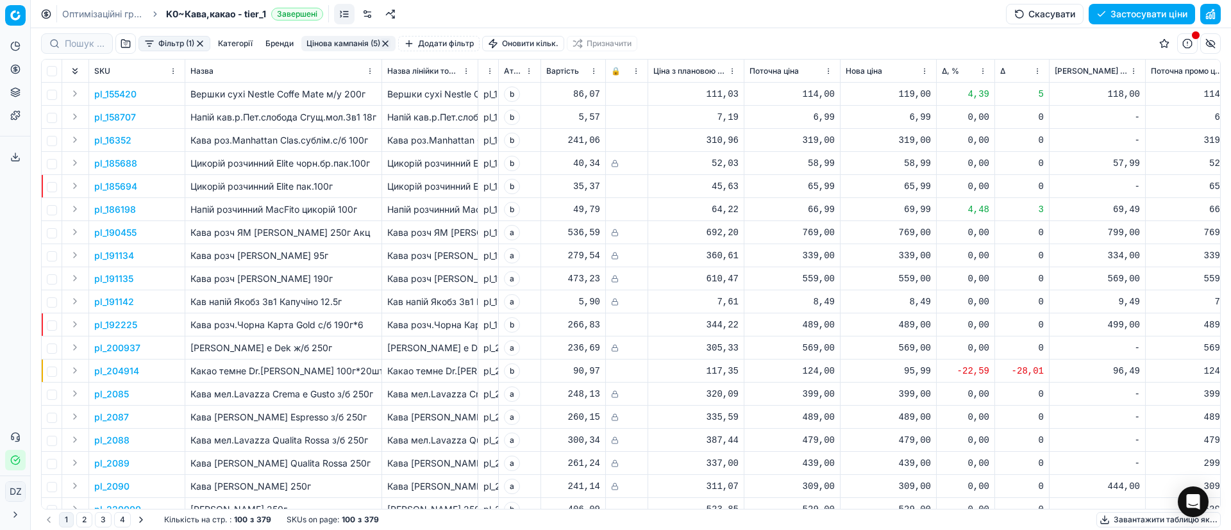
click at [945, 69] on span "Δ, %" at bounding box center [950, 71] width 17 height 10
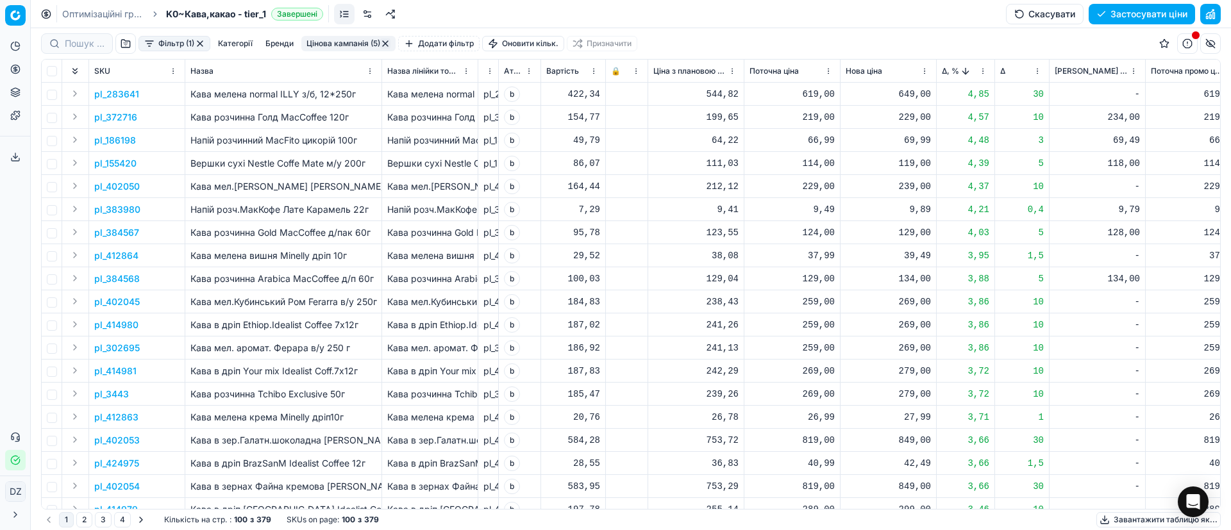
click at [115, 118] on p "pl_372716" at bounding box center [115, 117] width 43 height 13
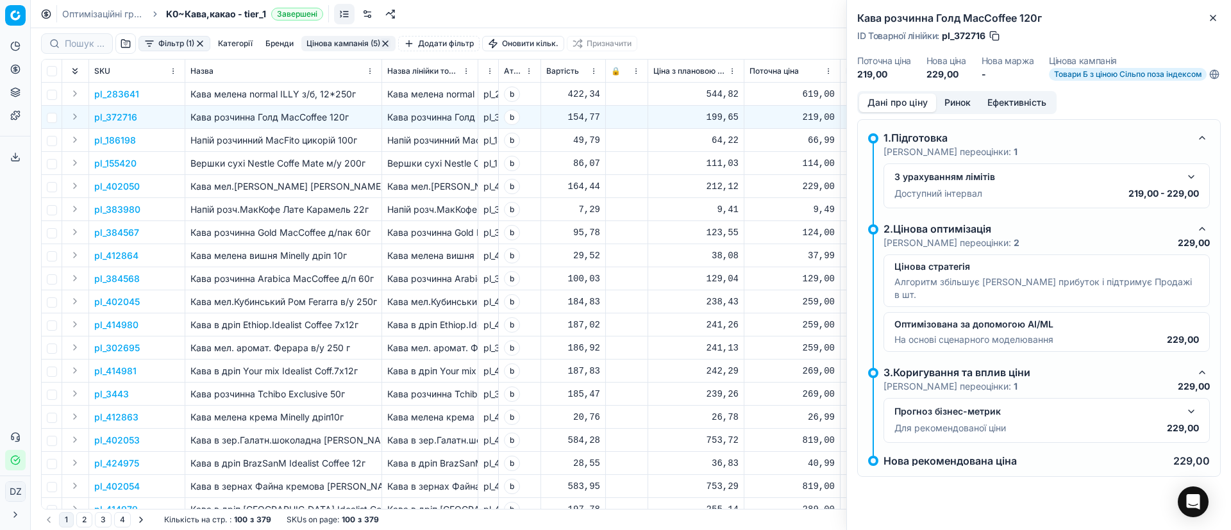
click at [961, 112] on button "Ринок" at bounding box center [957, 103] width 43 height 19
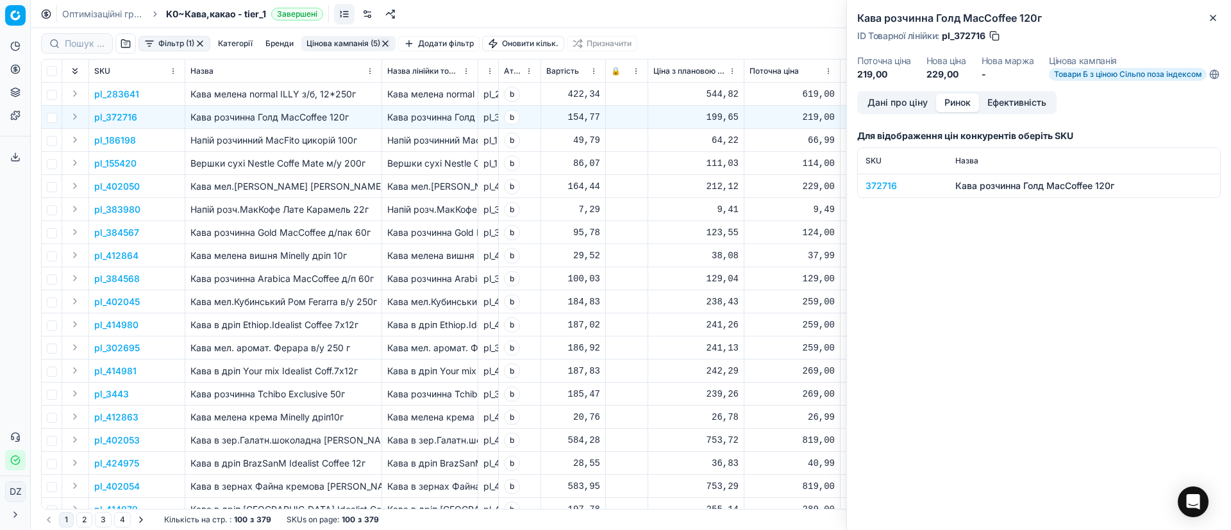
click at [885, 192] on div "372716" at bounding box center [903, 186] width 74 height 13
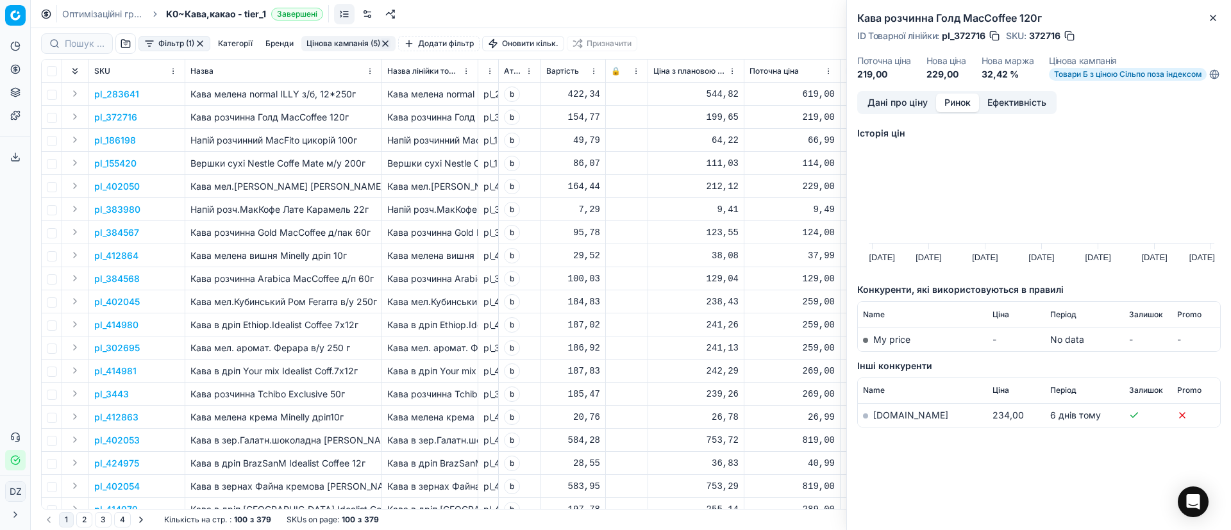
click at [884, 418] on link "[DOMAIN_NAME]" at bounding box center [910, 415] width 75 height 11
click at [1211, 22] on icon "button" at bounding box center [1213, 18] width 10 height 10
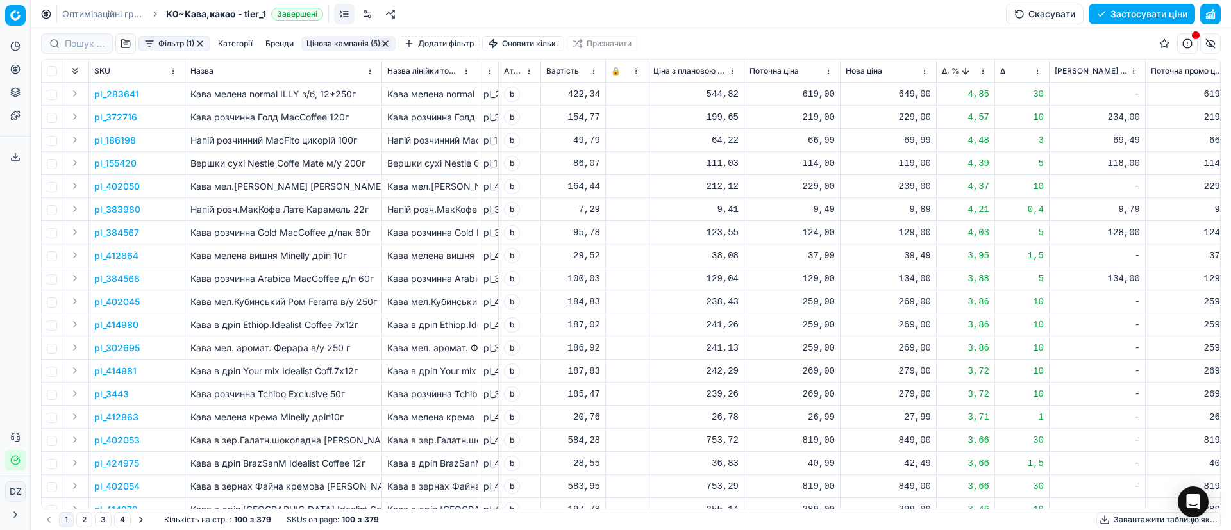
click at [120, 145] on p "pl_186198" at bounding box center [115, 140] width 42 height 13
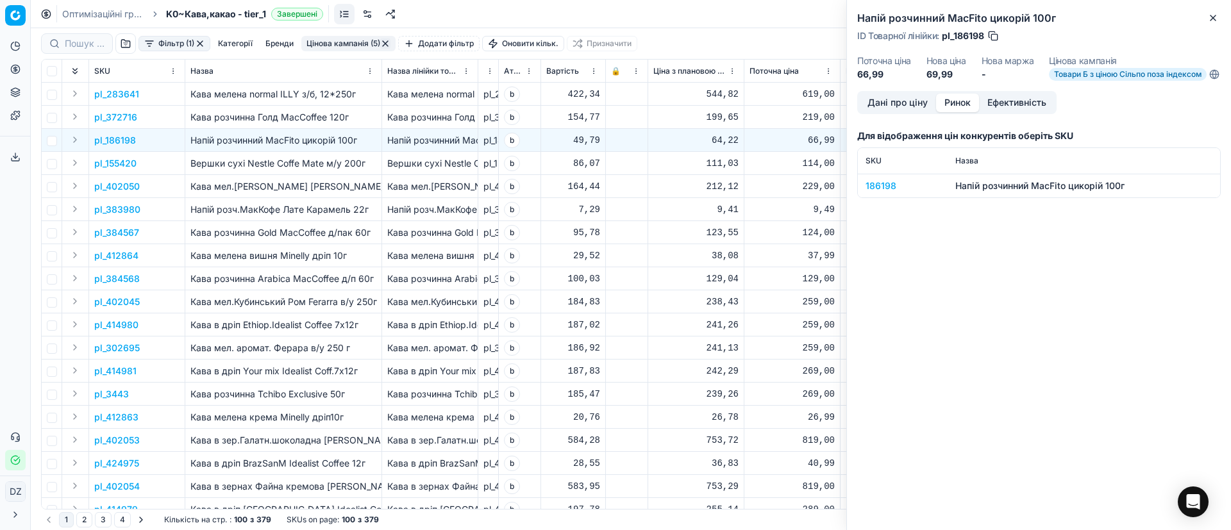
click at [958, 110] on button "Ринок" at bounding box center [957, 103] width 43 height 19
click at [883, 192] on div "186198" at bounding box center [903, 186] width 74 height 13
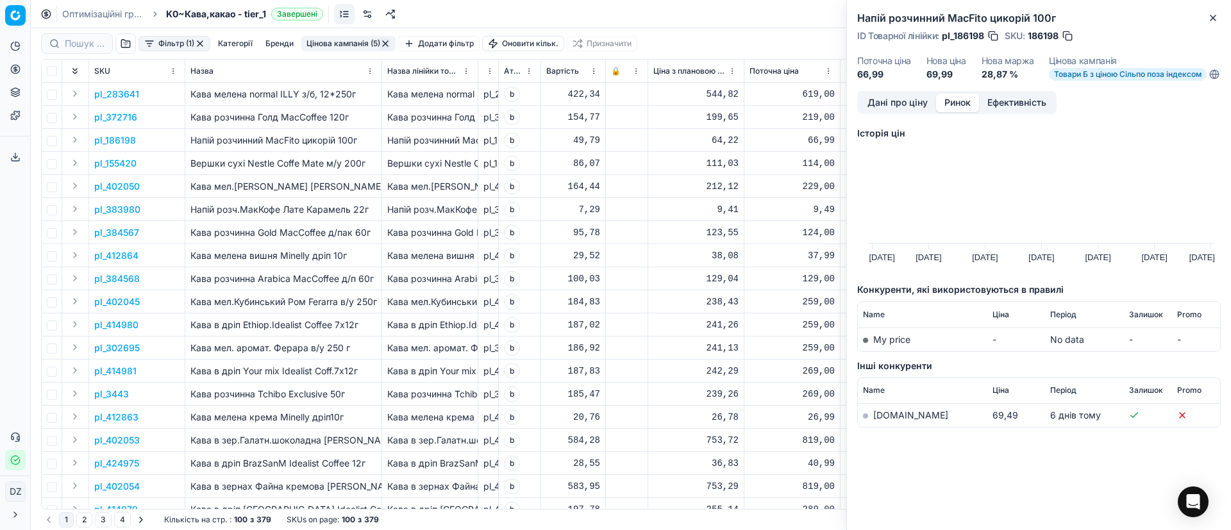
click at [878, 421] on link "[DOMAIN_NAME]" at bounding box center [910, 415] width 75 height 11
click at [1214, 13] on icon "button" at bounding box center [1213, 18] width 10 height 10
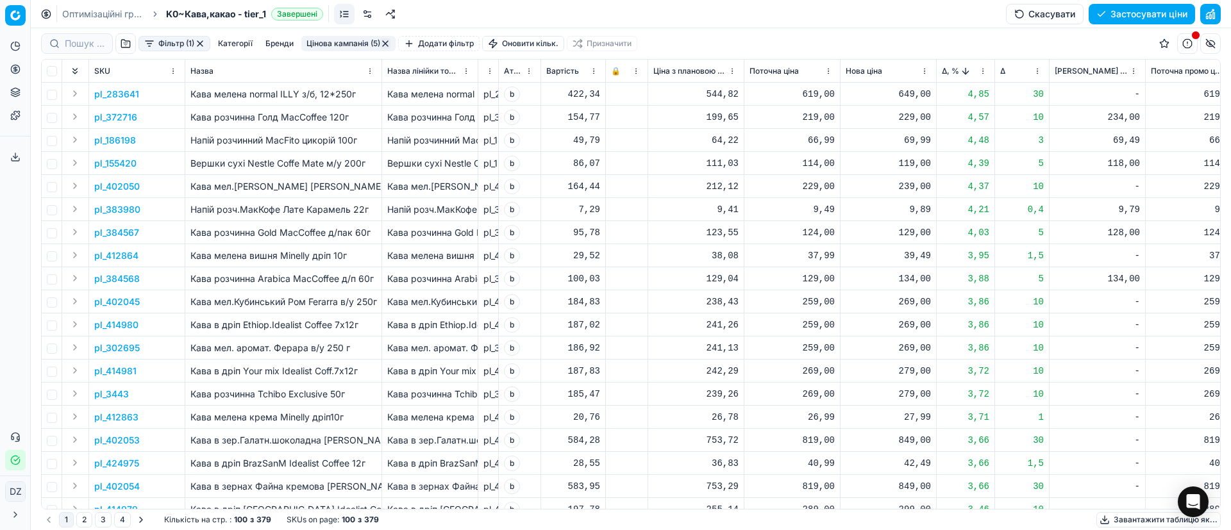
click at [100, 162] on p "pl_155420" at bounding box center [115, 163] width 42 height 13
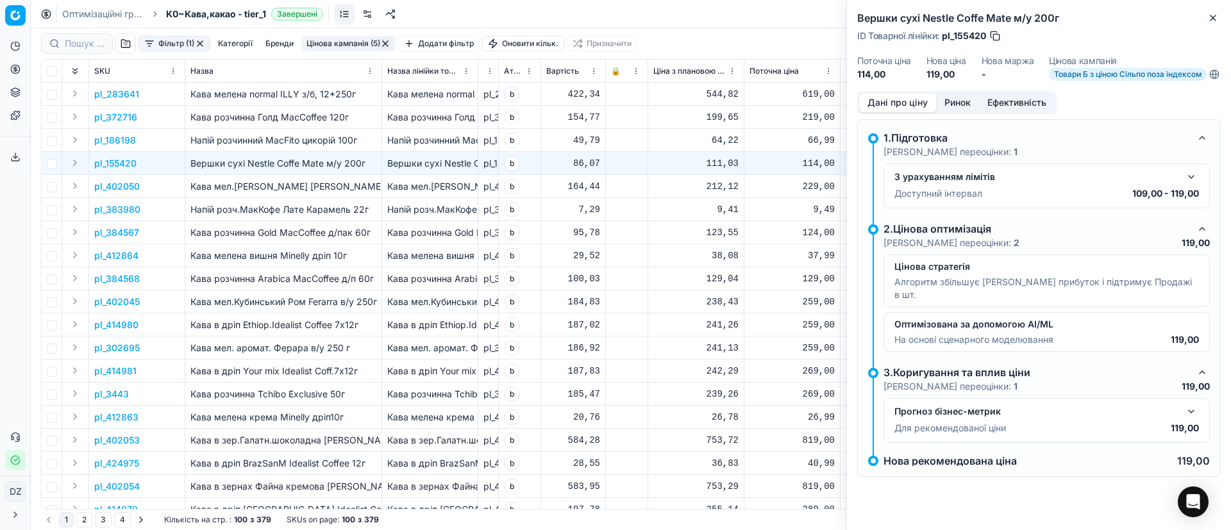
click at [953, 108] on button "Ринок" at bounding box center [957, 103] width 43 height 19
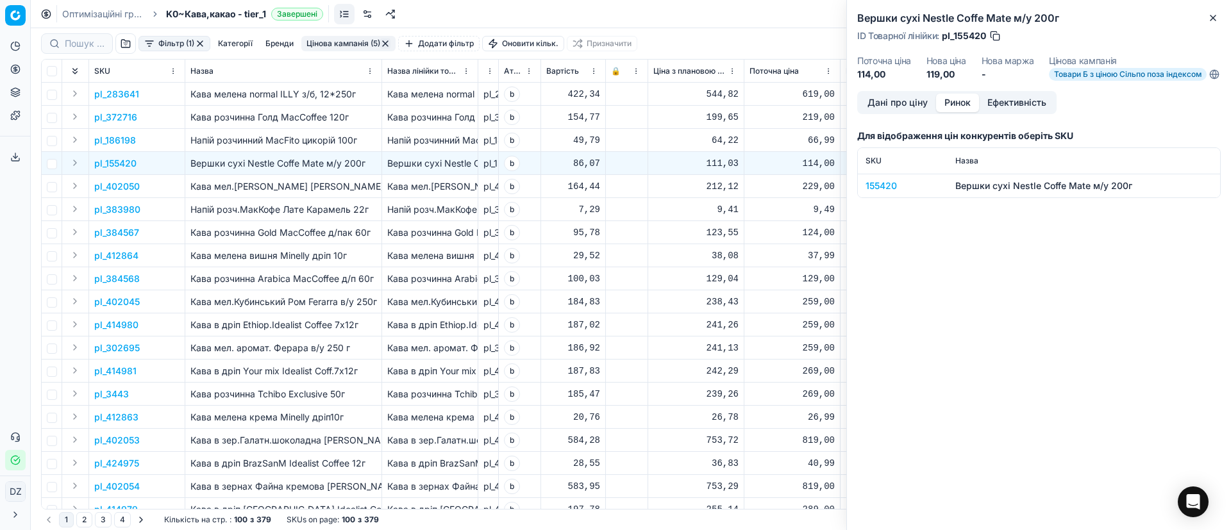
click at [882, 192] on div "155420" at bounding box center [903, 186] width 74 height 13
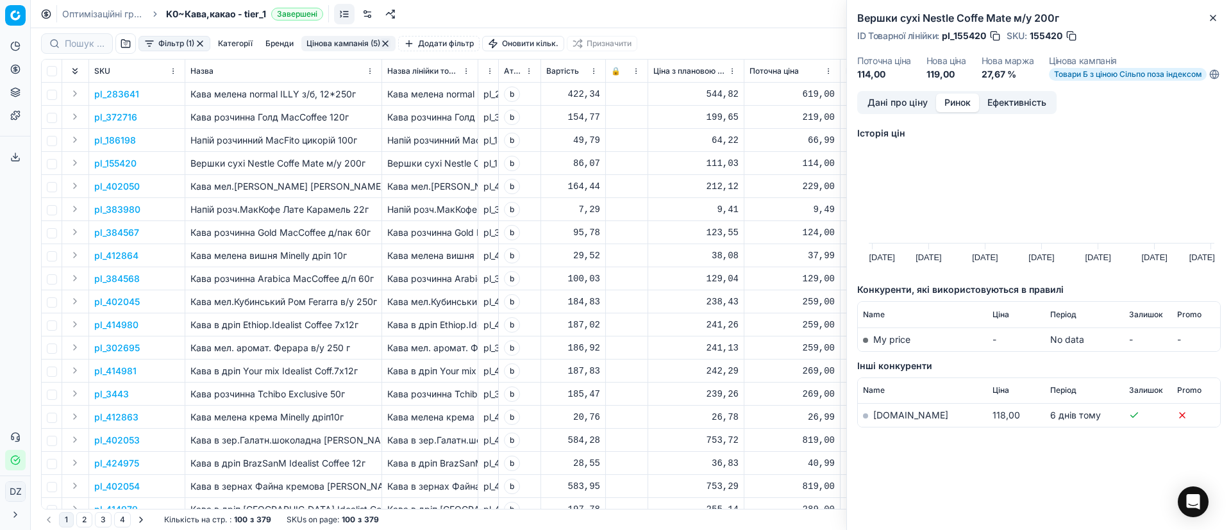
click at [887, 421] on link "[DOMAIN_NAME]" at bounding box center [910, 415] width 75 height 11
click at [1208, 12] on button "Close" at bounding box center [1212, 17] width 15 height 15
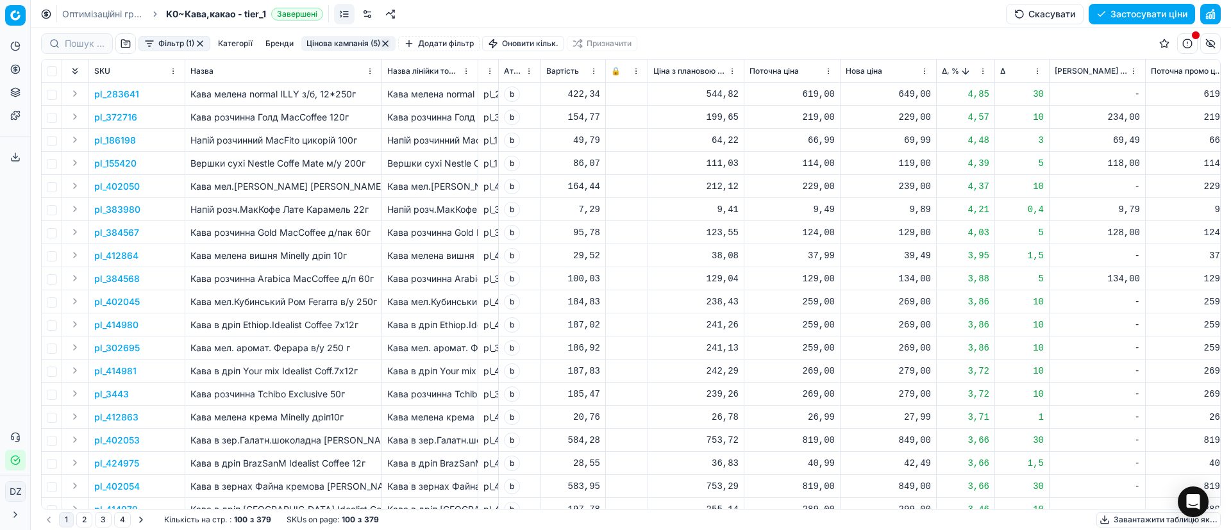
click at [128, 208] on p "pl_383980" at bounding box center [117, 209] width 46 height 13
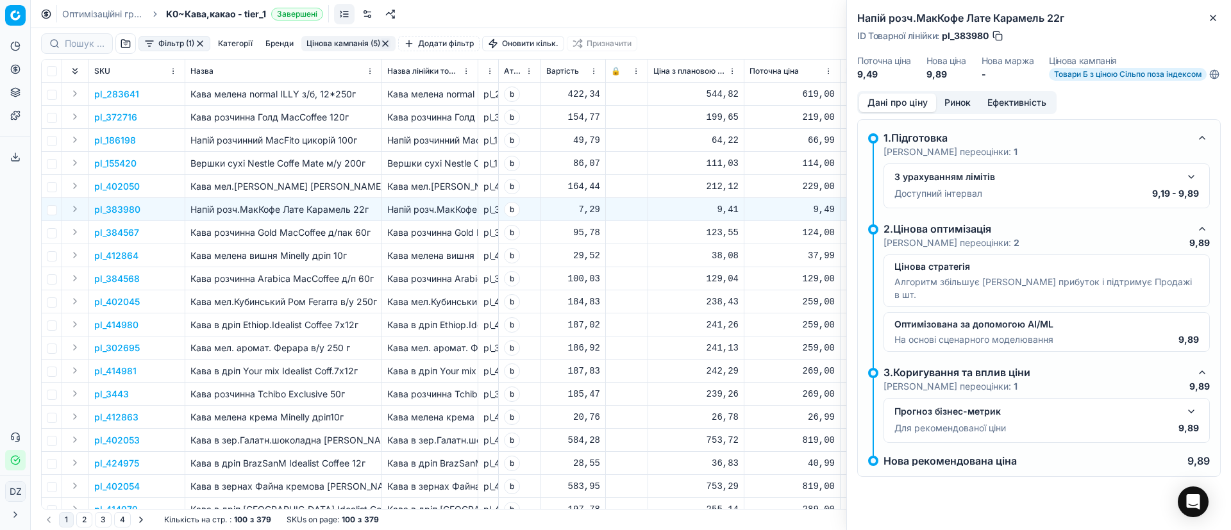
click at [956, 112] on button "Ринок" at bounding box center [957, 103] width 43 height 19
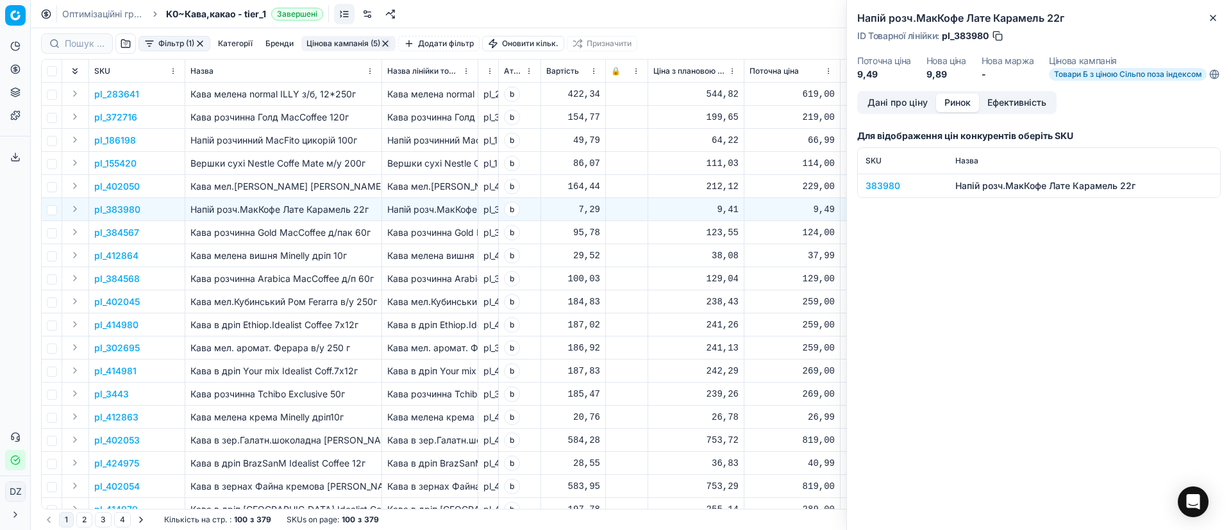
click at [881, 192] on div "383980" at bounding box center [903, 186] width 74 height 13
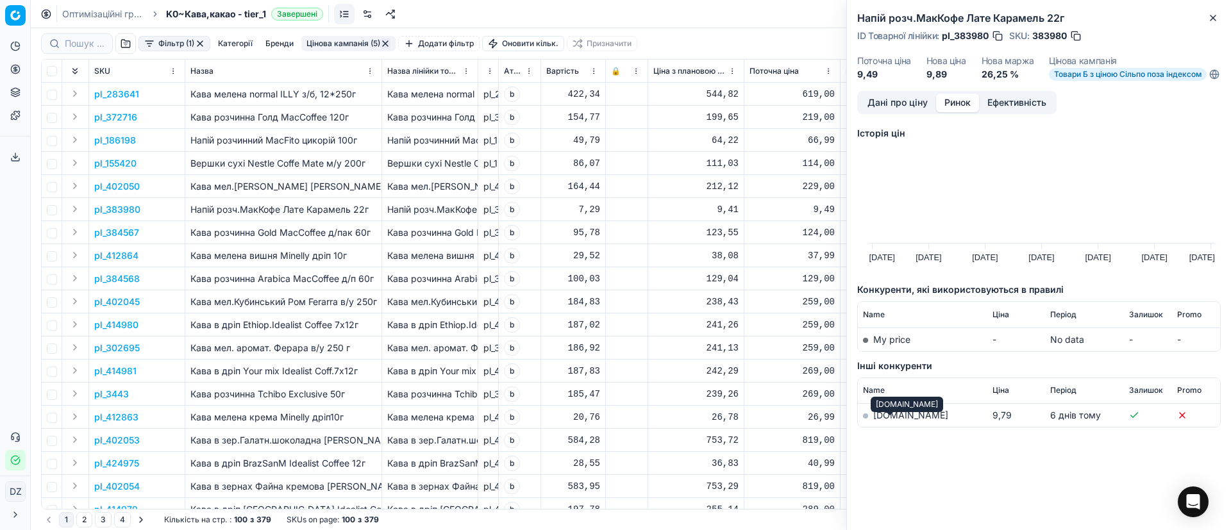
click at [893, 419] on link "[DOMAIN_NAME]" at bounding box center [910, 415] width 75 height 11
click at [1207, 16] on button "Close" at bounding box center [1212, 17] width 15 height 15
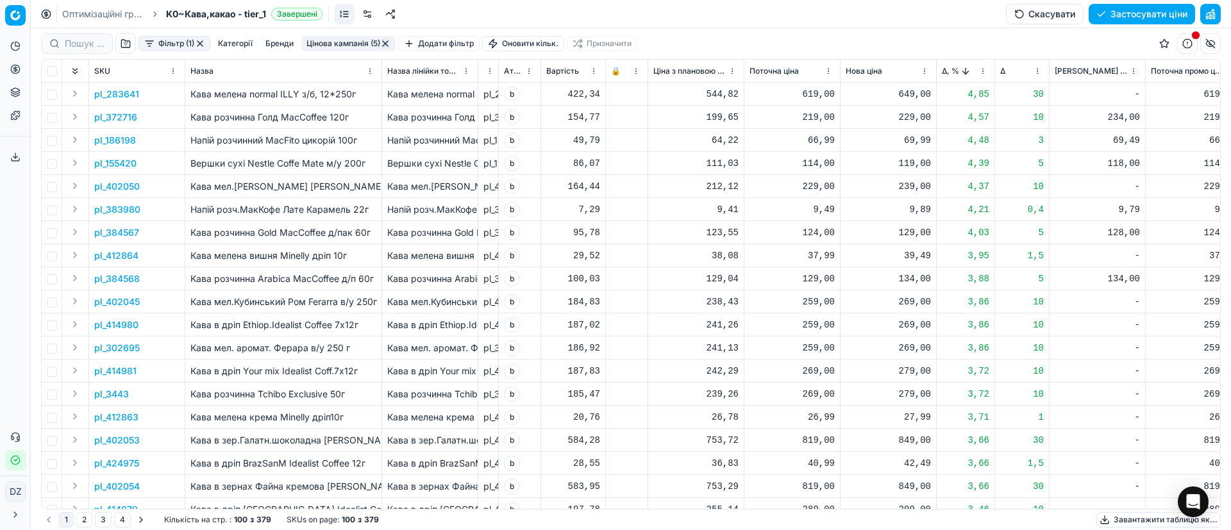
click at [113, 230] on p "pl_384567" at bounding box center [116, 232] width 45 height 13
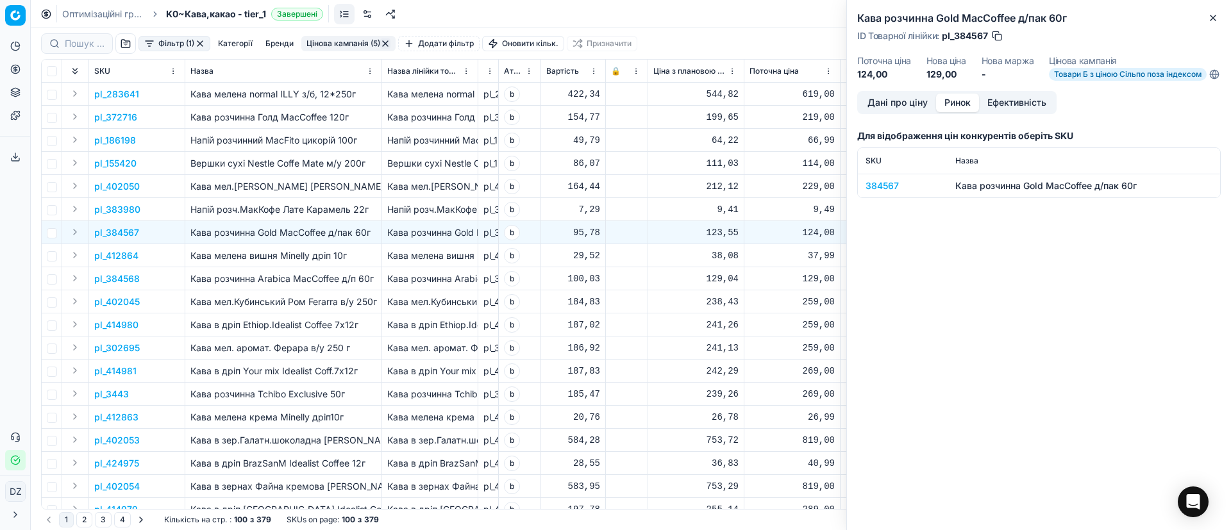
click at [960, 112] on button "Ринок" at bounding box center [957, 103] width 43 height 19
click at [889, 192] on div "384567" at bounding box center [903, 186] width 74 height 13
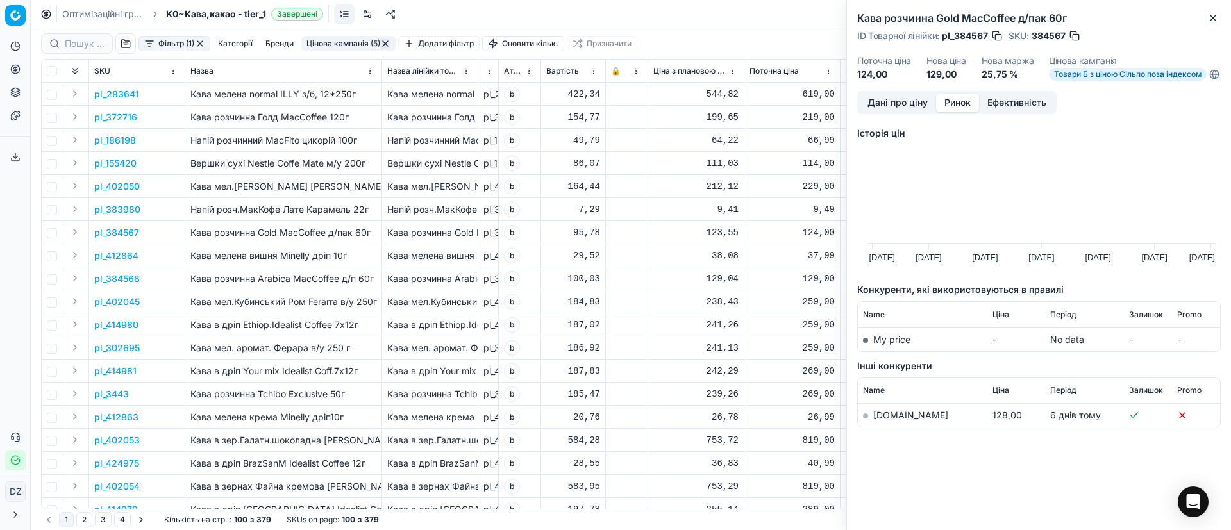
click at [893, 421] on link "[DOMAIN_NAME]" at bounding box center [910, 415] width 75 height 11
click at [1212, 23] on button "Close" at bounding box center [1212, 17] width 15 height 15
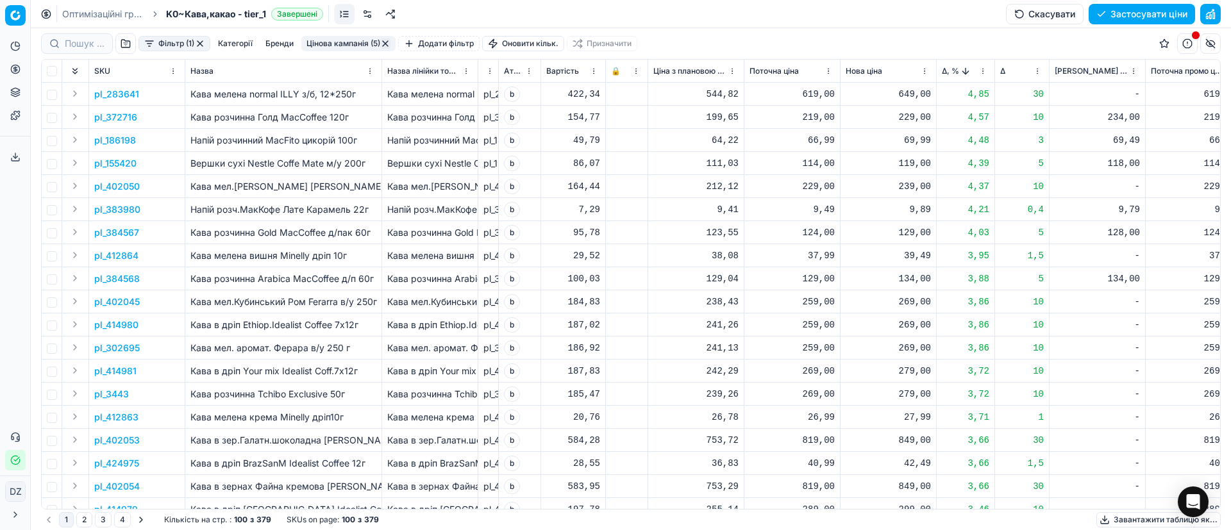
click at [57, 140] on td at bounding box center [52, 140] width 21 height 23
click at [55, 141] on input "checkbox" at bounding box center [52, 141] width 10 height 10
click at [55, 140] on input "checkbox" at bounding box center [52, 141] width 10 height 10
checkbox input "false"
click at [914, 233] on div "129,00" at bounding box center [888, 232] width 85 height 13
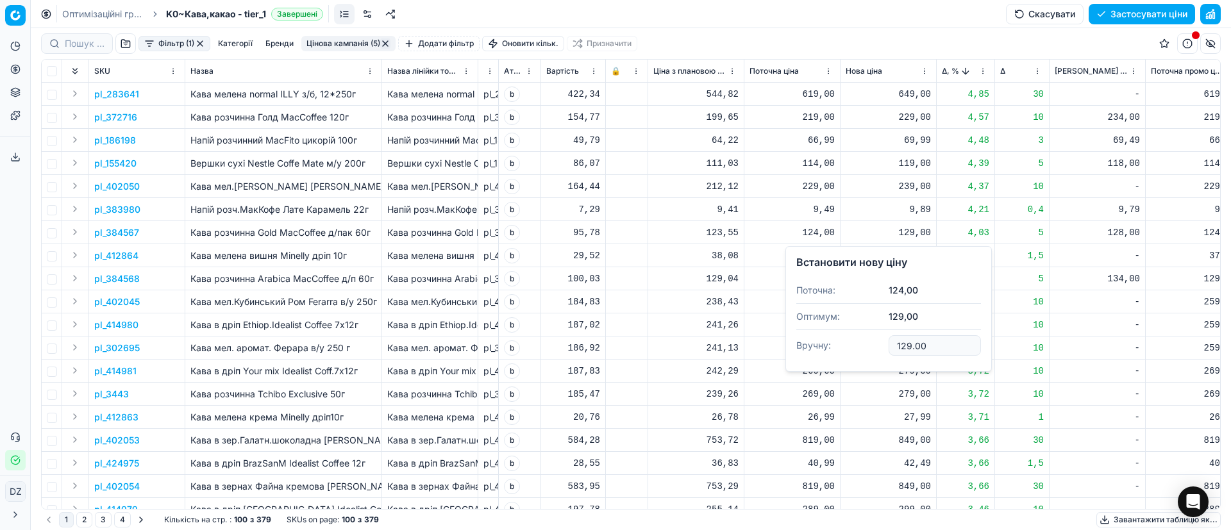
click at [984, 248] on div "Встановити нову ціну Поточна: 124,00 Оптимум: 129,00 Вручну: 129.00" at bounding box center [888, 309] width 206 height 126
click at [1124, 255] on div "-" at bounding box center [1097, 255] width 85 height 13
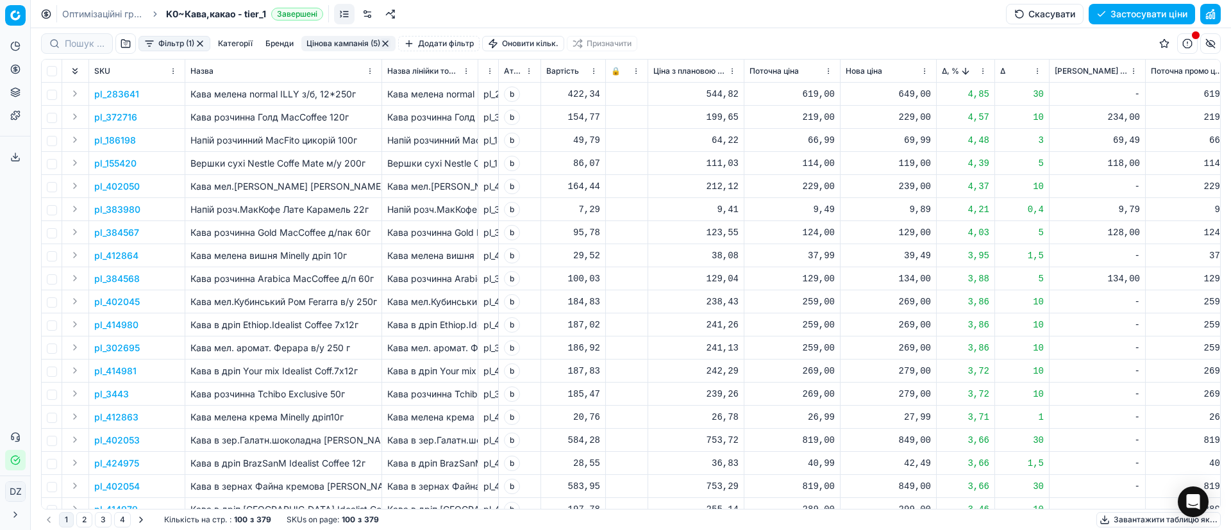
click at [122, 229] on p "pl_384567" at bounding box center [116, 232] width 45 height 13
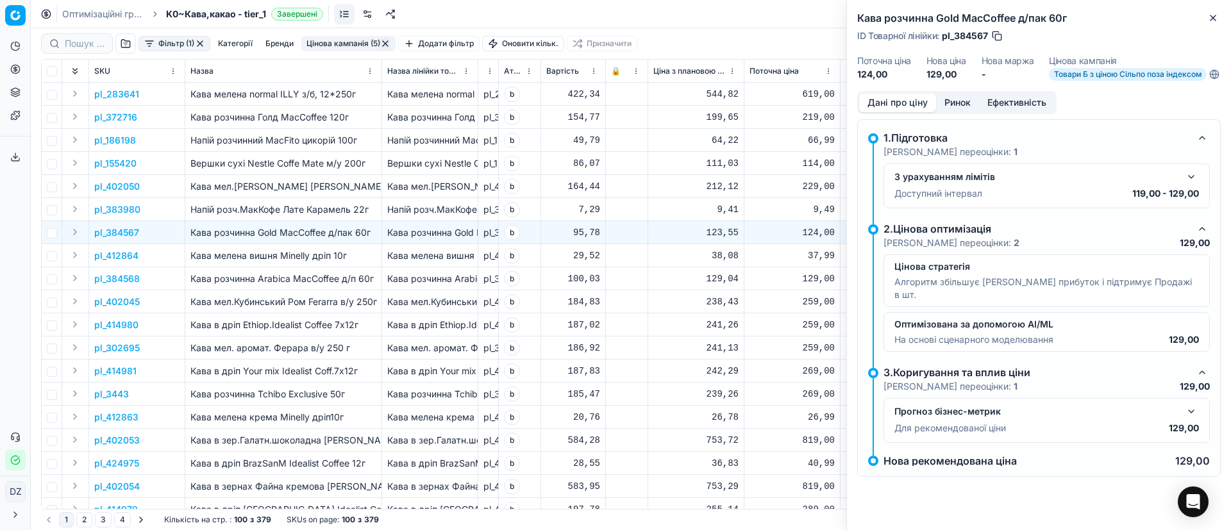
click at [970, 111] on button "Ринок" at bounding box center [957, 103] width 43 height 19
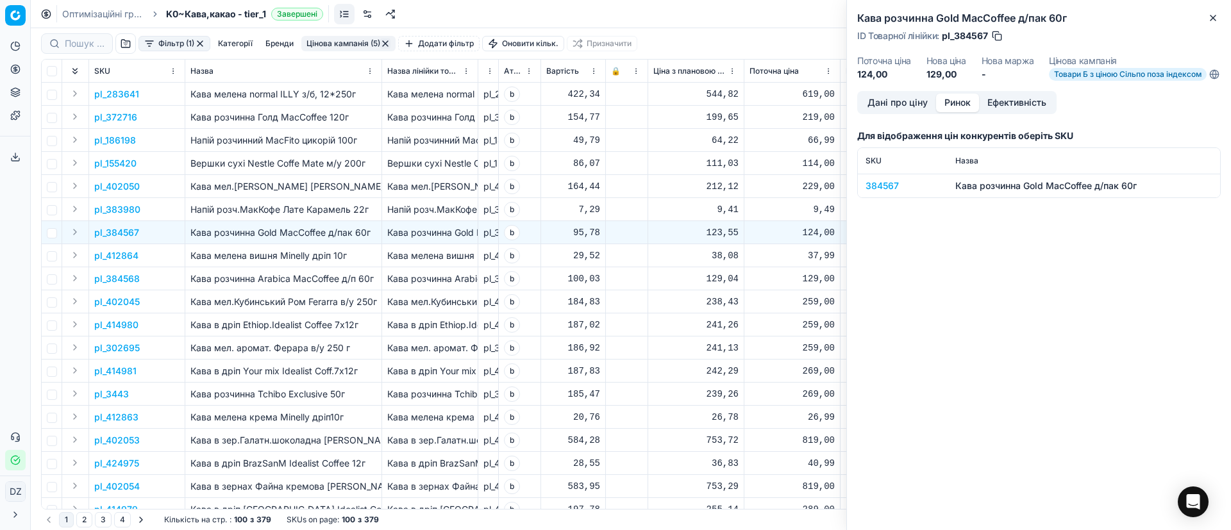
click at [883, 192] on div "384567" at bounding box center [903, 186] width 74 height 13
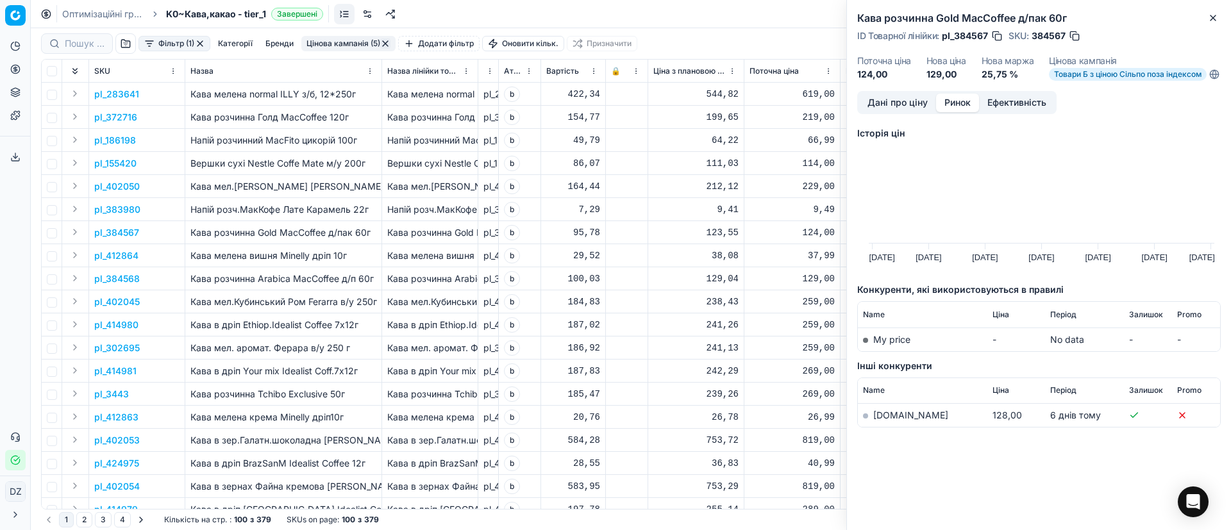
click at [889, 420] on link "[DOMAIN_NAME]" at bounding box center [910, 415] width 75 height 11
click at [1211, 22] on icon "button" at bounding box center [1213, 18] width 10 height 10
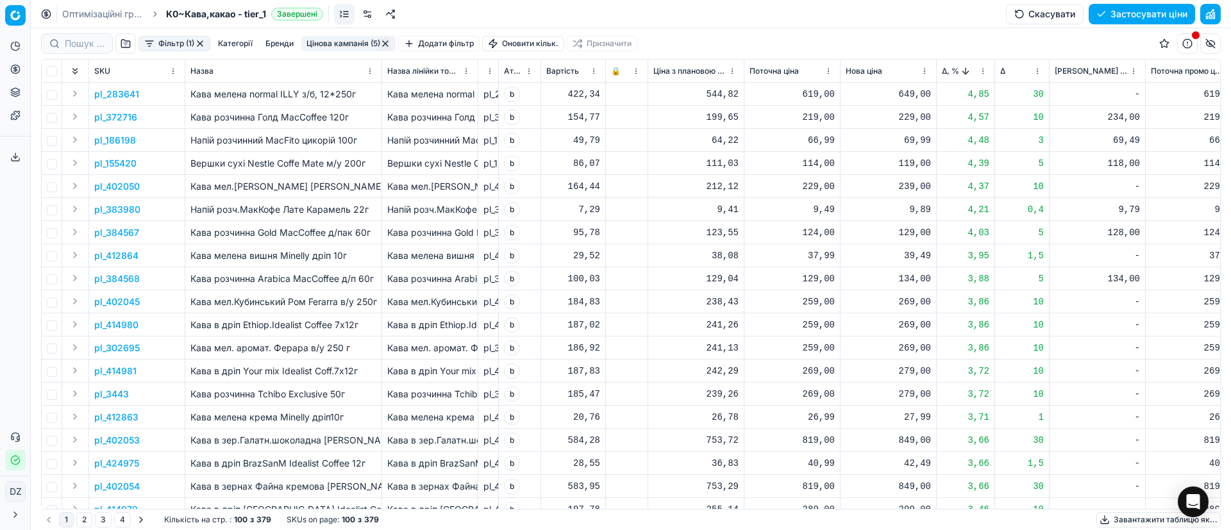
click at [113, 279] on p "pl_384568" at bounding box center [117, 279] width 46 height 13
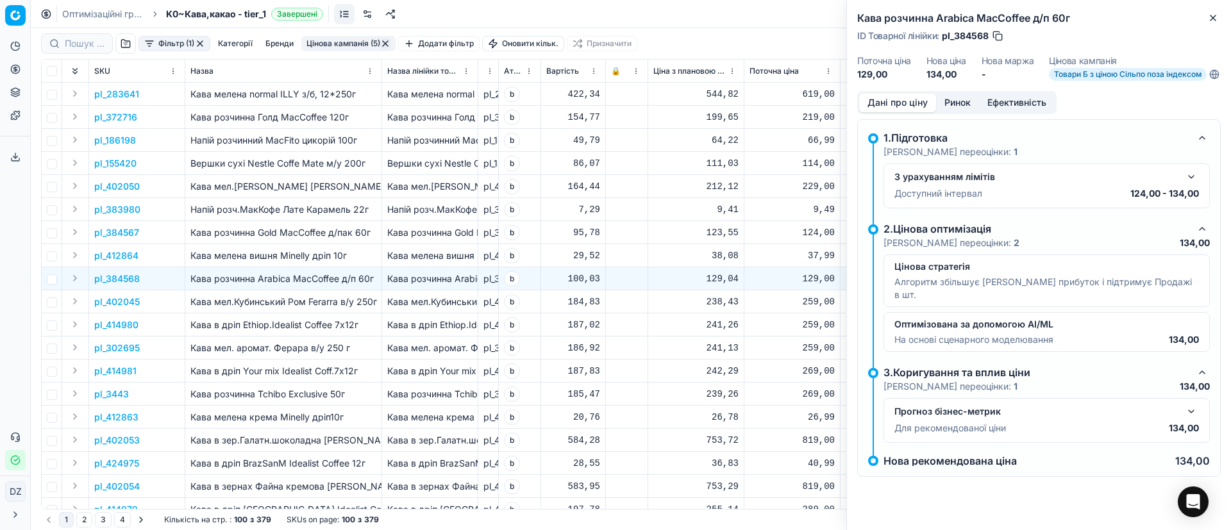
click at [949, 108] on button "Ринок" at bounding box center [957, 103] width 43 height 19
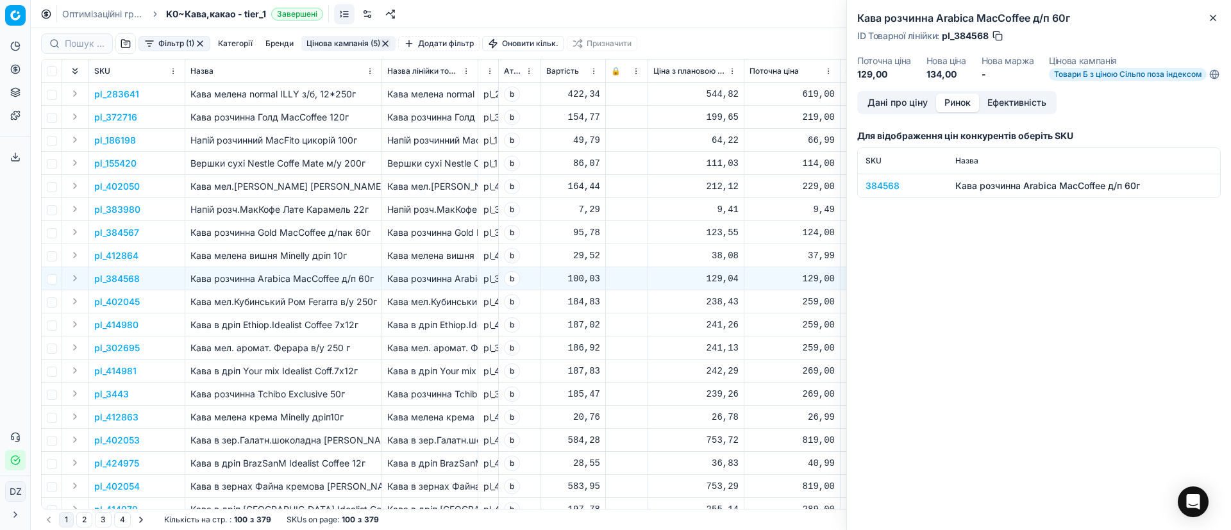
click at [887, 192] on div "384568" at bounding box center [903, 186] width 74 height 13
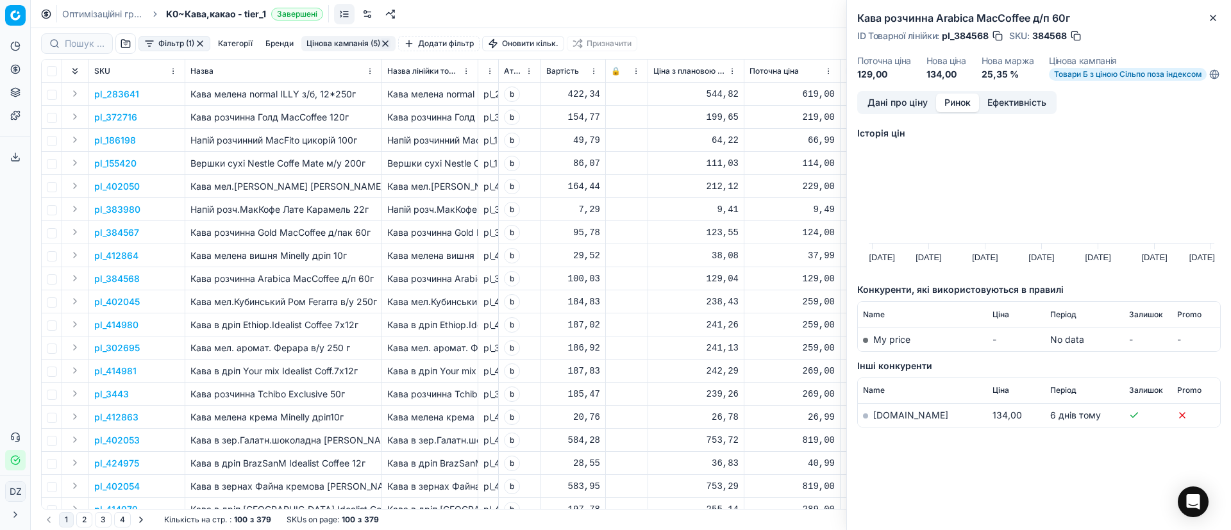
click at [884, 421] on link "[DOMAIN_NAME]" at bounding box center [910, 415] width 75 height 11
click at [1213, 21] on icon "button" at bounding box center [1213, 18] width 10 height 10
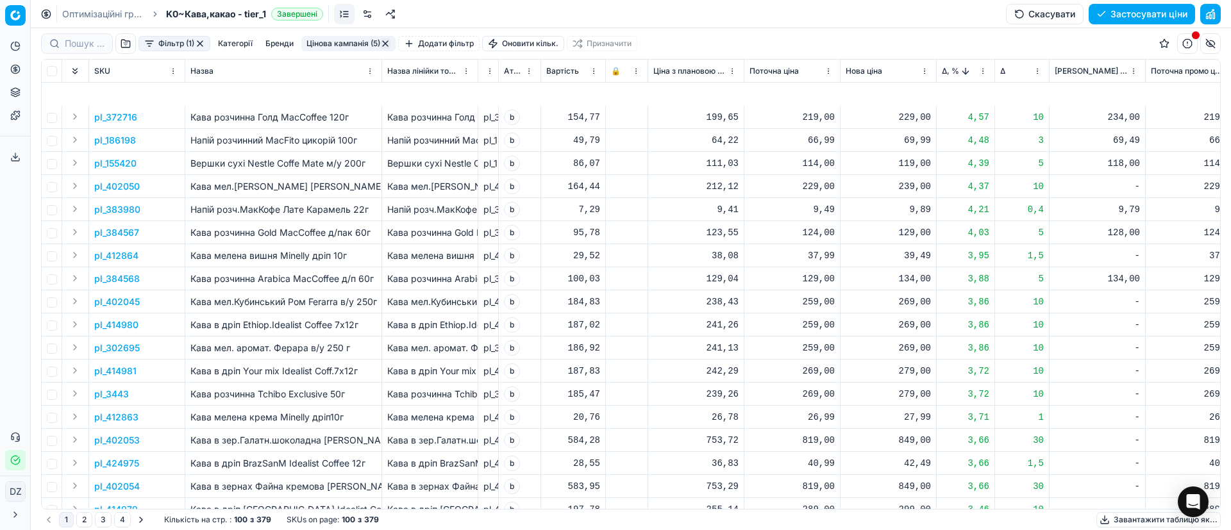
scroll to position [289, 0]
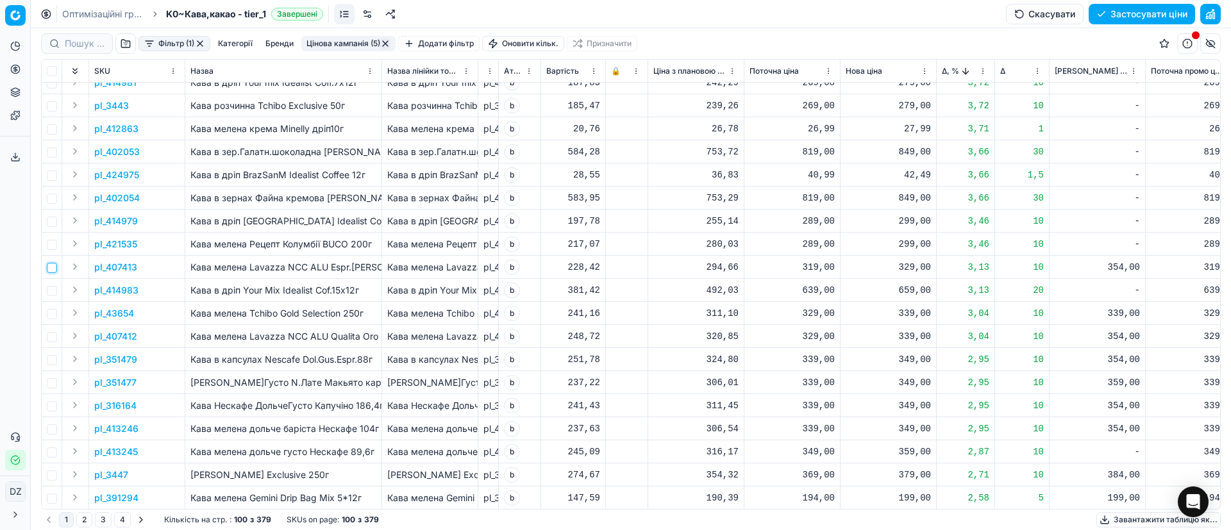
click at [54, 268] on input "checkbox" at bounding box center [52, 268] width 10 height 10
checkbox input "true"
click at [114, 269] on p "pl_407413" at bounding box center [115, 267] width 43 height 13
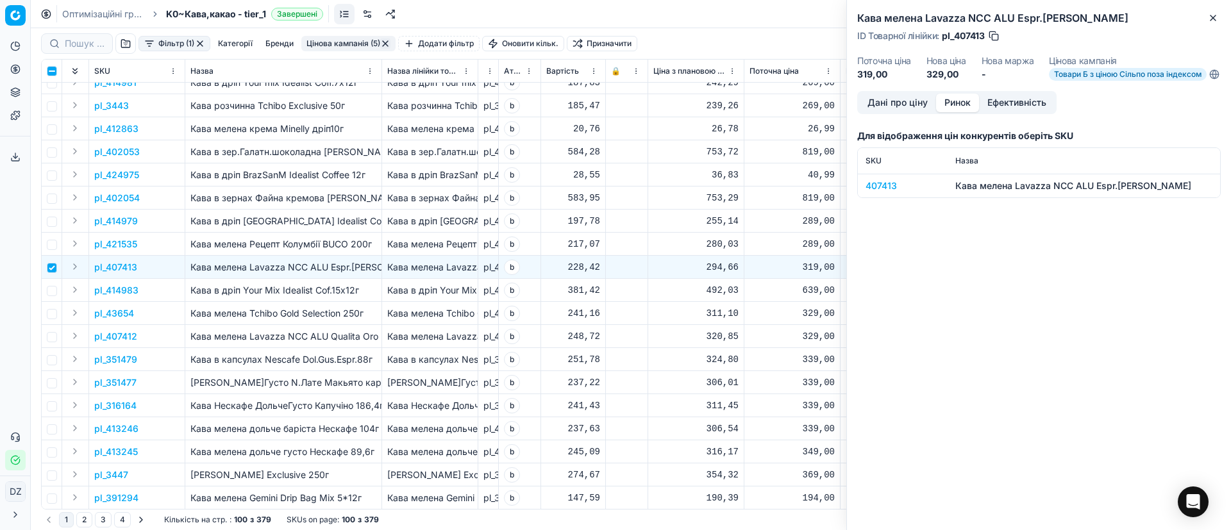
click at [950, 112] on button "Ринок" at bounding box center [957, 103] width 43 height 19
click at [878, 192] on div "407413" at bounding box center [903, 186] width 74 height 13
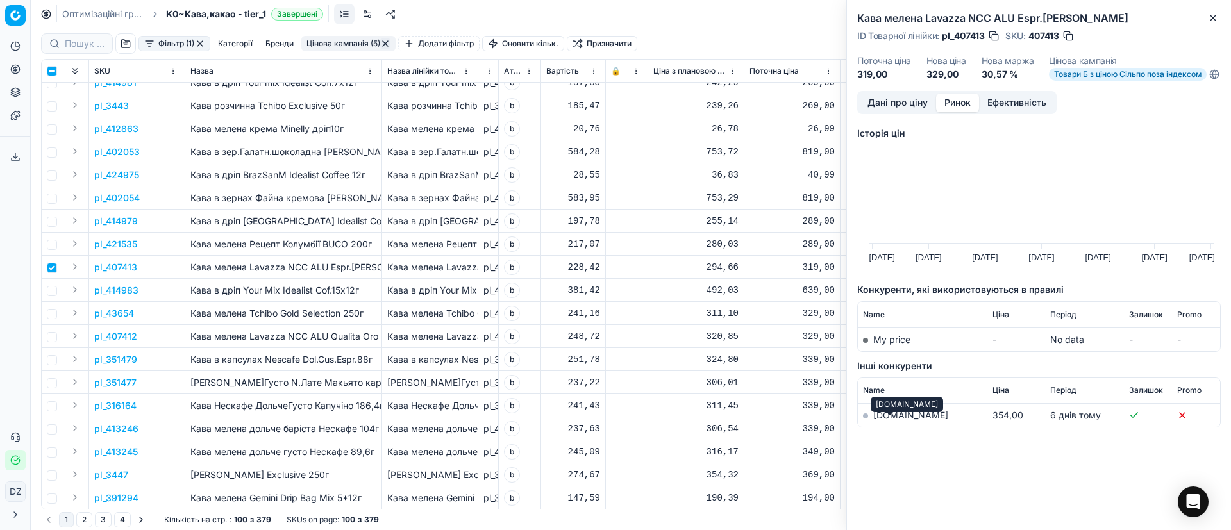
click at [884, 421] on link "[DOMAIN_NAME]" at bounding box center [910, 415] width 75 height 11
click at [1214, 11] on button "Close" at bounding box center [1212, 17] width 15 height 15
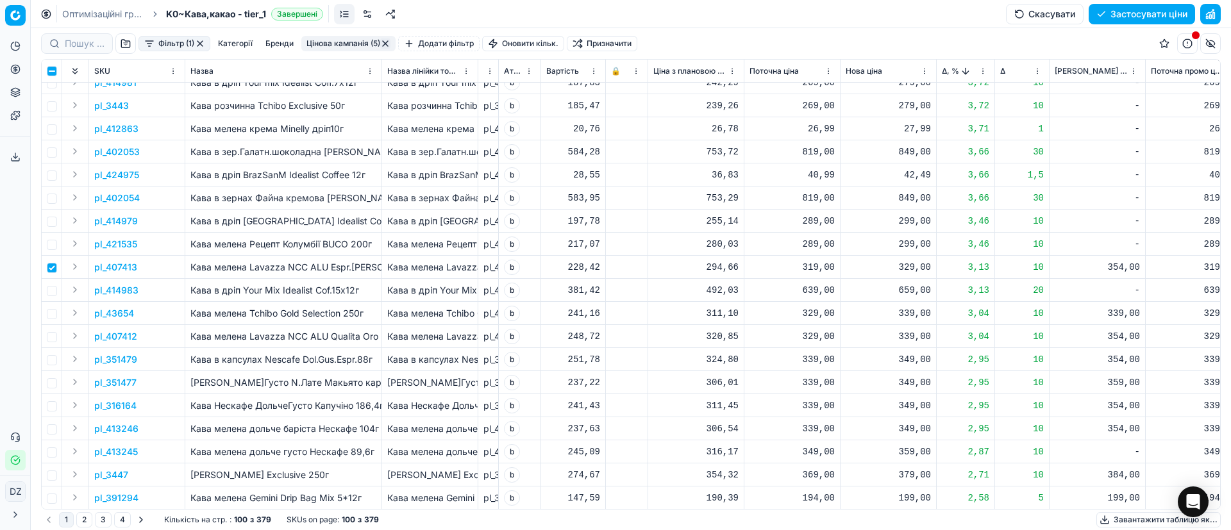
click at [903, 267] on div "329,00" at bounding box center [888, 267] width 85 height 13
drag, startPoint x: 938, startPoint y: 382, endPoint x: 837, endPoint y: 378, distance: 101.4
click at [837, 378] on dl "Поточна: 319,00 Оптимум: 329,00 Вручну: 329.00" at bounding box center [888, 353] width 185 height 83
type input "334.00"
click at [914, 263] on div "334,00" at bounding box center [888, 267] width 85 height 13
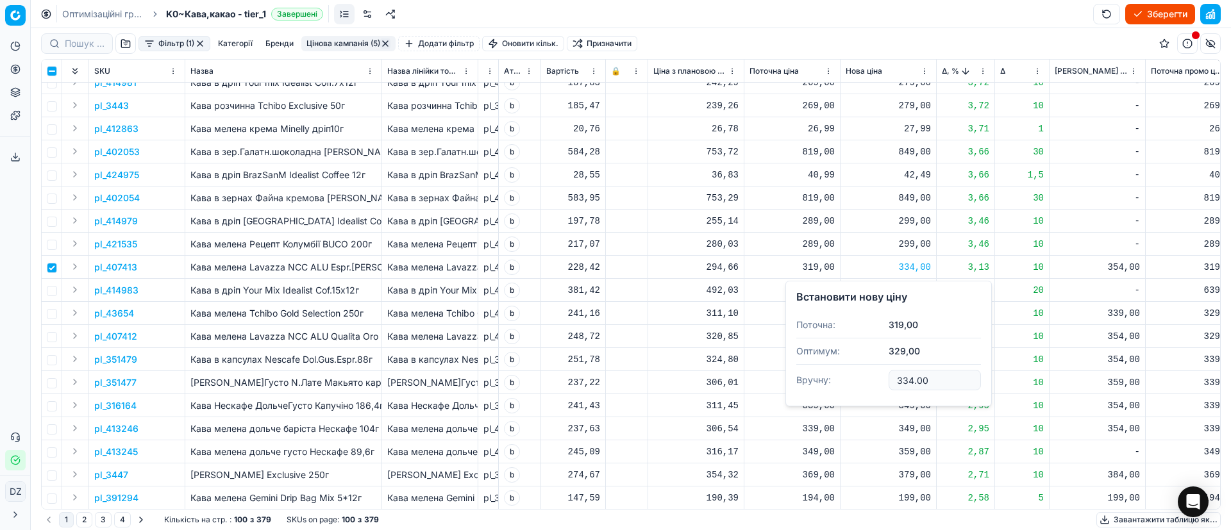
drag, startPoint x: 941, startPoint y: 379, endPoint x: 866, endPoint y: 380, distance: 75.0
click at [874, 379] on dl "Поточна: 319,00 Оптимум: 329,00 Вручну: 334.00" at bounding box center [888, 353] width 185 height 83
type input "329.00"
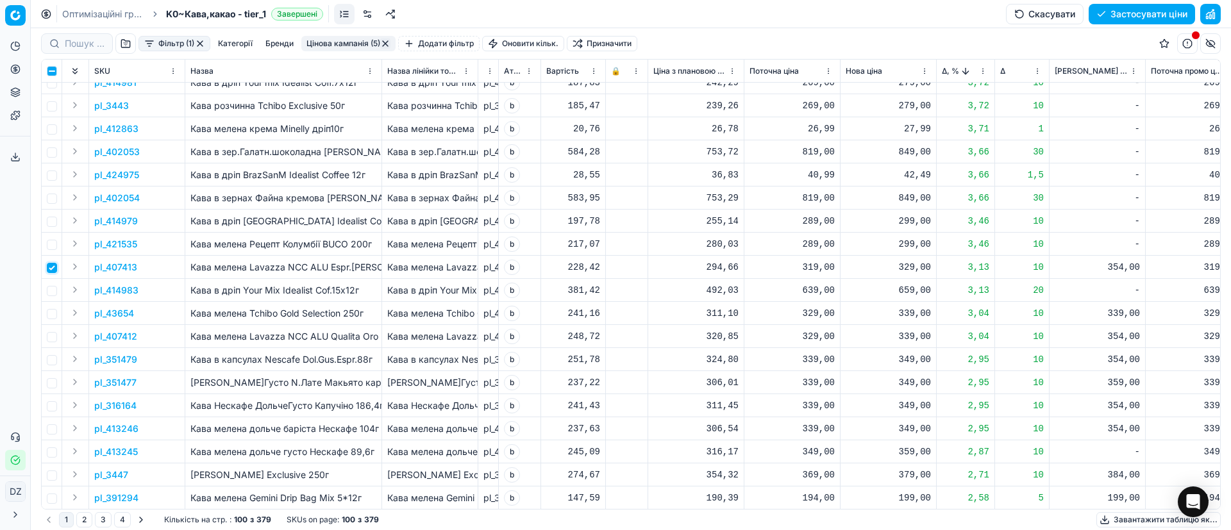
click at [53, 266] on input "checkbox" at bounding box center [52, 268] width 10 height 10
checkbox input "false"
click at [55, 313] on input "checkbox" at bounding box center [52, 314] width 10 height 10
click at [107, 309] on p "pl_43654" at bounding box center [114, 313] width 40 height 13
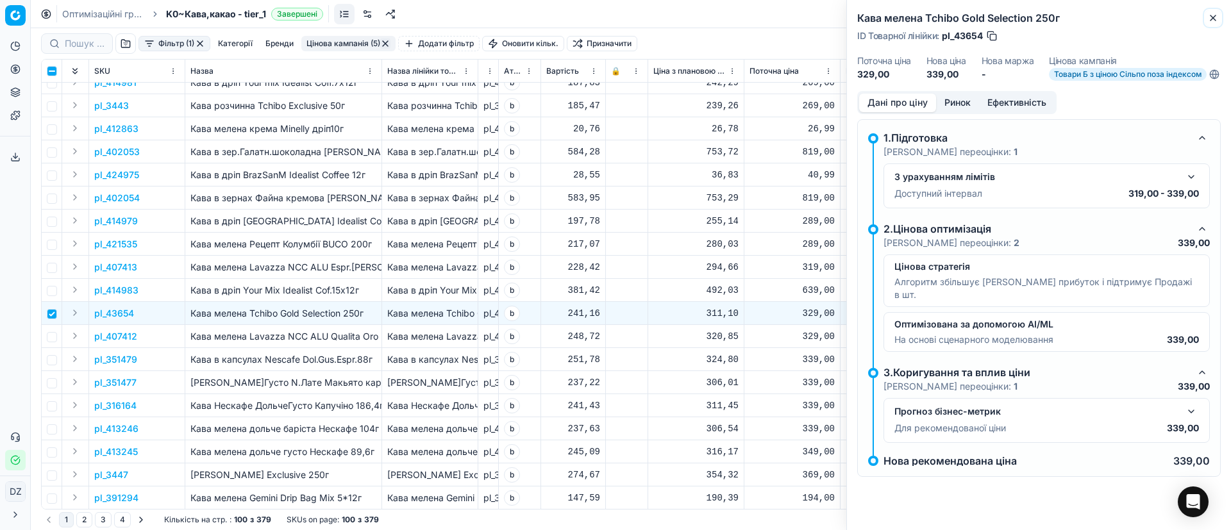
click at [1210, 20] on icon "button" at bounding box center [1213, 18] width 10 height 10
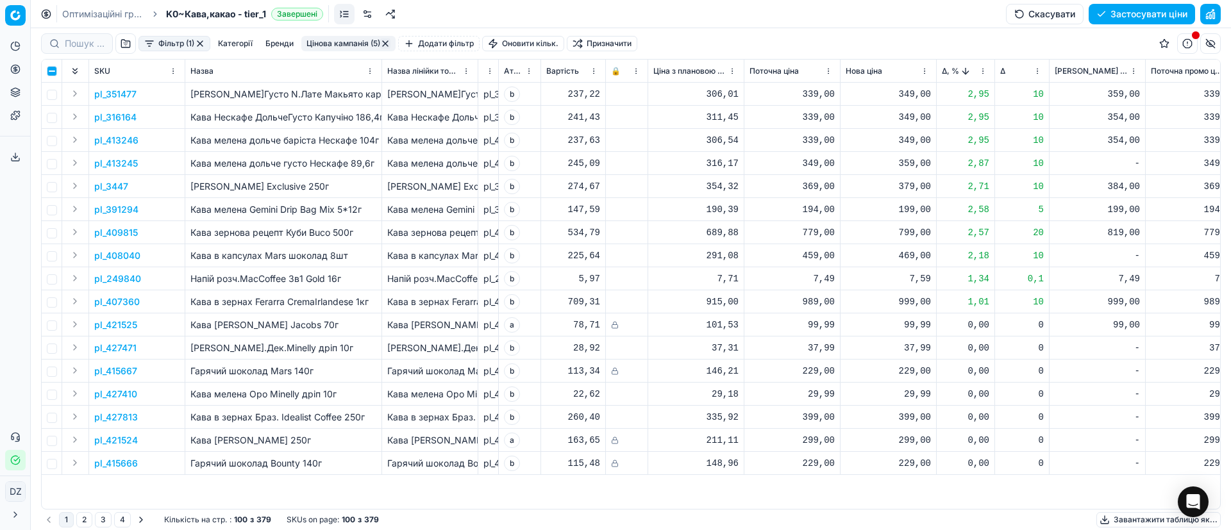
scroll to position [192, 0]
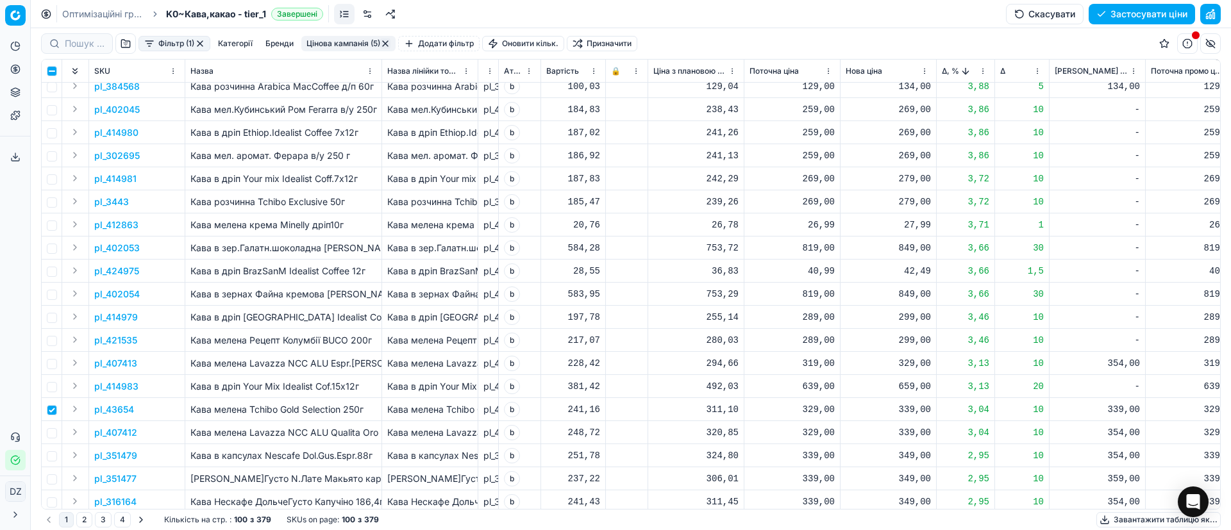
click at [58, 405] on td at bounding box center [52, 409] width 21 height 23
click at [55, 408] on input "checkbox" at bounding box center [52, 410] width 10 height 10
checkbox input "false"
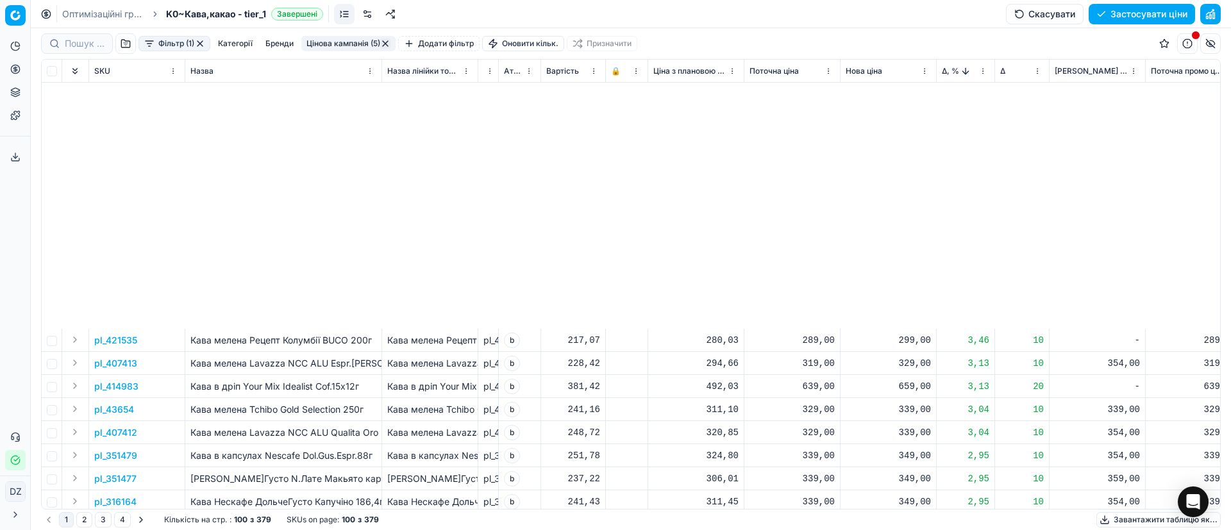
scroll to position [673, 0]
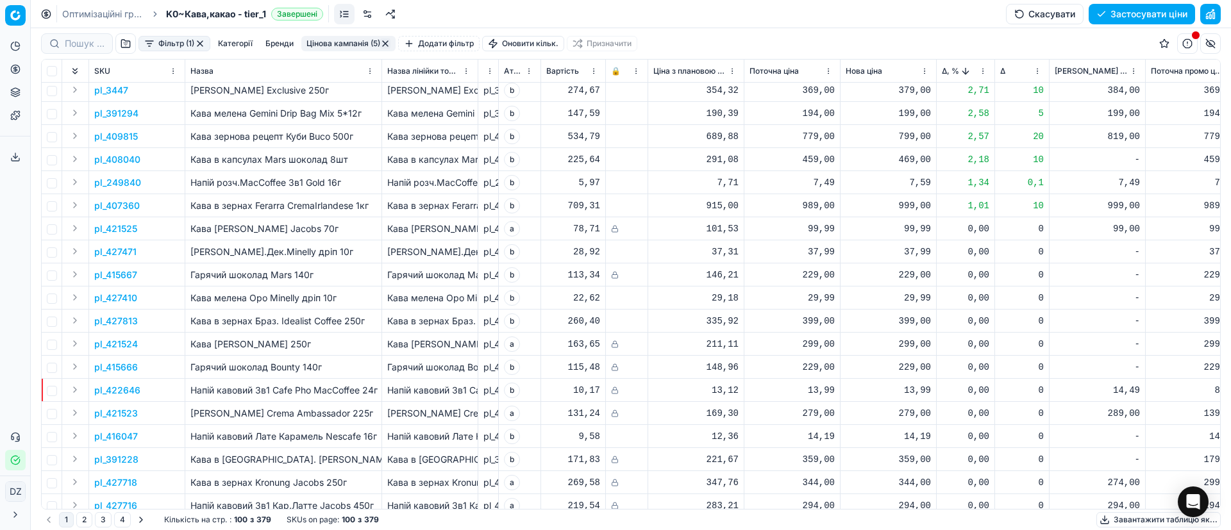
click at [107, 206] on p "pl_407360" at bounding box center [117, 205] width 46 height 13
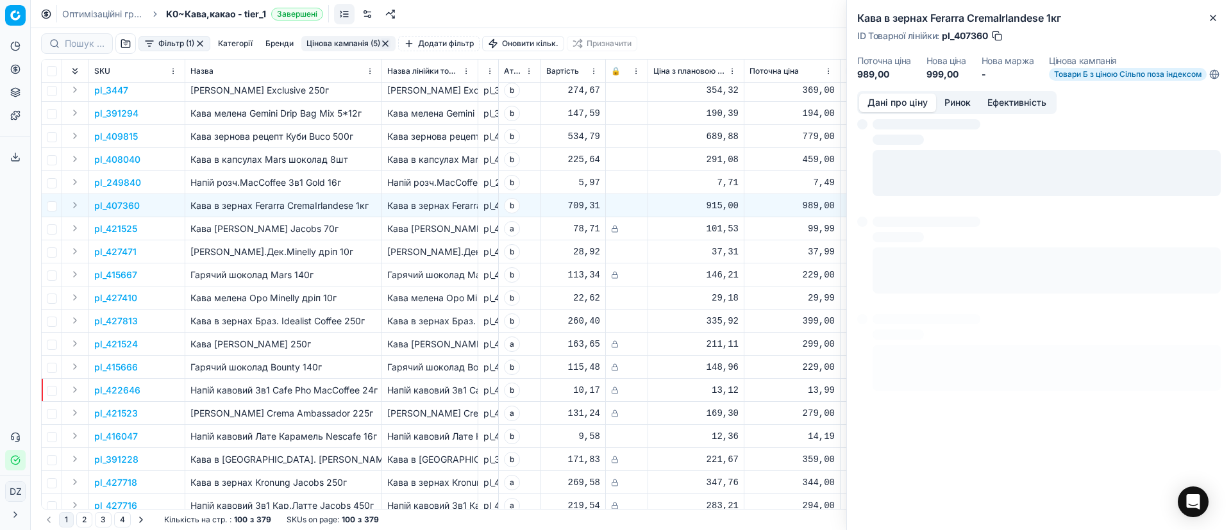
click at [952, 112] on button "Ринок" at bounding box center [957, 103] width 43 height 19
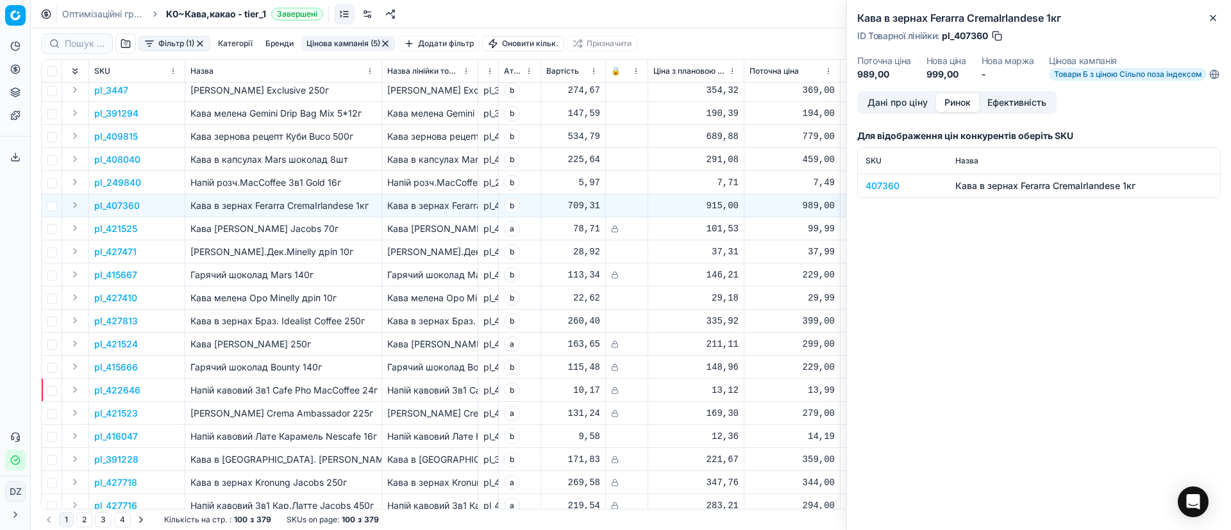
click at [878, 192] on div "407360" at bounding box center [903, 186] width 74 height 13
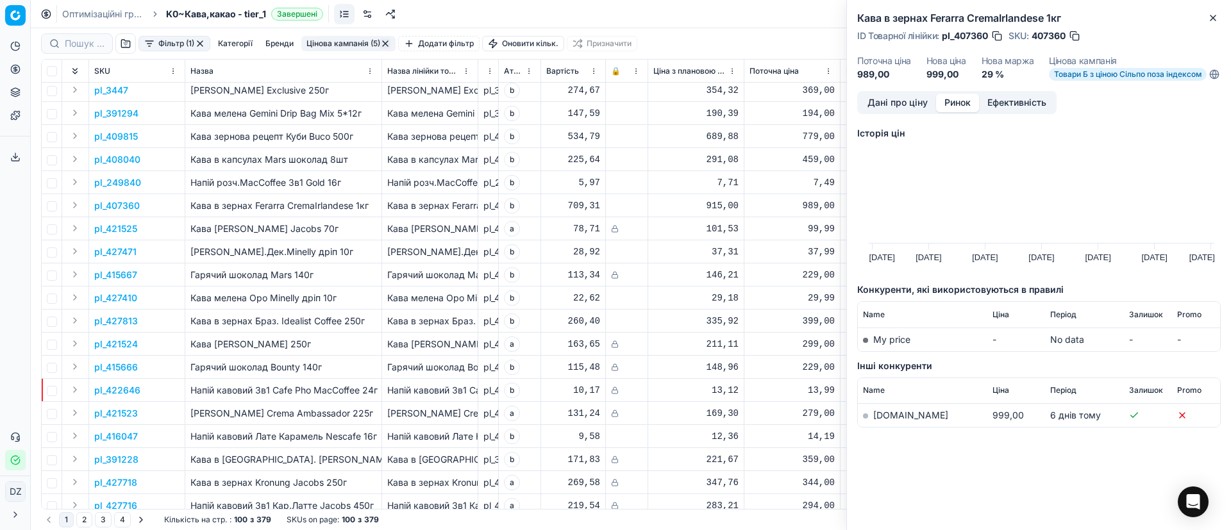
click at [882, 421] on link "[DOMAIN_NAME]" at bounding box center [910, 415] width 75 height 11
click at [1212, 15] on icon "button" at bounding box center [1213, 18] width 10 height 10
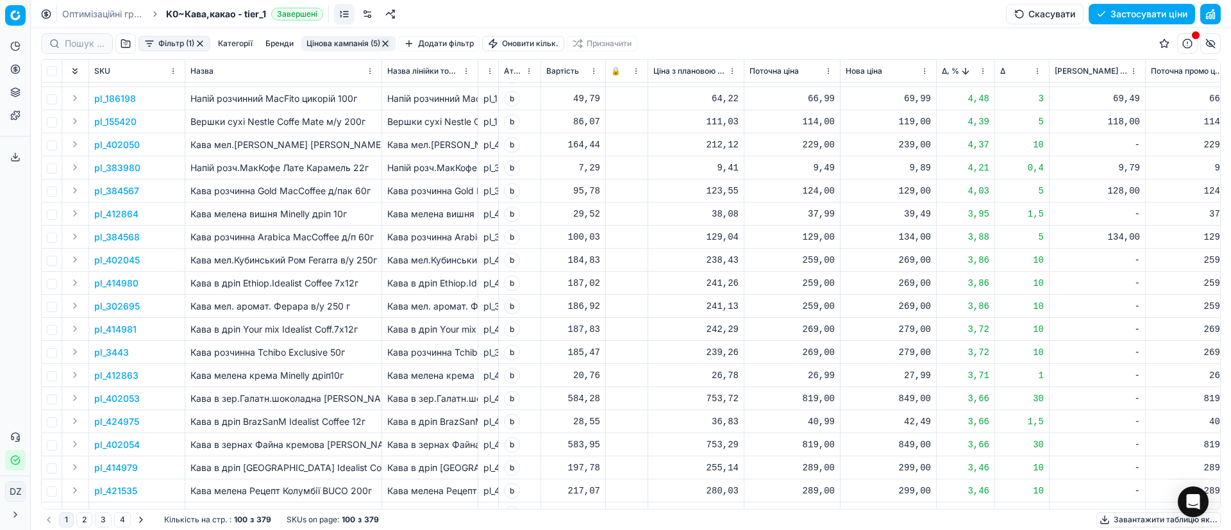
scroll to position [0, 0]
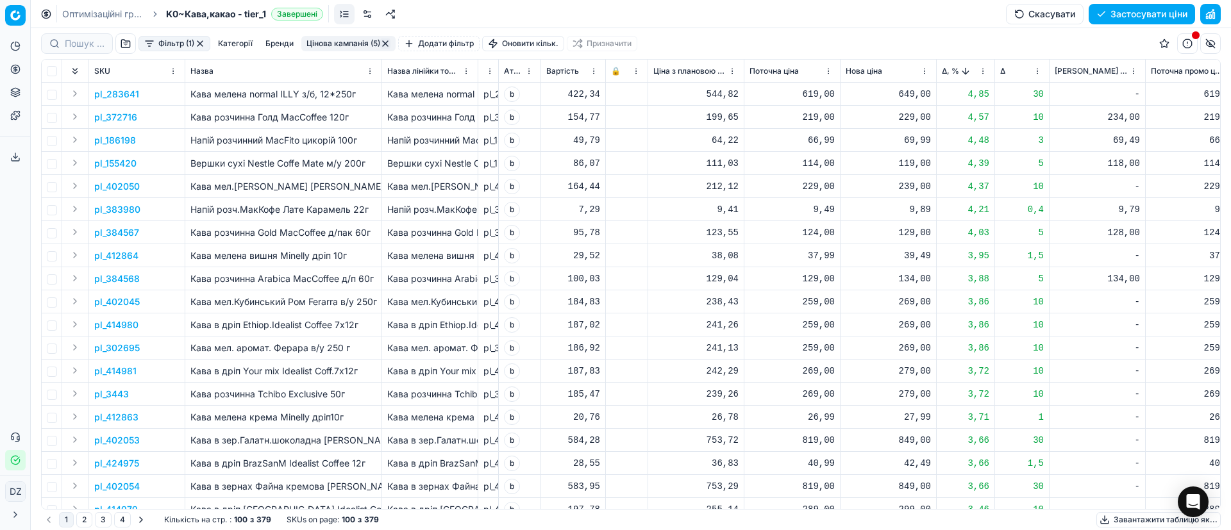
click at [947, 70] on span "Δ, %" at bounding box center [950, 71] width 17 height 10
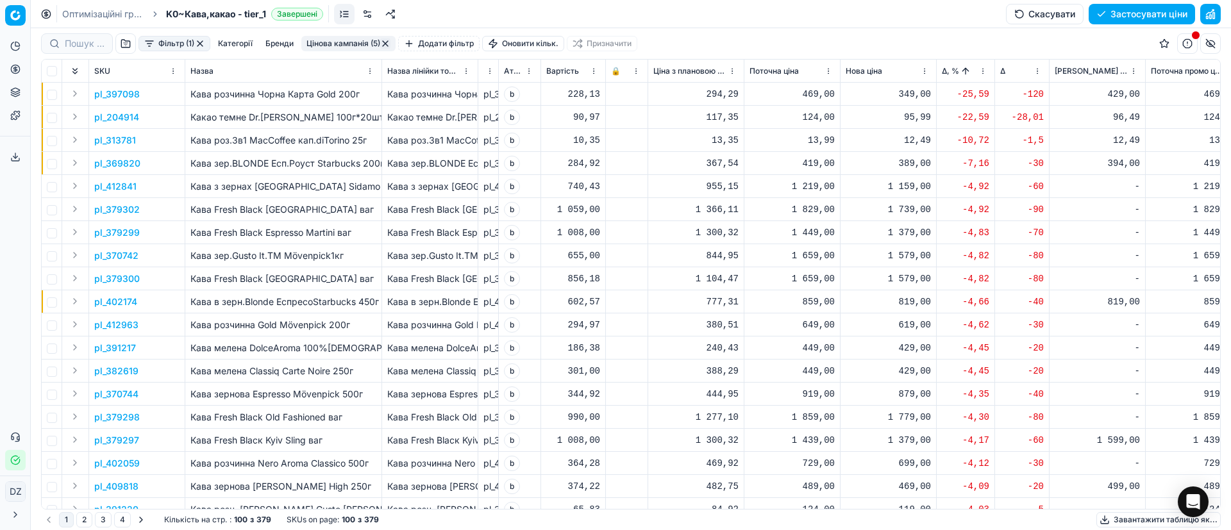
click at [107, 94] on p "pl_397098" at bounding box center [117, 94] width 46 height 13
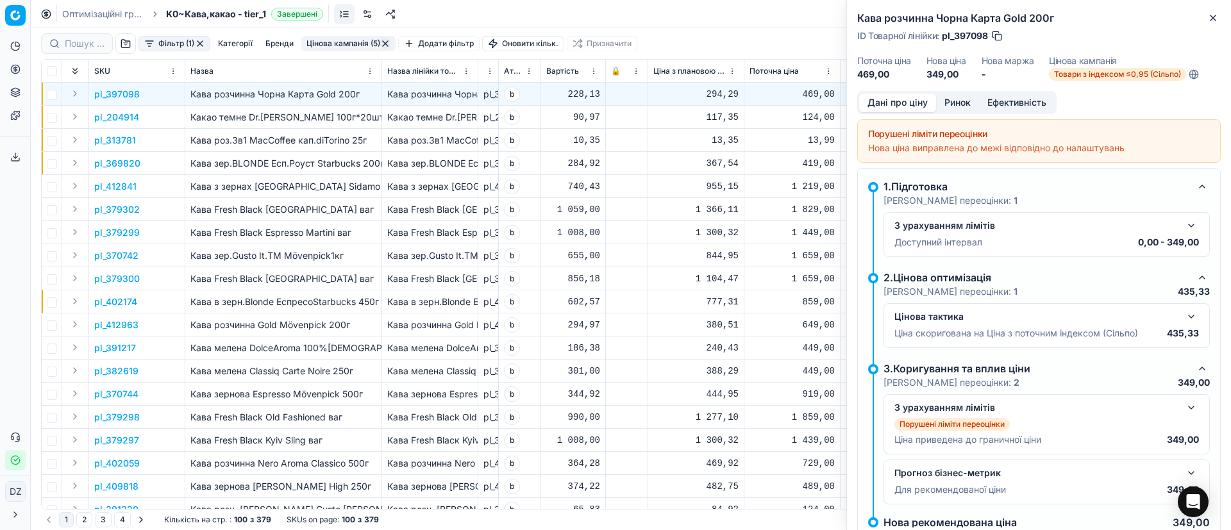
click at [970, 99] on button "Ринок" at bounding box center [957, 103] width 43 height 19
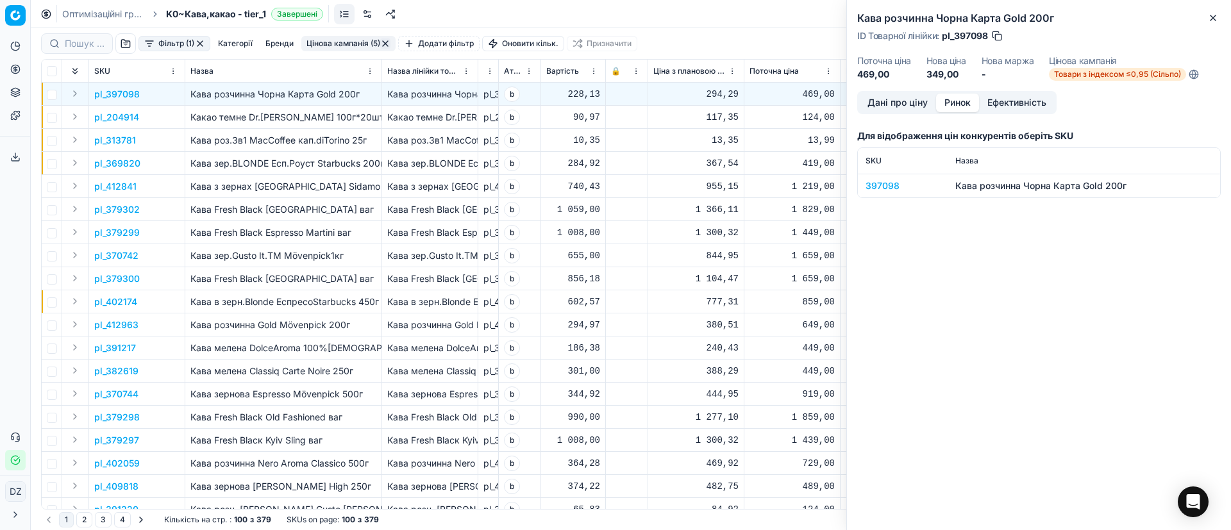
click at [881, 185] on div "397098" at bounding box center [903, 186] width 74 height 13
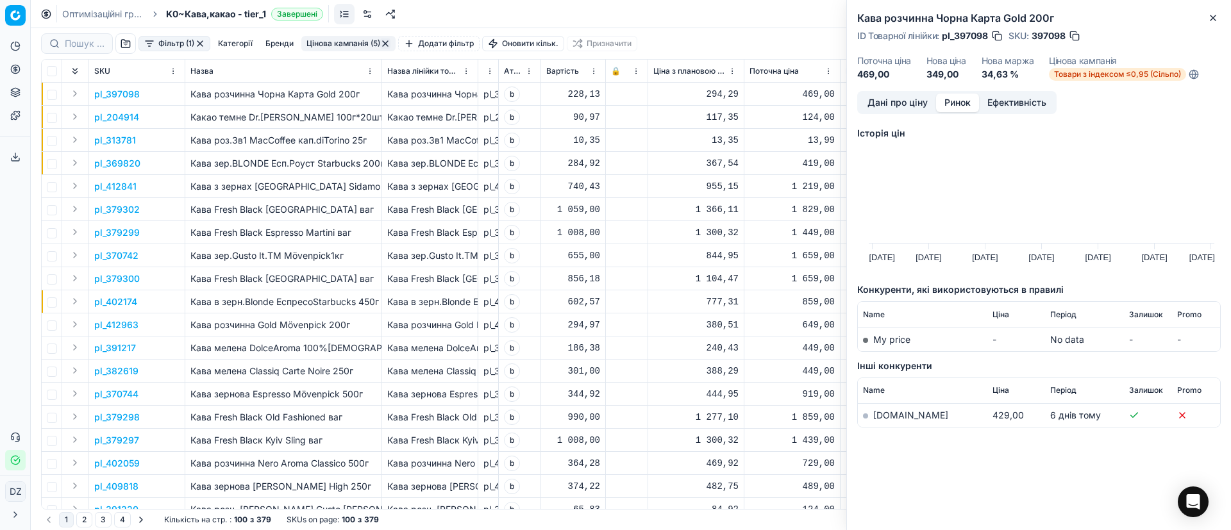
click at [887, 414] on link "[DOMAIN_NAME]" at bounding box center [910, 415] width 75 height 11
click at [1212, 15] on icon "button" at bounding box center [1213, 18] width 10 height 10
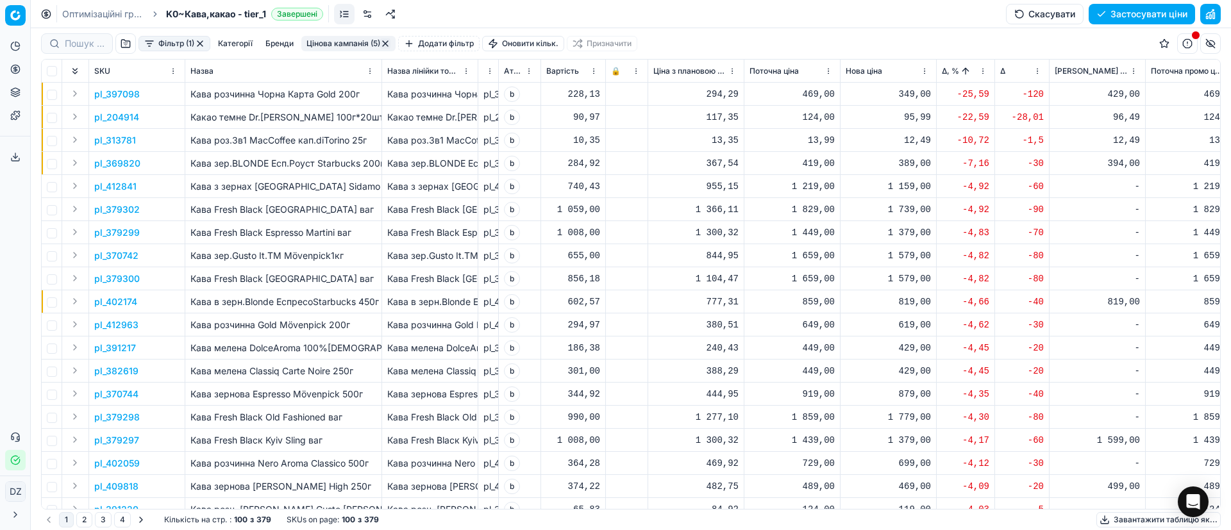
click at [916, 93] on div "349,00" at bounding box center [888, 94] width 85 height 13
click at [1060, 185] on div "-" at bounding box center [1097, 186] width 85 height 13
click at [908, 95] on div "349,00" at bounding box center [888, 94] width 85 height 13
drag, startPoint x: 942, startPoint y: 207, endPoint x: 868, endPoint y: 206, distance: 73.7
click at [868, 206] on dl "Поточна: 469,00 Оптимум: 349,00 Вручну: 349.00" at bounding box center [888, 180] width 185 height 83
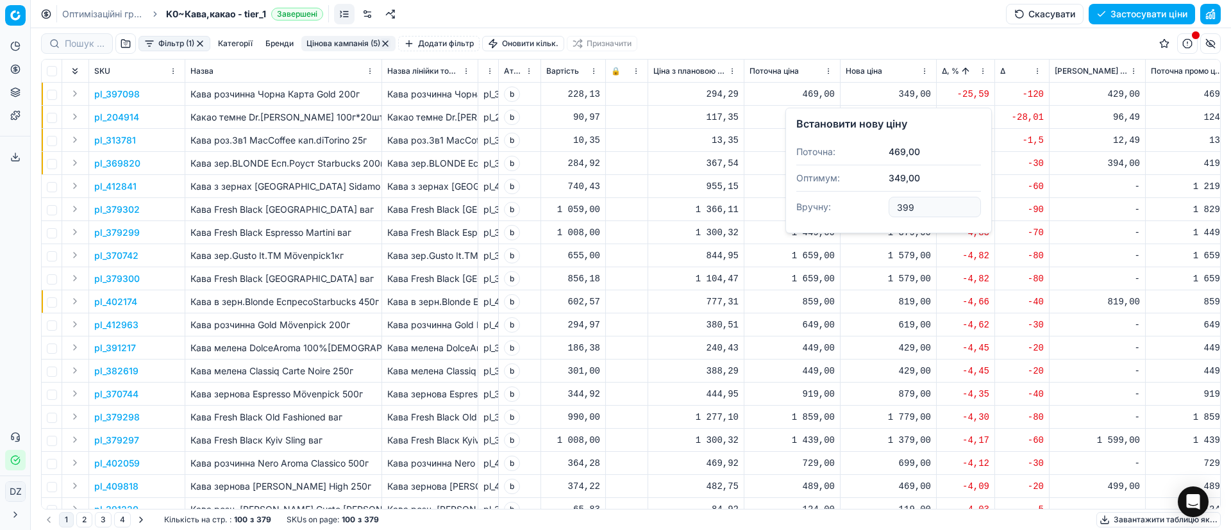
type input "399.00"
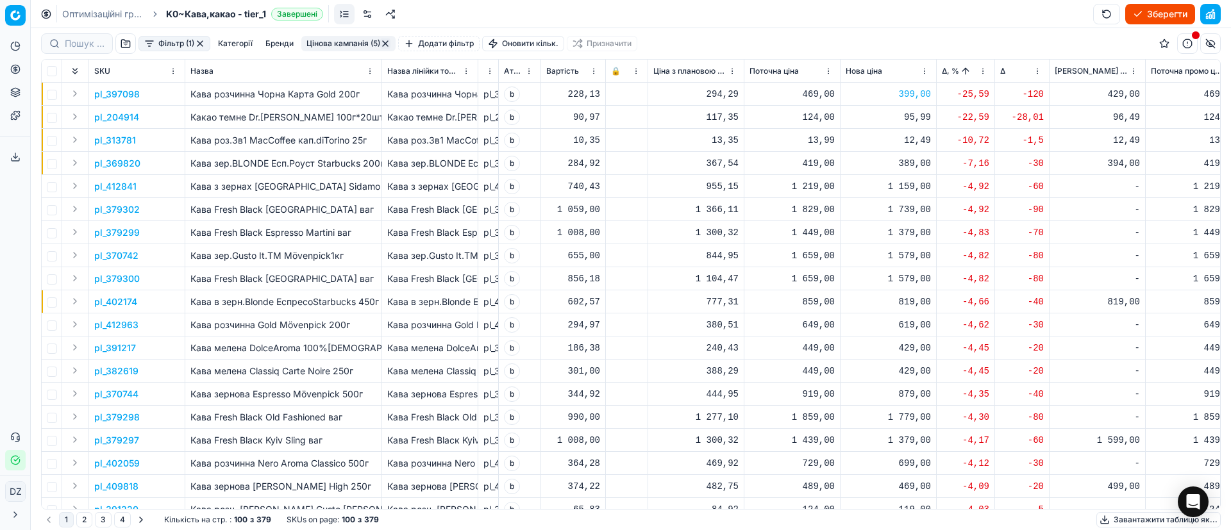
click at [916, 92] on div "399,00" at bounding box center [888, 94] width 85 height 13
drag, startPoint x: 948, startPoint y: 211, endPoint x: 866, endPoint y: 209, distance: 82.1
click at [869, 210] on dl "Поточна: 469,00 Оптимум: 349,00 Вручну: 399.00" at bounding box center [888, 180] width 185 height 83
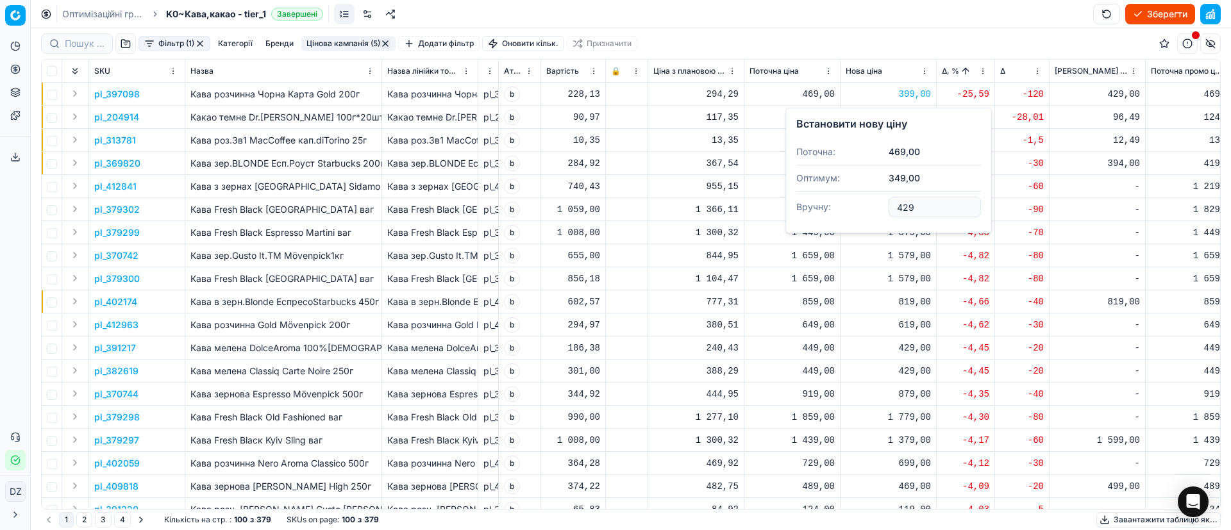
type input "429.00"
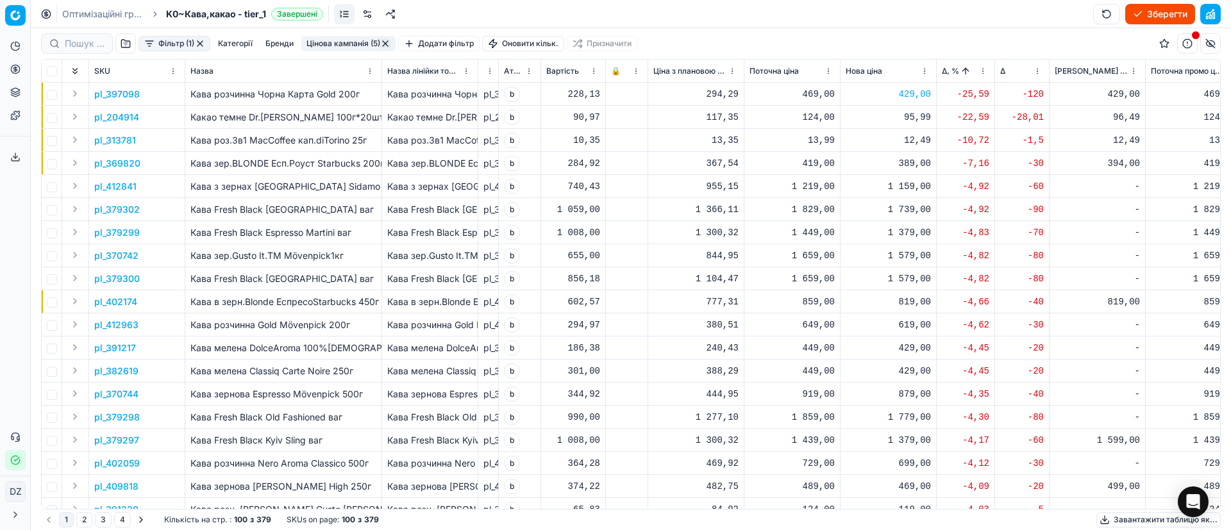
click at [121, 117] on p "pl_204914" at bounding box center [116, 117] width 45 height 13
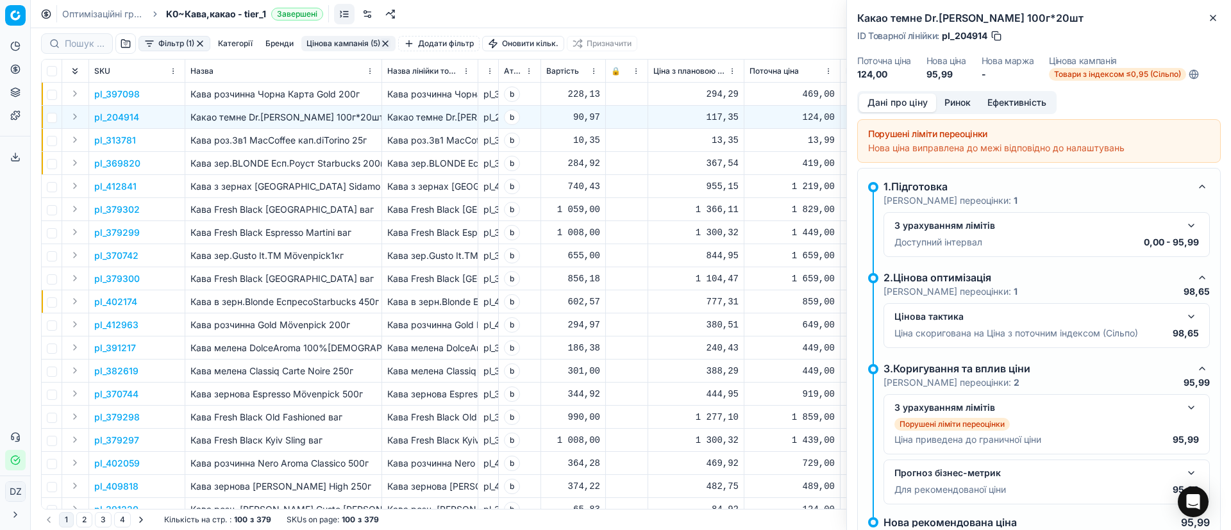
click at [960, 96] on button "Ринок" at bounding box center [957, 103] width 43 height 19
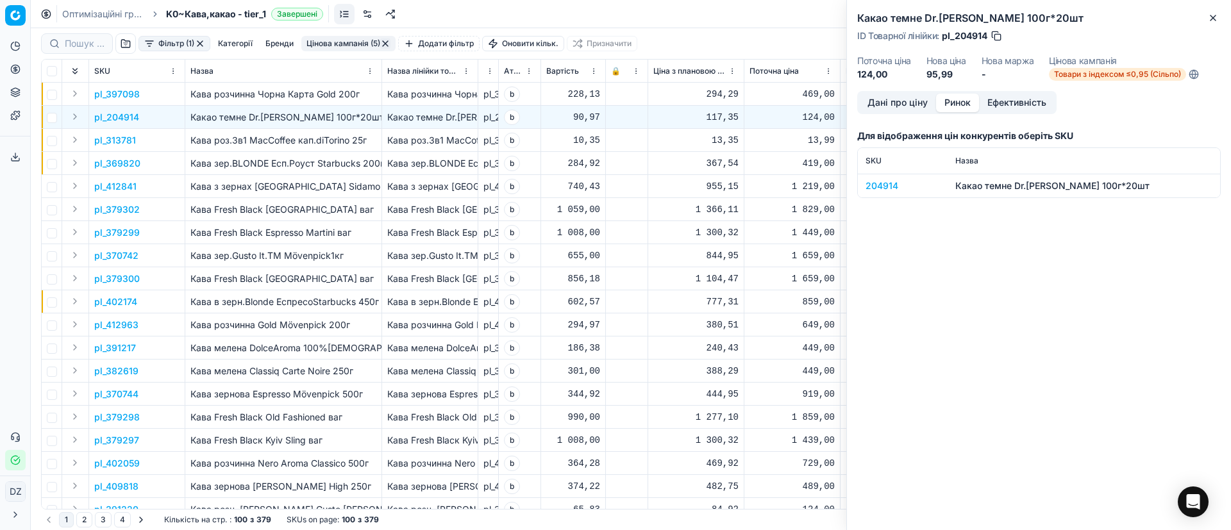
click at [872, 185] on div "204914" at bounding box center [903, 186] width 74 height 13
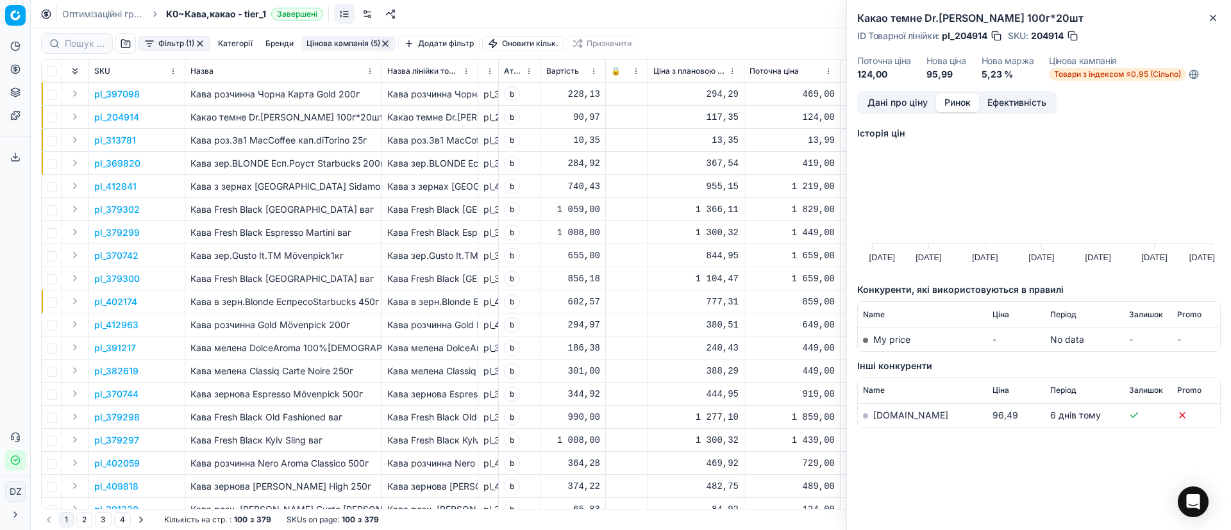
click at [891, 412] on link "[DOMAIN_NAME]" at bounding box center [910, 415] width 75 height 11
click at [1212, 14] on icon "button" at bounding box center [1213, 18] width 10 height 10
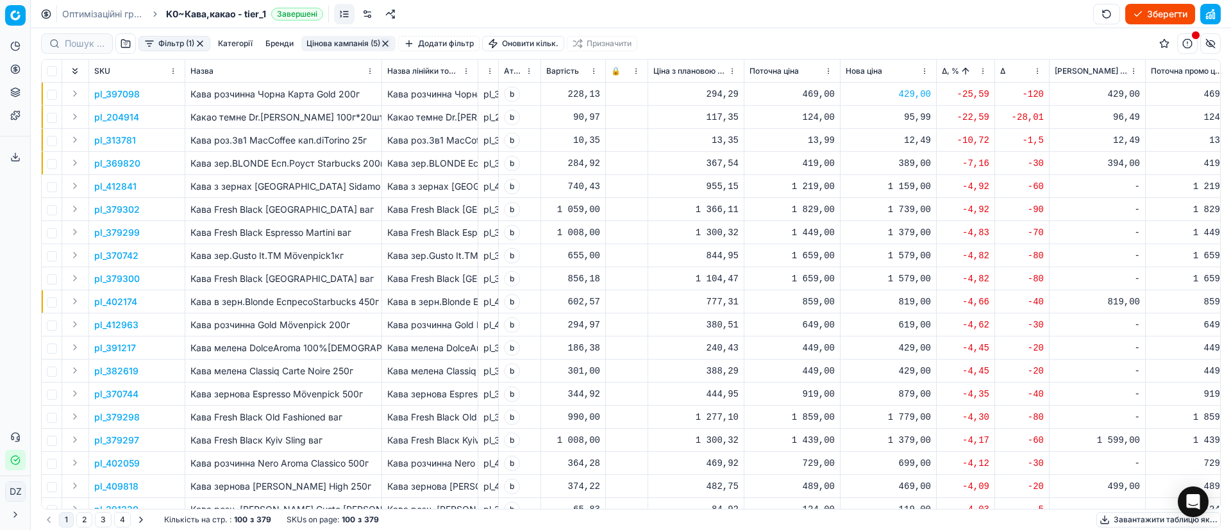
click at [910, 119] on div "95,99" at bounding box center [888, 117] width 85 height 13
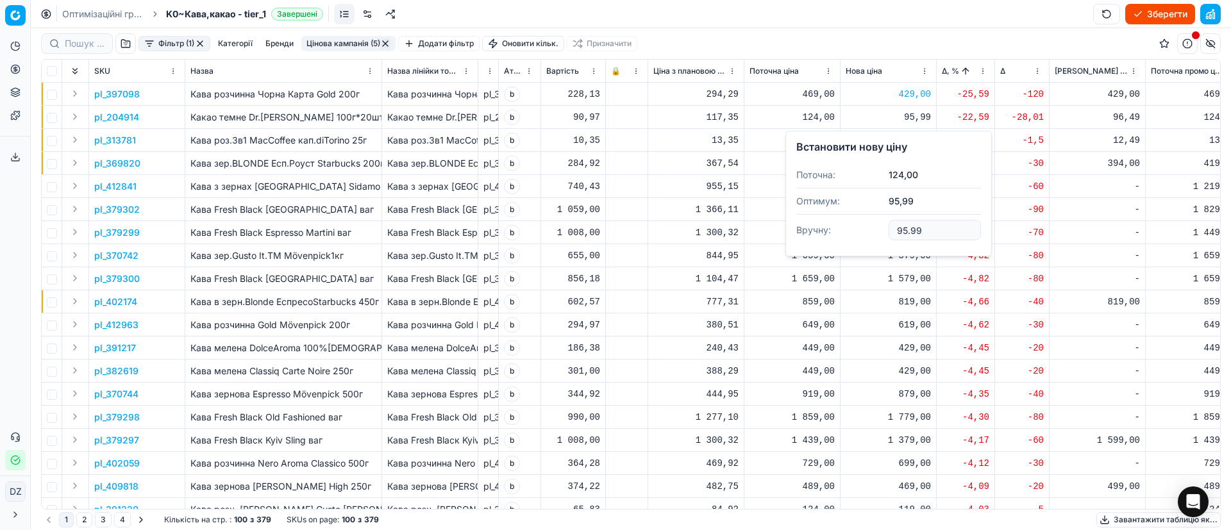
drag, startPoint x: 937, startPoint y: 225, endPoint x: 834, endPoint y: 228, distance: 103.9
click at [834, 227] on dl "Поточна: 124,00 Оптимум: 95,99 Вручну: 95.99" at bounding box center [888, 203] width 185 height 83
type input "99"
type input "99.9"
type input "99.99"
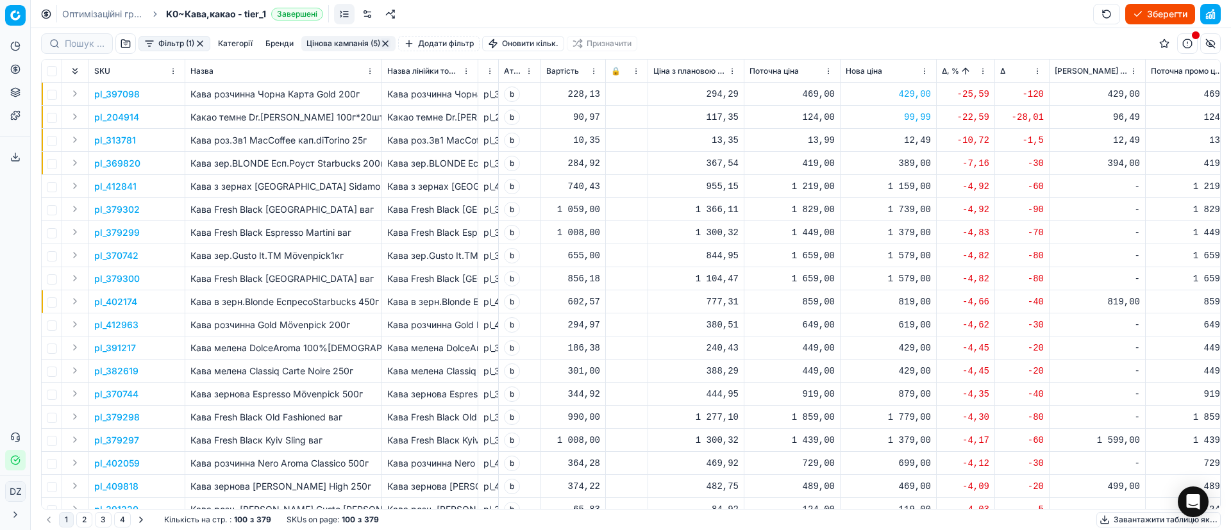
click at [124, 138] on p "pl_313781" at bounding box center [115, 140] width 42 height 13
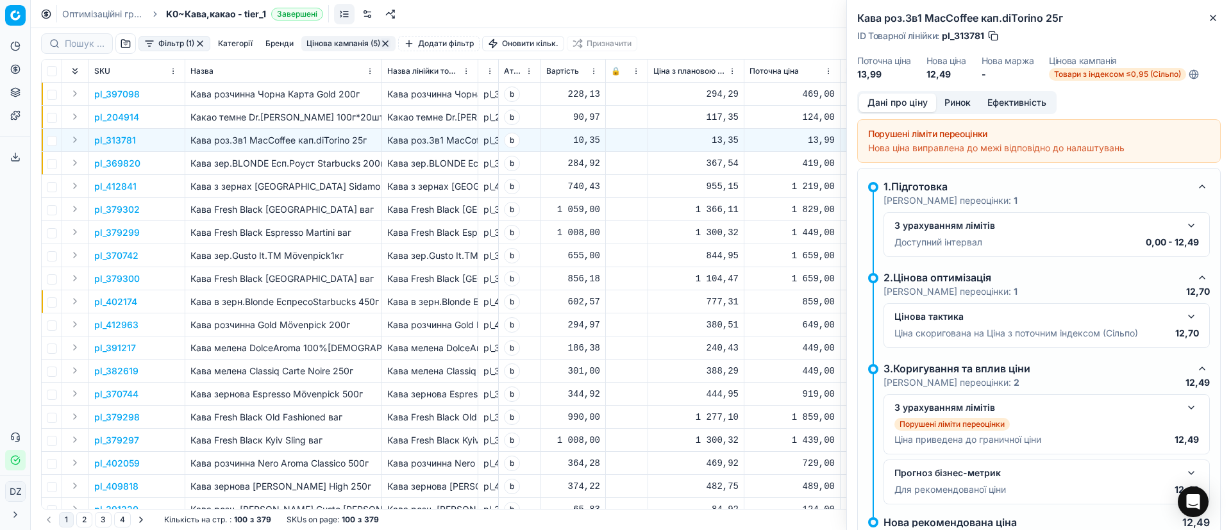
click at [952, 103] on button "Ринок" at bounding box center [957, 103] width 43 height 19
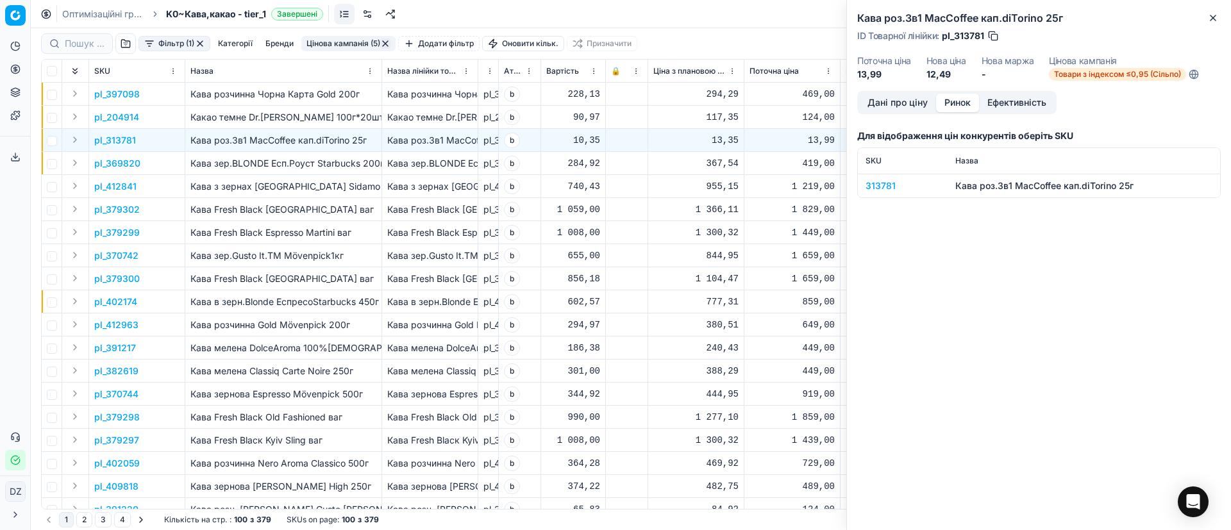
click at [883, 178] on td "313781" at bounding box center [903, 186] width 90 height 24
click at [884, 190] on div "313781" at bounding box center [903, 186] width 74 height 13
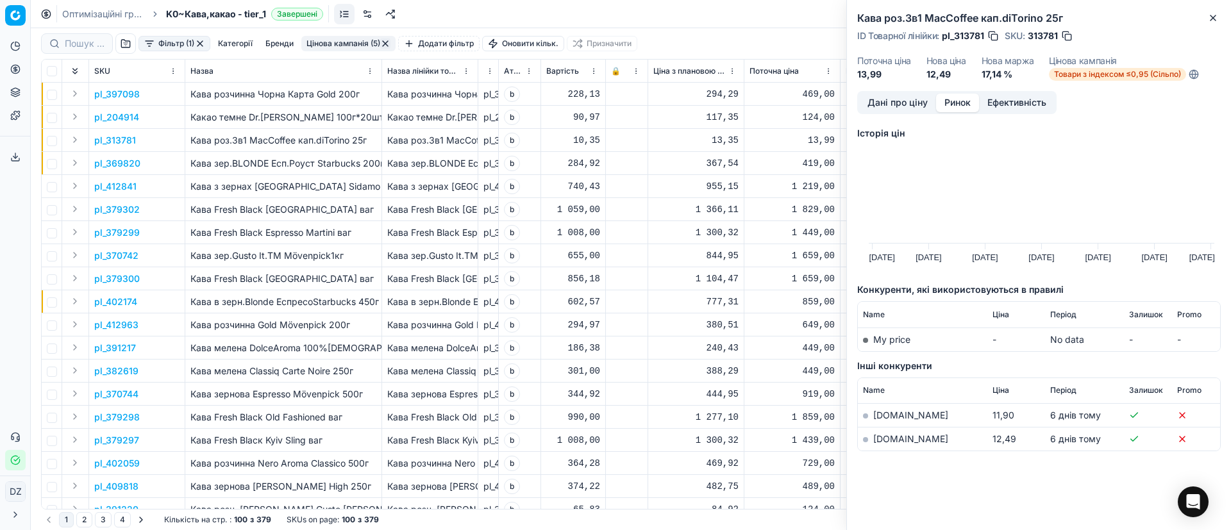
click at [888, 441] on link "[DOMAIN_NAME]" at bounding box center [910, 438] width 75 height 11
click at [1213, 15] on icon "button" at bounding box center [1213, 18] width 10 height 10
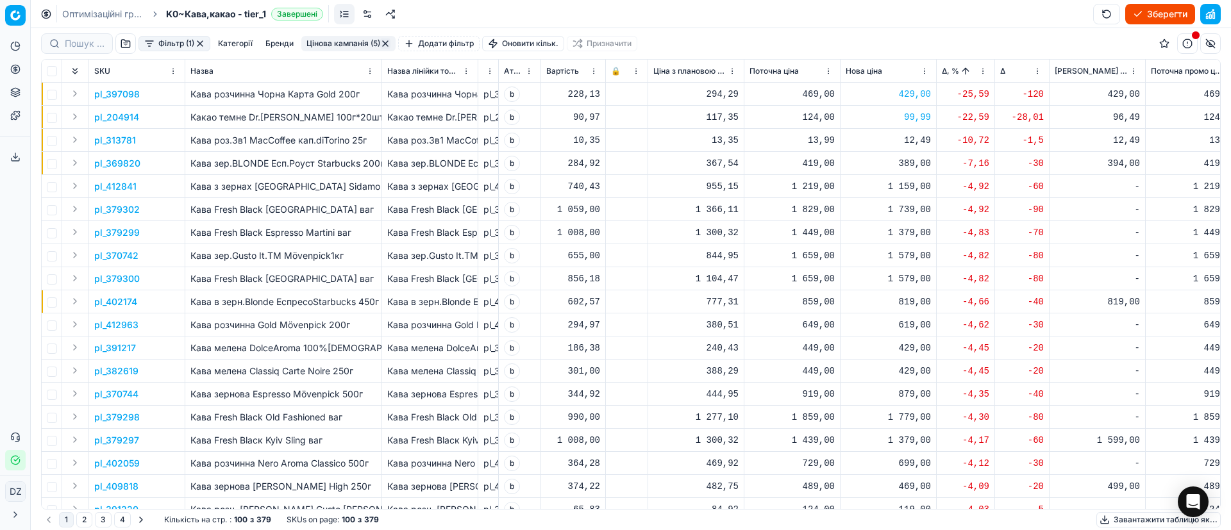
click at [122, 163] on p "pl_369820" at bounding box center [117, 163] width 46 height 13
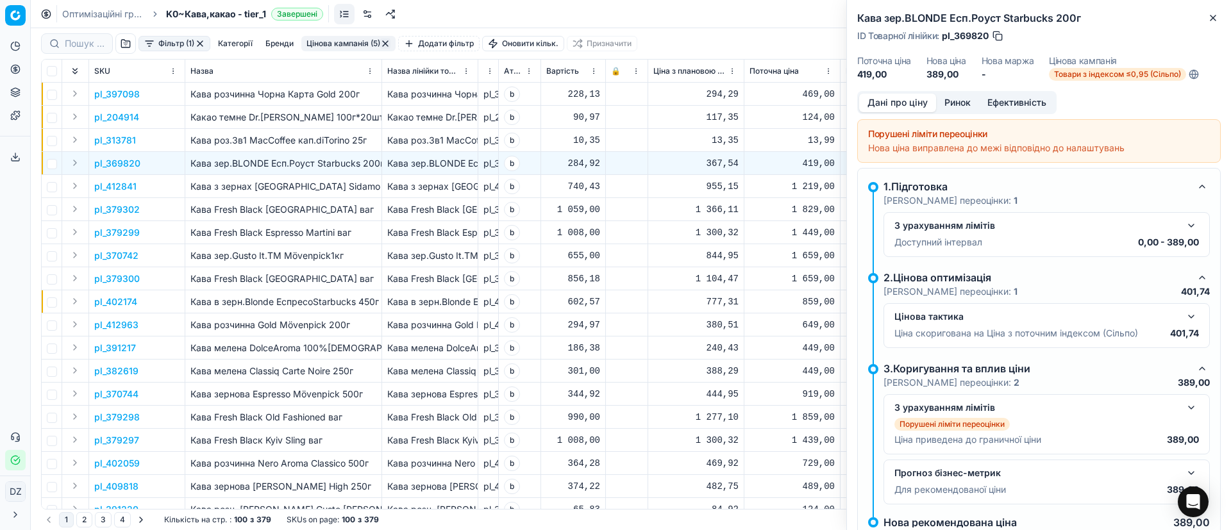
click at [955, 106] on button "Ринок" at bounding box center [957, 103] width 43 height 19
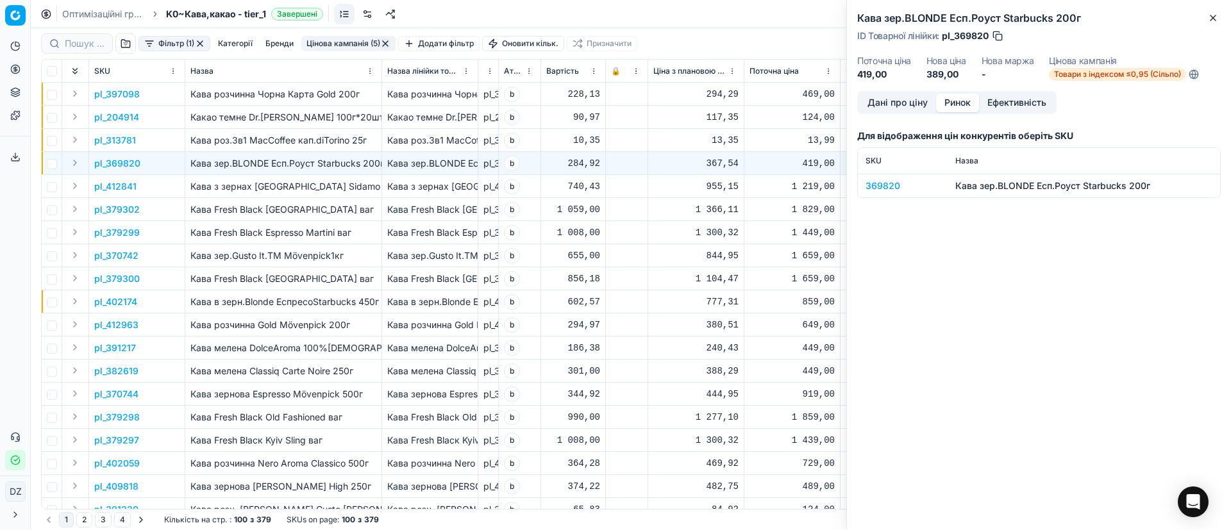
click at [889, 187] on div "369820" at bounding box center [903, 186] width 74 height 13
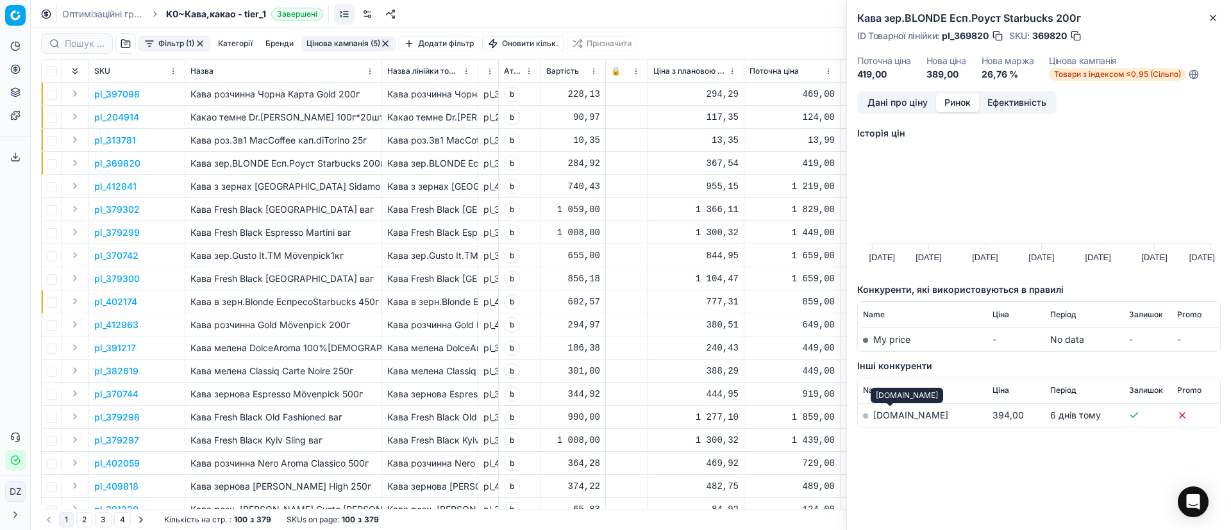
click at [882, 419] on link "[DOMAIN_NAME]" at bounding box center [910, 415] width 75 height 11
click at [1216, 15] on icon "button" at bounding box center [1213, 17] width 5 height 5
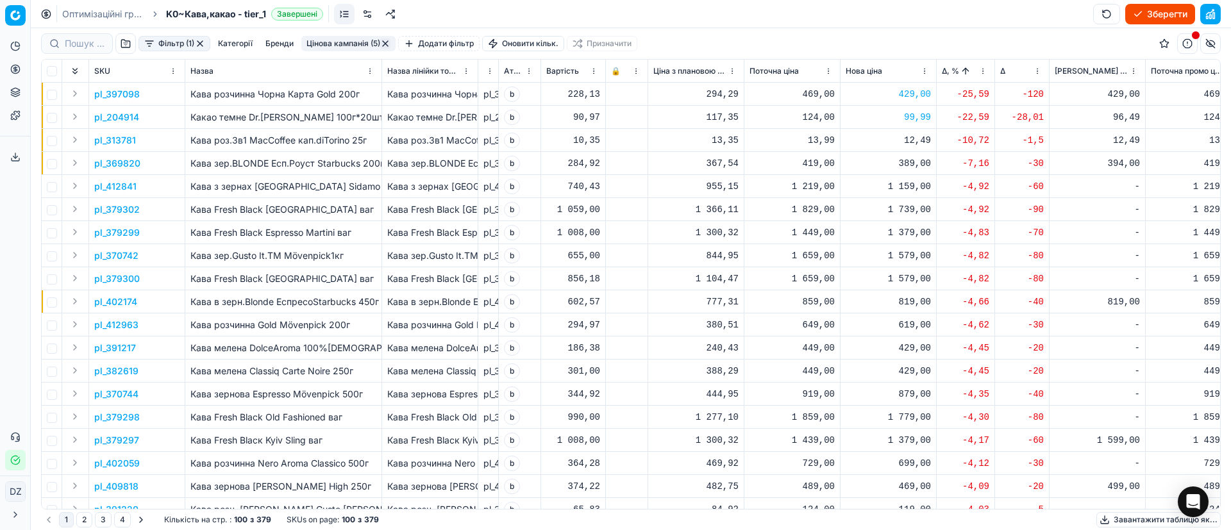
click at [921, 186] on div "1 159,00" at bounding box center [888, 186] width 85 height 13
drag, startPoint x: 949, startPoint y: 295, endPoint x: 832, endPoint y: 313, distance: 118.1
click at [832, 313] on dl "Поточна: 1 219,00 Оптимум: 1 159,00 Вручну: 1159.00" at bounding box center [888, 272] width 185 height 83
type input "1199.00"
click at [914, 209] on div "1 739,00" at bounding box center [888, 209] width 85 height 13
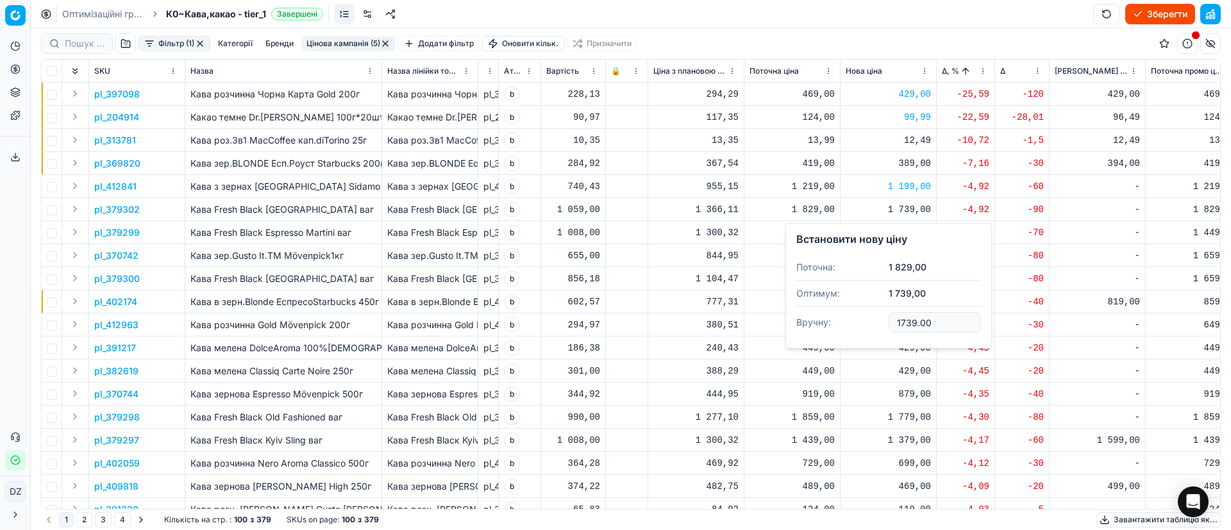
drag, startPoint x: 937, startPoint y: 330, endPoint x: 825, endPoint y: 325, distance: 112.3
click at [826, 326] on dl "Поточна: 1 829,00 Оптимум: 1 739,00 Вручну: 1739.00" at bounding box center [888, 296] width 185 height 83
type input "1809.00"
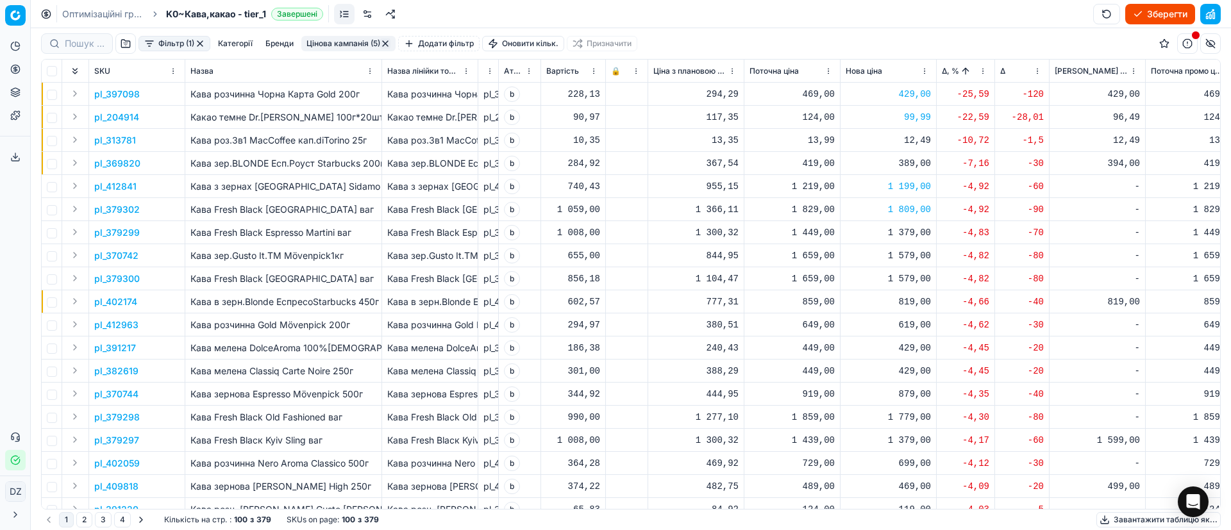
click at [919, 237] on div "1 379,00" at bounding box center [888, 232] width 85 height 13
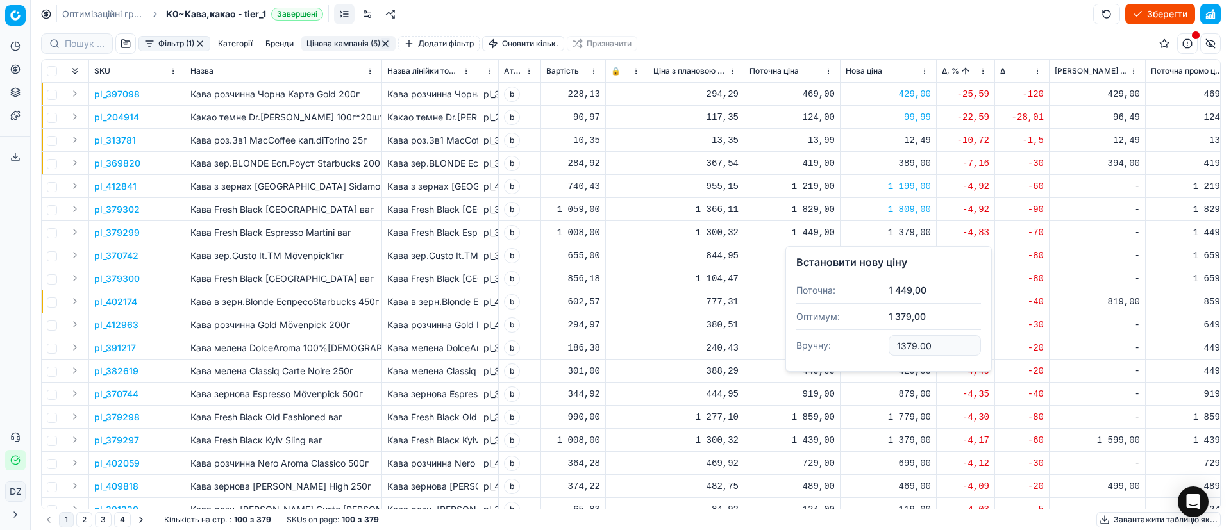
drag, startPoint x: 944, startPoint y: 347, endPoint x: 811, endPoint y: 351, distance: 132.8
click at [812, 352] on dl "Поточна: 1 449,00 Оптимум: 1 379,00 Вручну: 1379.00" at bounding box center [888, 319] width 185 height 83
type input "1429.00"
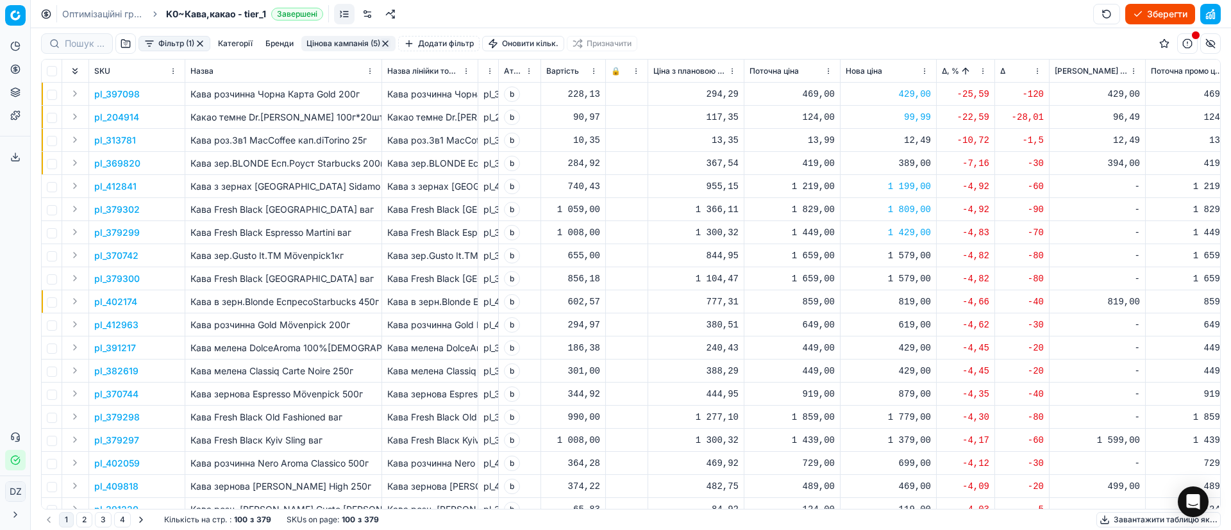
click at [915, 258] on div "1 579,00" at bounding box center [888, 255] width 85 height 13
drag, startPoint x: 948, startPoint y: 373, endPoint x: 843, endPoint y: 373, distance: 104.5
click at [850, 375] on dl "Поточна: 1 659,00 Оптимум: 1 579,00 Вручну: 1579.00" at bounding box center [888, 342] width 185 height 83
type input "1629.00"
click at [907, 280] on div "1 579,00" at bounding box center [888, 279] width 85 height 13
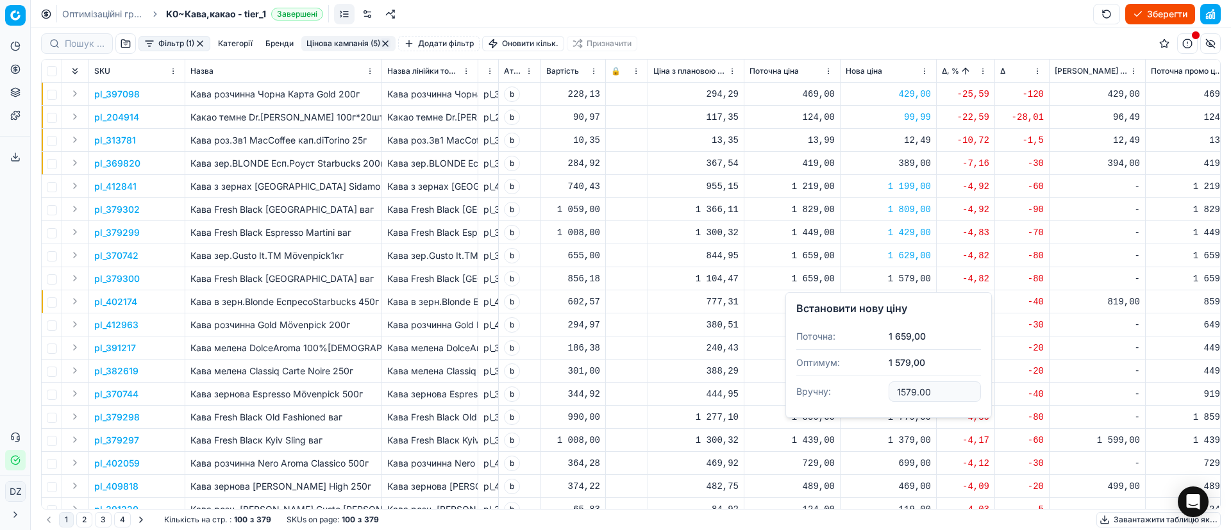
drag, startPoint x: 944, startPoint y: 394, endPoint x: 806, endPoint y: 388, distance: 138.6
click at [814, 390] on dl "Поточна: 1 659,00 Оптимум: 1 579,00 Вручну: 1579.00" at bounding box center [888, 365] width 185 height 83
type input "1629.00"
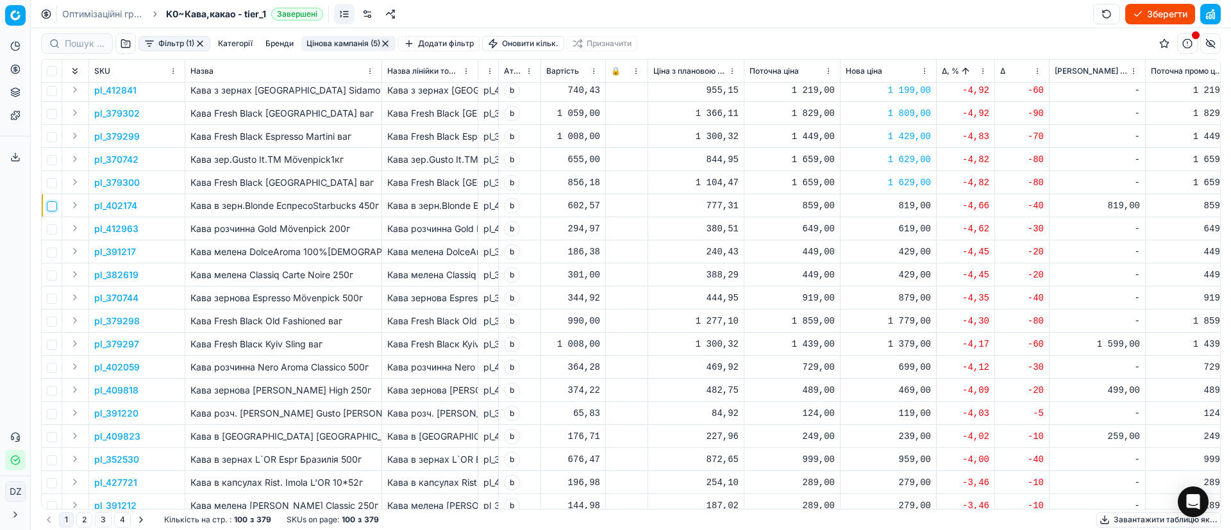
click at [55, 205] on input "checkbox" at bounding box center [52, 206] width 10 height 10
click at [120, 204] on p "pl_402174" at bounding box center [115, 205] width 43 height 13
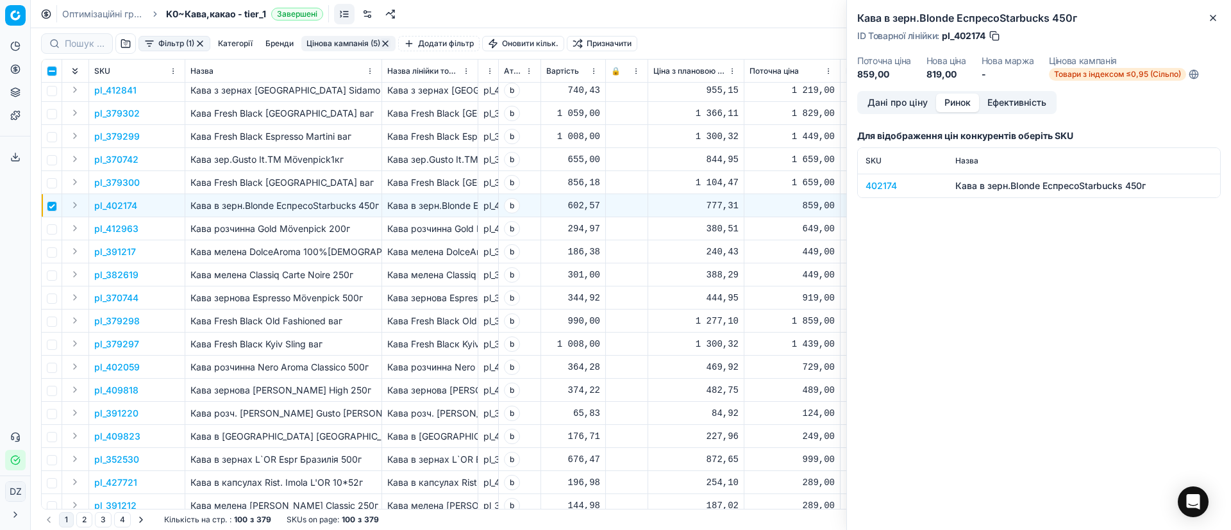
click at [968, 101] on button "Ринок" at bounding box center [957, 103] width 43 height 19
click at [873, 185] on div "402174" at bounding box center [903, 186] width 74 height 13
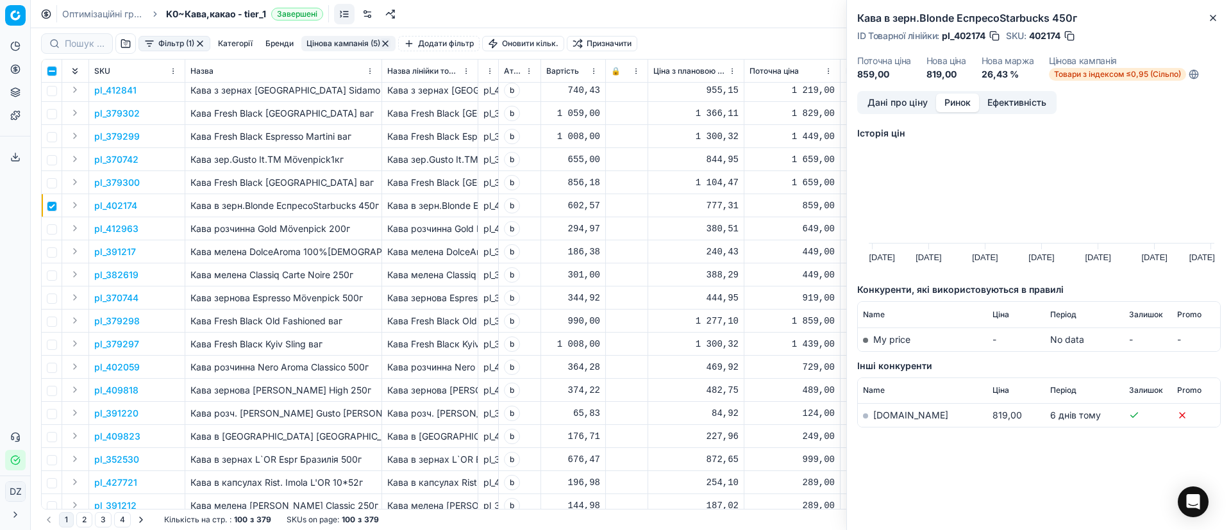
click at [886, 414] on link "[DOMAIN_NAME]" at bounding box center [910, 415] width 75 height 11
click at [1211, 17] on icon "button" at bounding box center [1213, 18] width 10 height 10
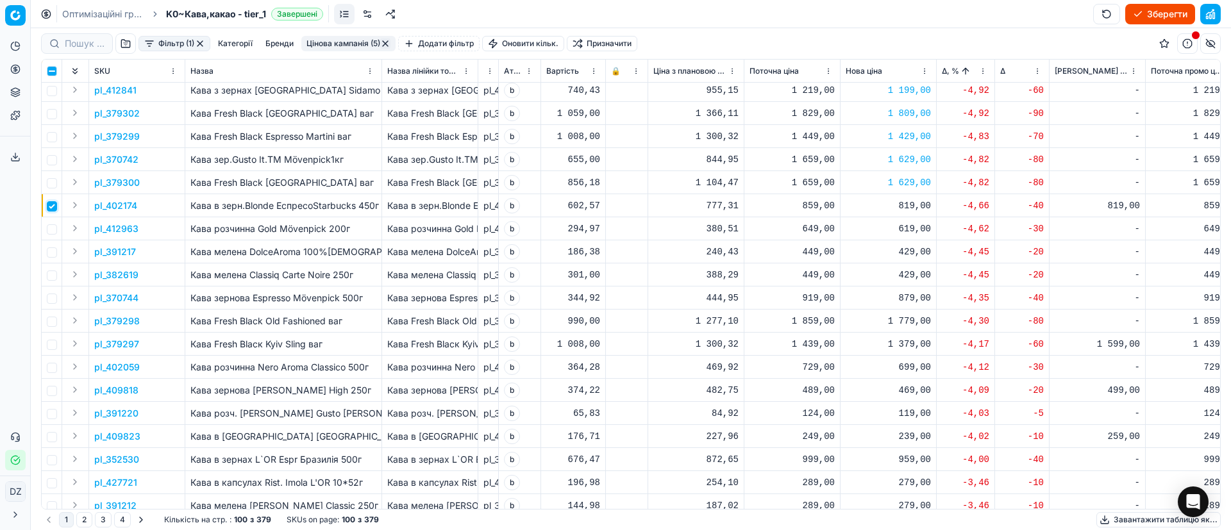
click at [52, 205] on input "checkbox" at bounding box center [52, 206] width 10 height 10
checkbox input "false"
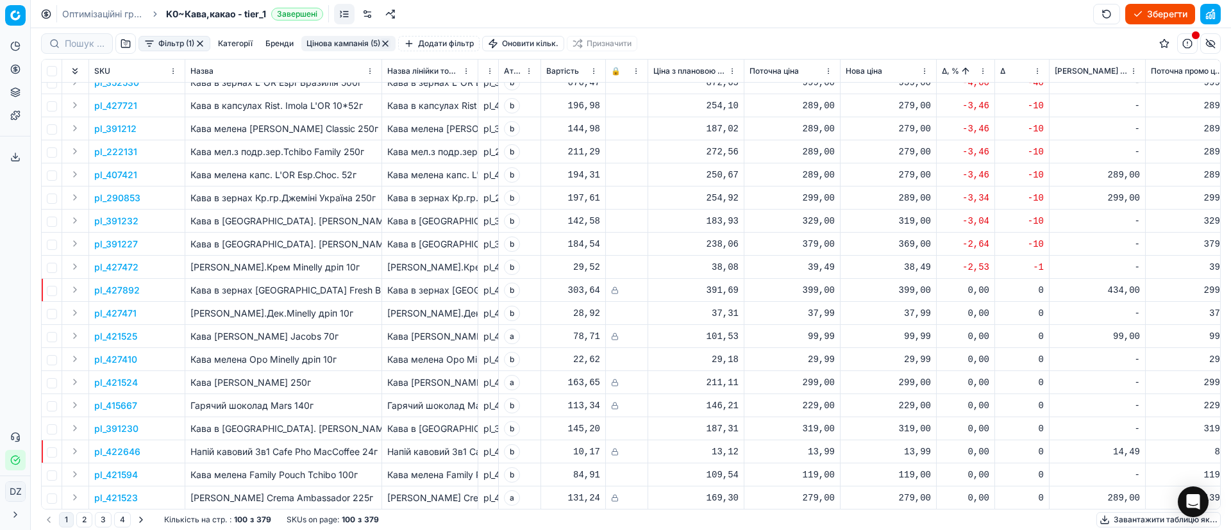
scroll to position [0, 0]
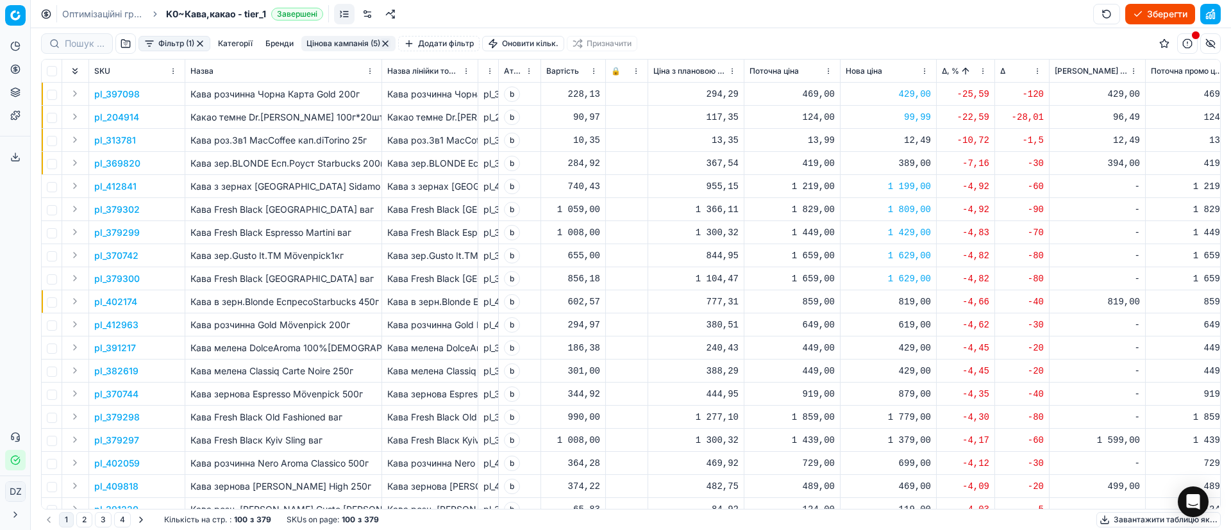
click at [913, 417] on div "1 779,00" at bounding box center [888, 417] width 85 height 13
drag, startPoint x: 939, startPoint y: 379, endPoint x: 847, endPoint y: 383, distance: 91.8
click at [851, 379] on dl "Поточна: 1 859,00 Оптимум: 1 779,00 Вручну: 1779.00" at bounding box center [888, 350] width 185 height 83
type input "1839.00"
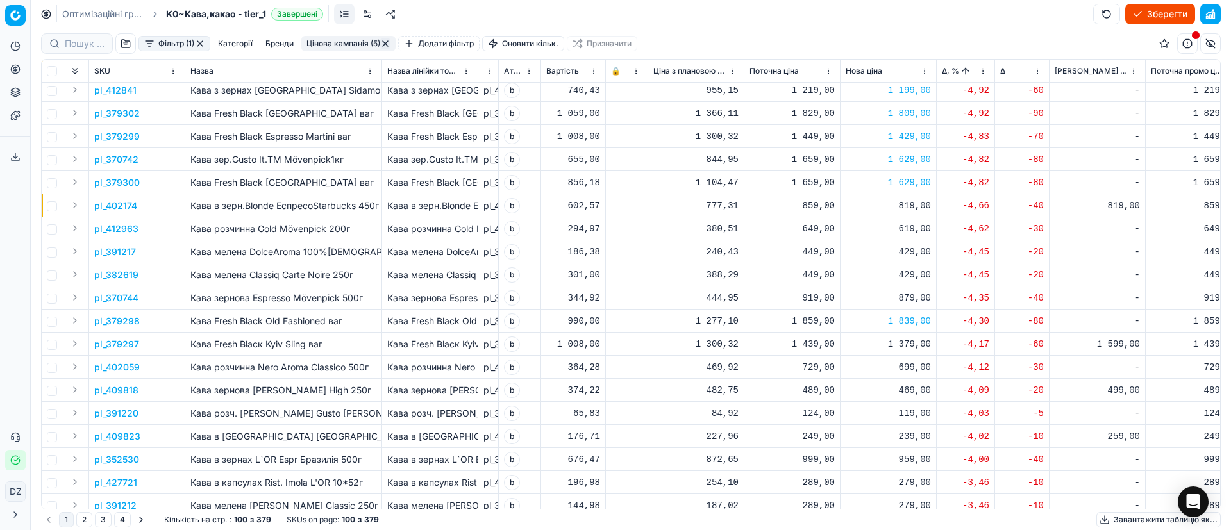
click at [902, 341] on div "1 379,00" at bounding box center [888, 344] width 85 height 13
drag, startPoint x: 939, startPoint y: 458, endPoint x: 854, endPoint y: 454, distance: 84.7
click at [854, 454] on dl "Поточна: 1 439,00 Оптимум: 1 379,00 Вручну: 1379.00" at bounding box center [888, 430] width 185 height 83
type input "1419.00"
click at [916, 367] on div "699,00" at bounding box center [888, 367] width 85 height 13
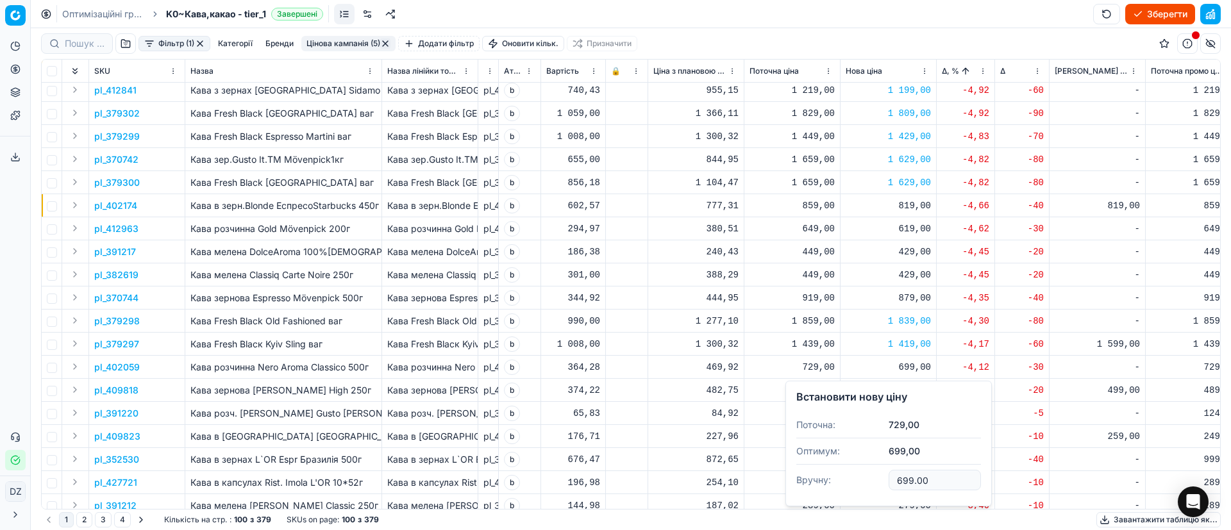
drag, startPoint x: 940, startPoint y: 480, endPoint x: 826, endPoint y: 489, distance: 114.5
click at [843, 480] on dl "Поточна: 729,00 Оптимум: 699,00 Вручну: 699.00" at bounding box center [888, 453] width 185 height 83
type input "719.00"
click at [133, 346] on p "pl_379297" at bounding box center [116, 344] width 45 height 13
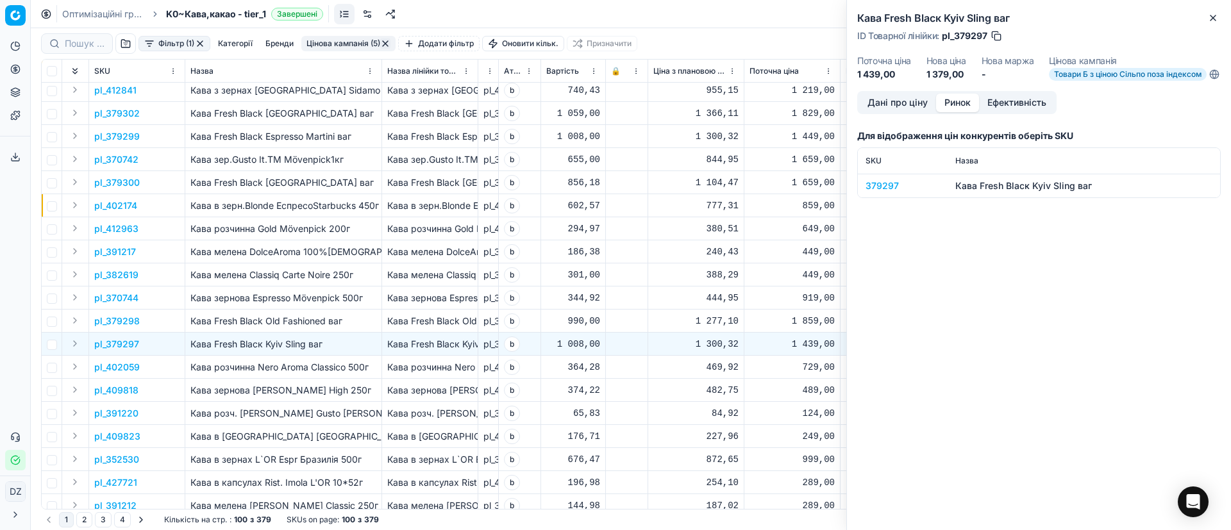
click at [964, 106] on button "Ринок" at bounding box center [957, 103] width 43 height 19
click at [871, 192] on div "379297" at bounding box center [903, 186] width 74 height 13
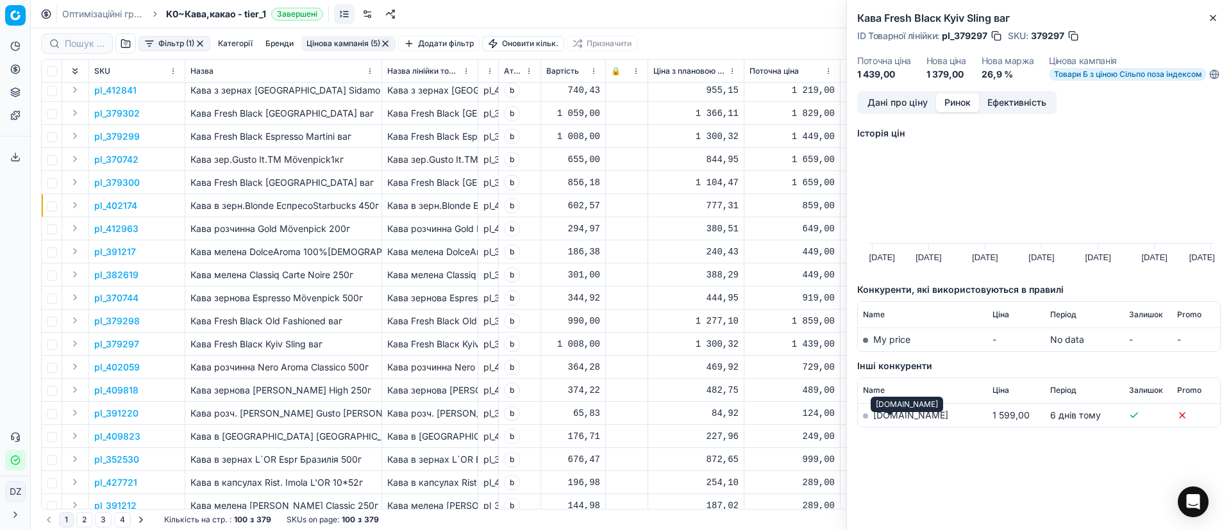
click at [898, 421] on link "[DOMAIN_NAME]" at bounding box center [910, 415] width 75 height 11
click at [1215, 21] on icon "button" at bounding box center [1213, 18] width 10 height 10
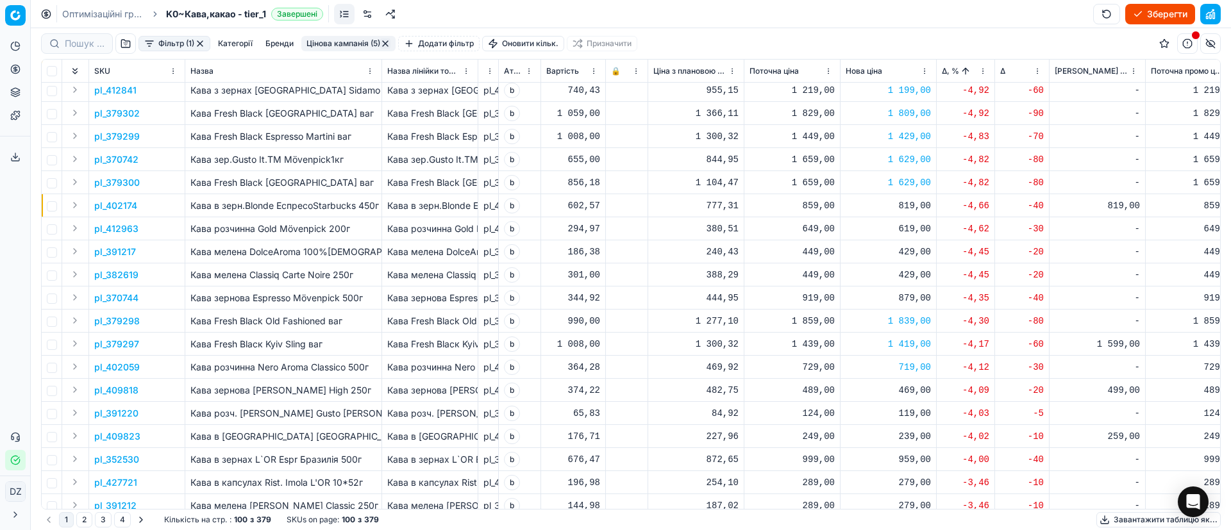
click at [906, 348] on div "1 419,00" at bounding box center [888, 344] width 85 height 13
drag, startPoint x: 893, startPoint y: 455, endPoint x: 929, endPoint y: 457, distance: 36.6
click at [929, 457] on input "1419.00" at bounding box center [935, 457] width 92 height 21
type input "1439.00"
click at [911, 345] on div "1 439,00" at bounding box center [888, 344] width 85 height 13
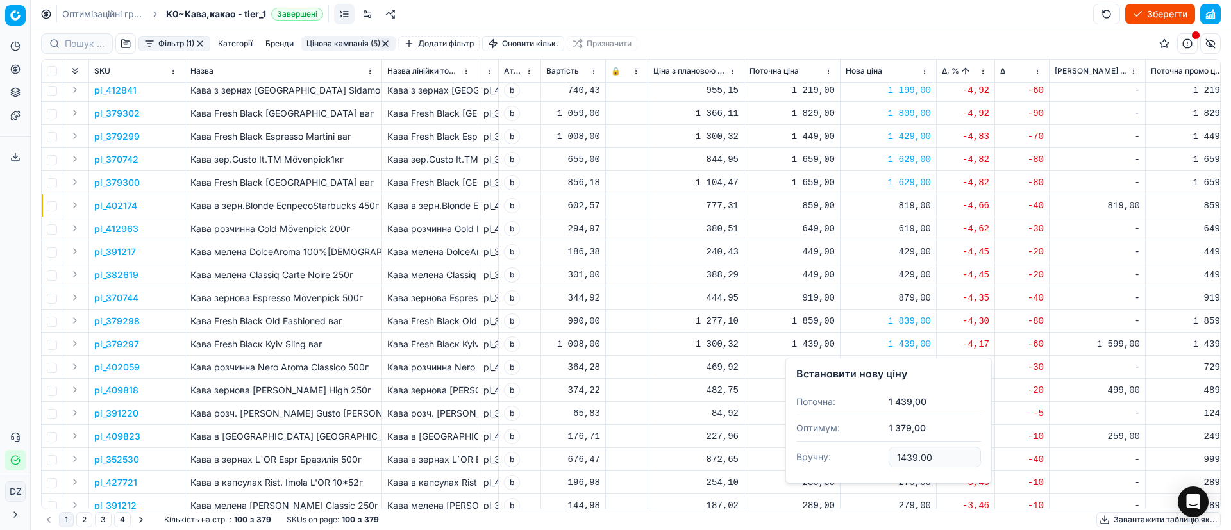
drag, startPoint x: 907, startPoint y: 457, endPoint x: 943, endPoint y: 458, distance: 35.3
click at [941, 458] on input "1439.00" at bounding box center [935, 457] width 92 height 21
type input "1449.00"
click at [121, 394] on p "pl_409818" at bounding box center [116, 390] width 44 height 13
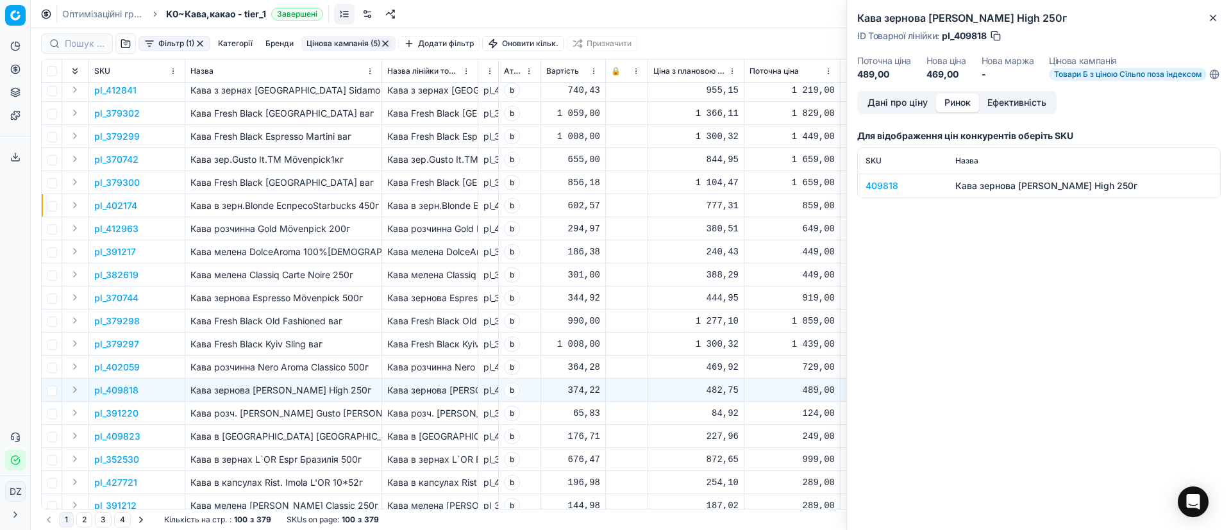
click at [968, 112] on button "Ринок" at bounding box center [957, 103] width 43 height 19
click at [885, 192] on div "409818" at bounding box center [903, 186] width 74 height 13
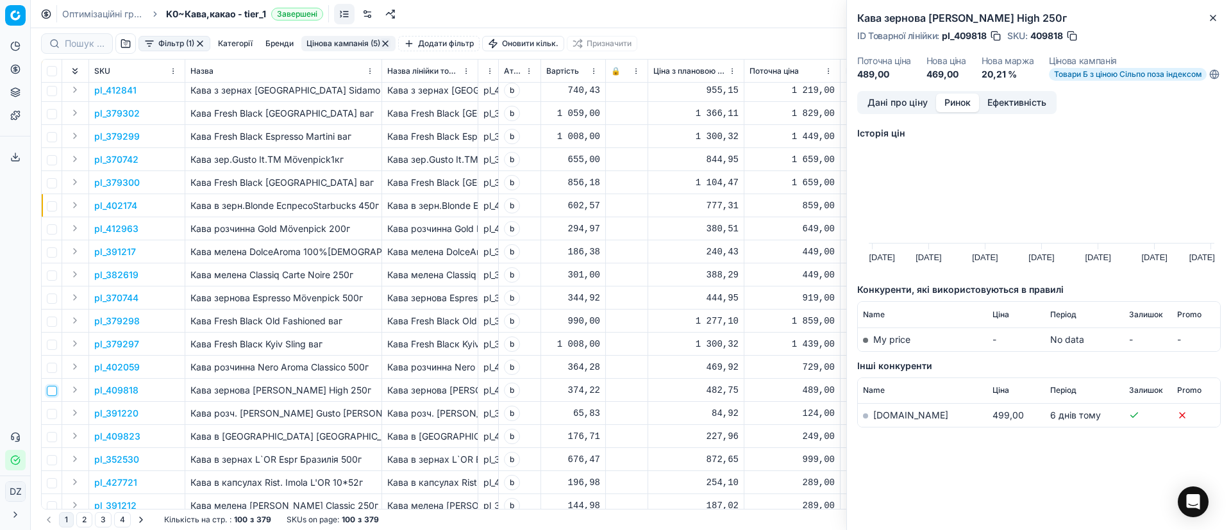
click at [52, 392] on input "checkbox" at bounding box center [52, 391] width 10 height 10
checkbox input "true"
click at [886, 421] on link "[DOMAIN_NAME]" at bounding box center [910, 415] width 75 height 11
click at [1216, 15] on icon "button" at bounding box center [1213, 18] width 10 height 10
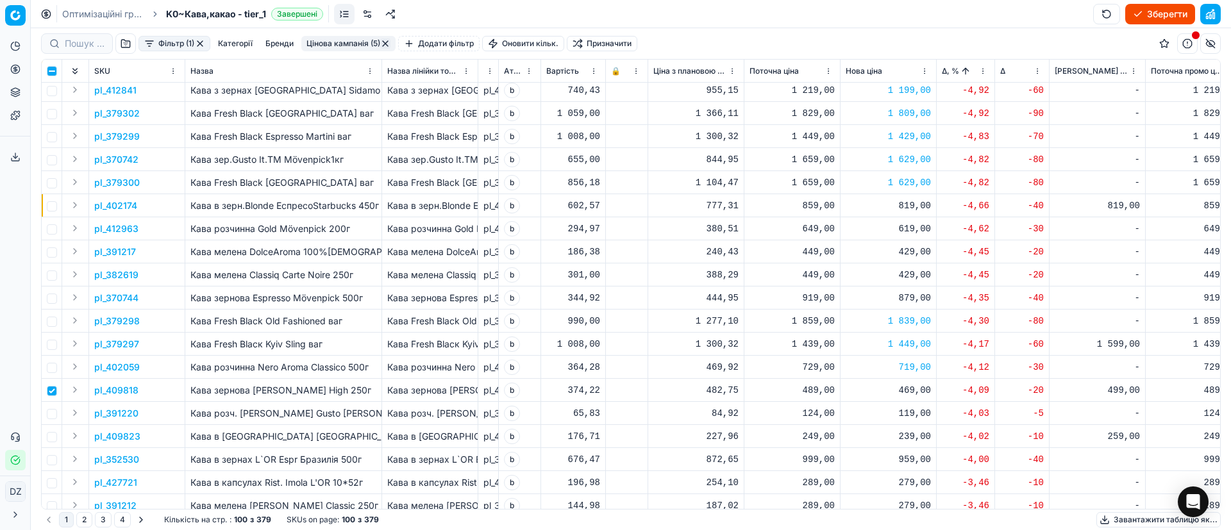
click at [916, 387] on div "469,00" at bounding box center [888, 390] width 85 height 13
drag, startPoint x: 946, startPoint y: 505, endPoint x: 816, endPoint y: 512, distance: 130.4
click at [838, 509] on dl "Поточна: 489,00 Оптимум: 469,00 Вручну: 469.00" at bounding box center [888, 476] width 185 height 83
type input "499.00"
drag, startPoint x: 51, startPoint y: 390, endPoint x: 56, endPoint y: 397, distance: 8.4
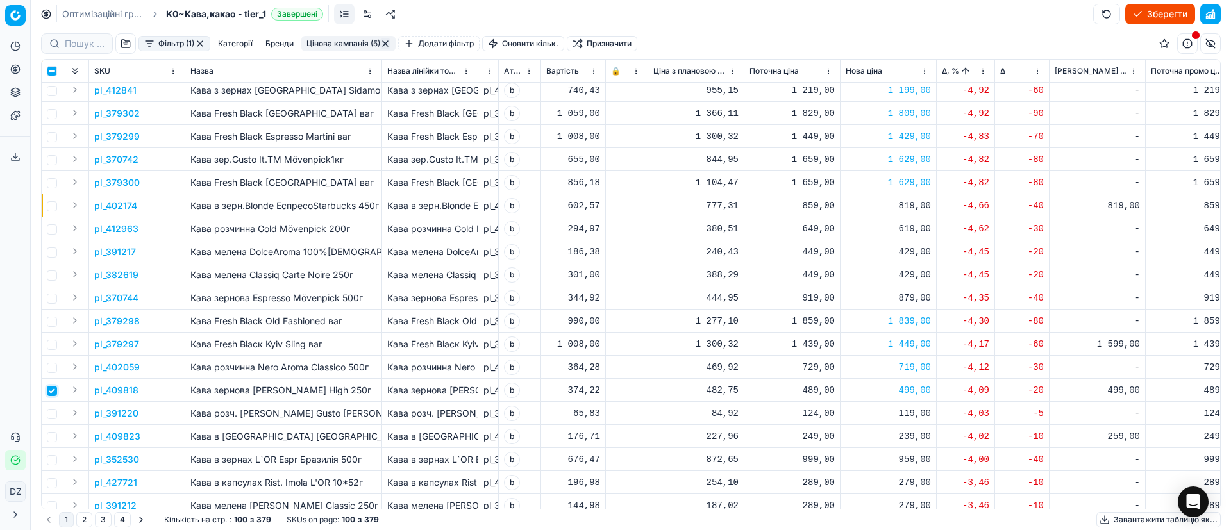
click at [52, 390] on input "checkbox" at bounding box center [52, 391] width 10 height 10
checkbox input "false"
click at [56, 436] on input "checkbox" at bounding box center [52, 437] width 10 height 10
checkbox input "true"
click at [127, 434] on p "pl_409823" at bounding box center [117, 436] width 46 height 13
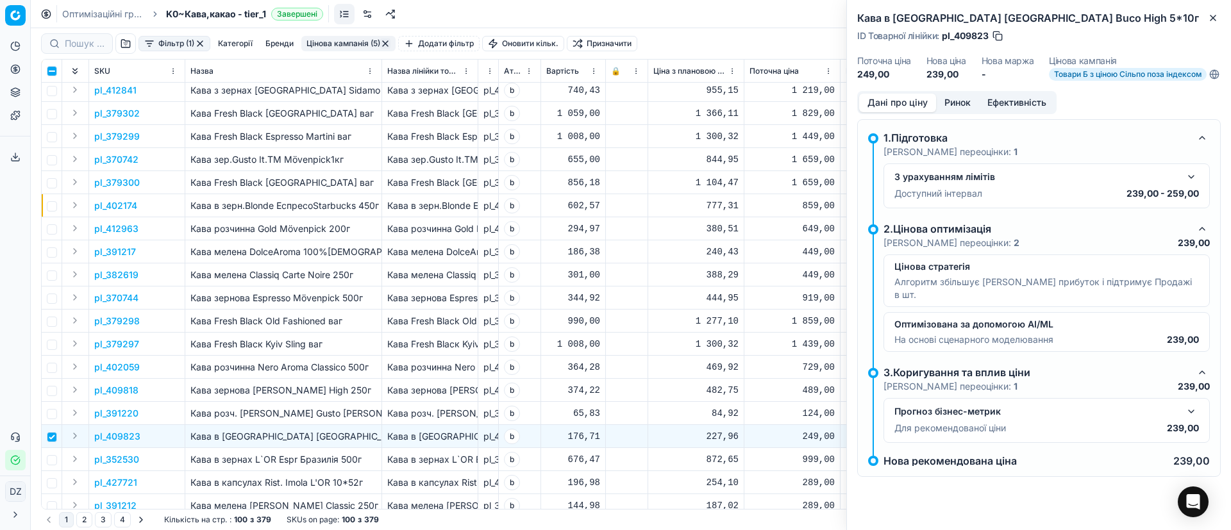
click at [961, 112] on button "Ринок" at bounding box center [957, 103] width 43 height 19
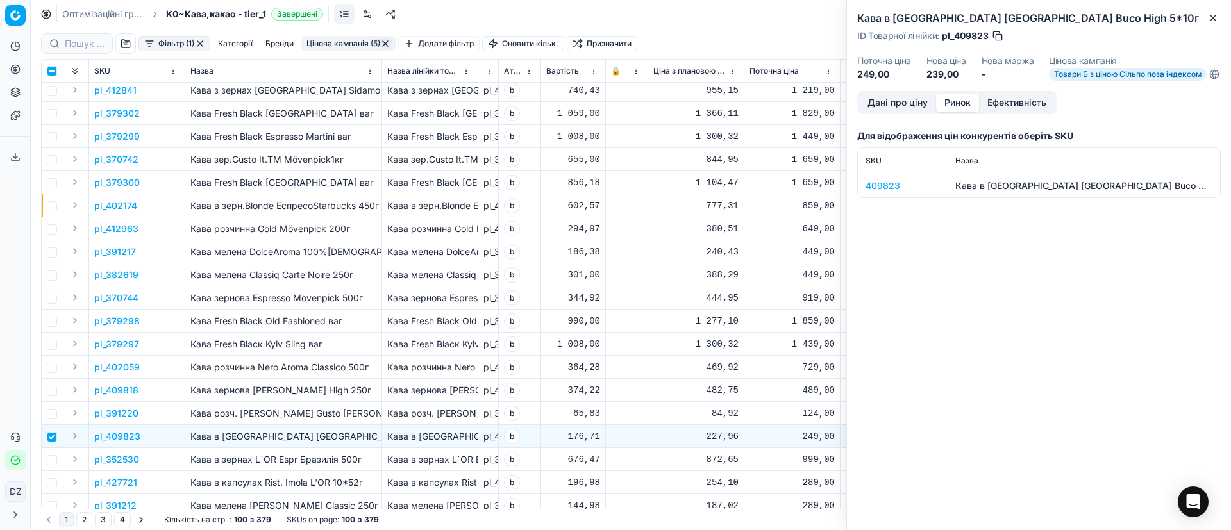
click at [878, 192] on div "409823" at bounding box center [903, 186] width 74 height 13
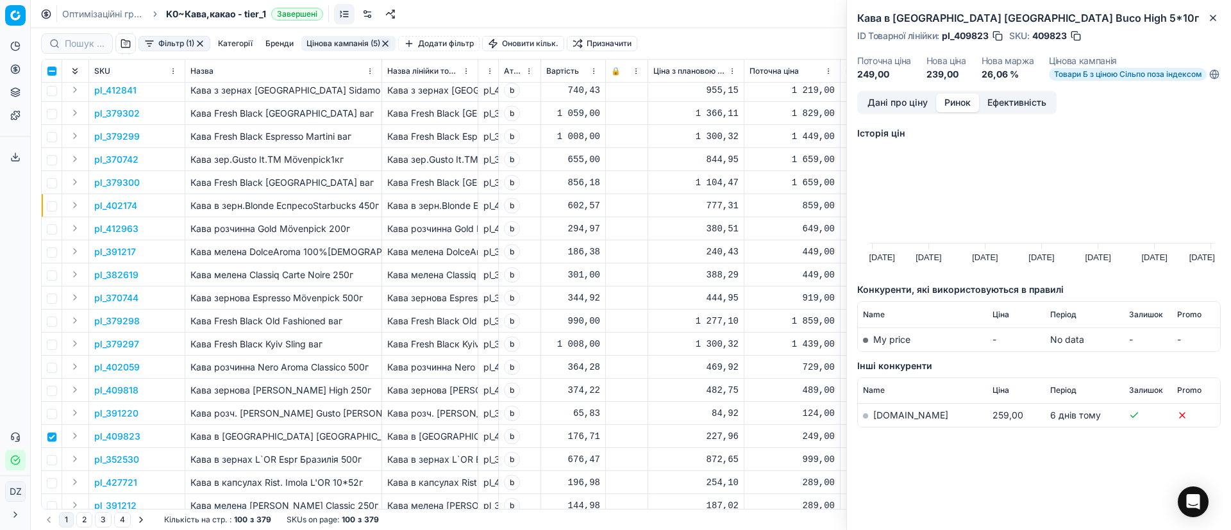
click at [889, 421] on link "[DOMAIN_NAME]" at bounding box center [910, 415] width 75 height 11
click at [1211, 13] on icon "button" at bounding box center [1213, 18] width 10 height 10
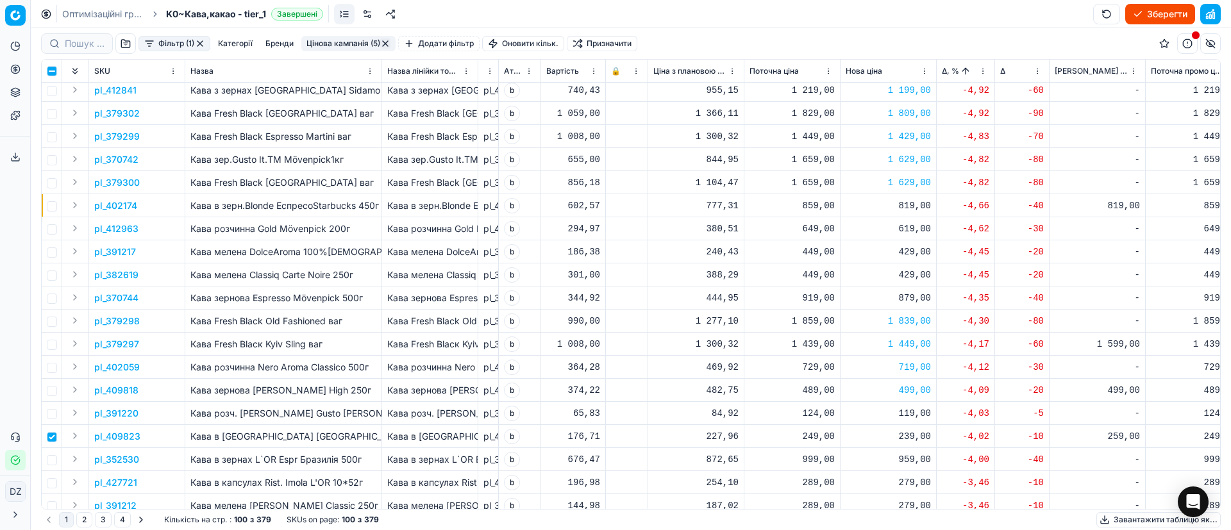
click at [911, 439] on div "239,00" at bounding box center [888, 436] width 85 height 13
drag, startPoint x: 946, startPoint y: 399, endPoint x: 788, endPoint y: 382, distance: 159.3
click at [791, 383] on div "Встановити нову ціну Поточна: 249,00 Оптимум: 239,00 Вручну: 239.00" at bounding box center [888, 360] width 206 height 126
type input "259.00"
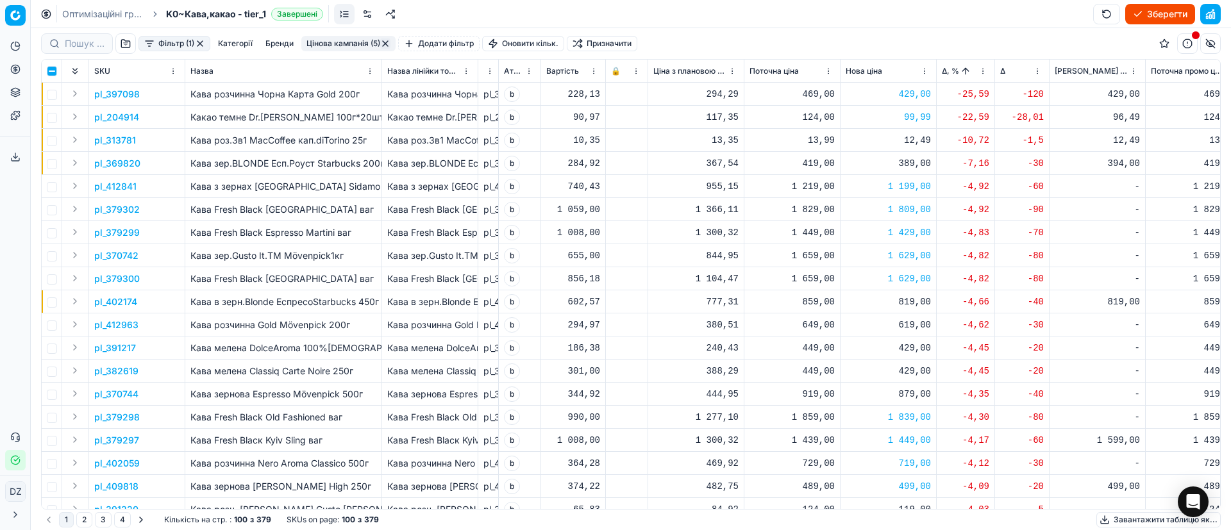
click at [387, 40] on button "button" at bounding box center [385, 43] width 10 height 10
click at [1163, 15] on button "Зберегти" at bounding box center [1160, 14] width 70 height 21
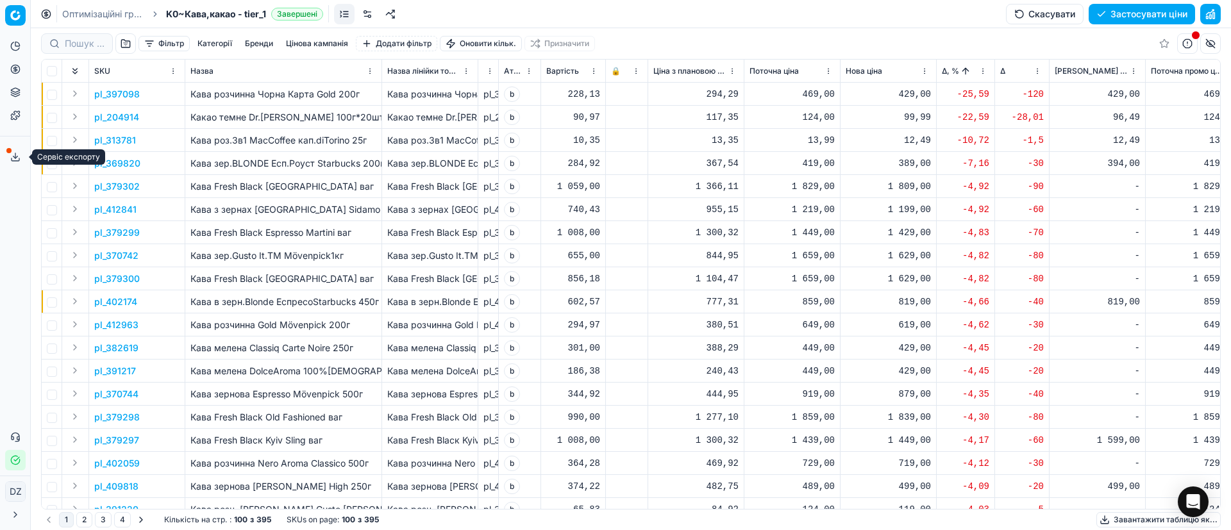
click at [21, 156] on button "Сервіс експорту" at bounding box center [15, 157] width 21 height 21
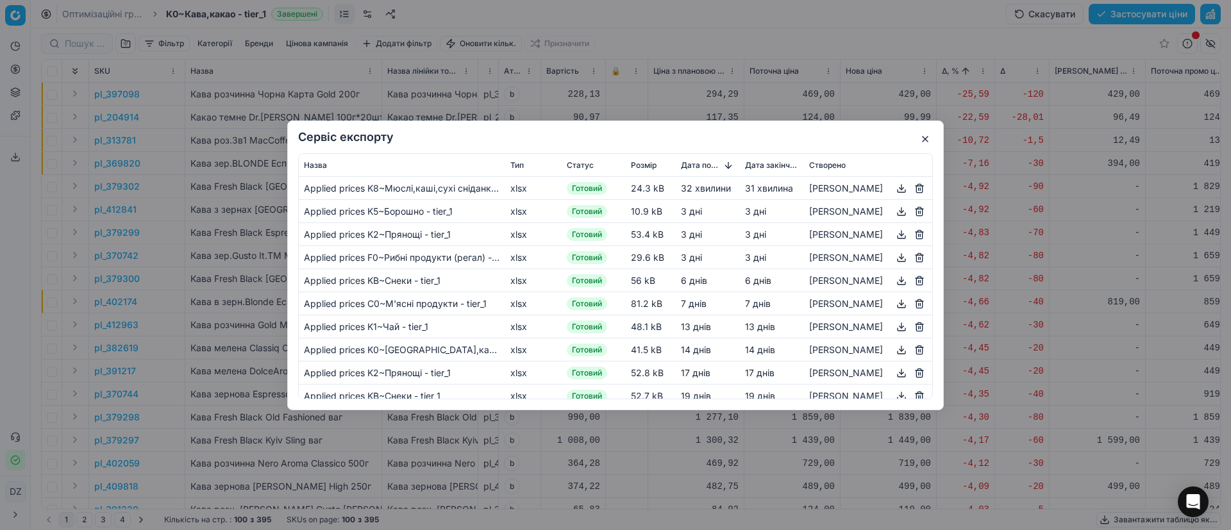
click at [925, 140] on button "button" at bounding box center [925, 138] width 15 height 15
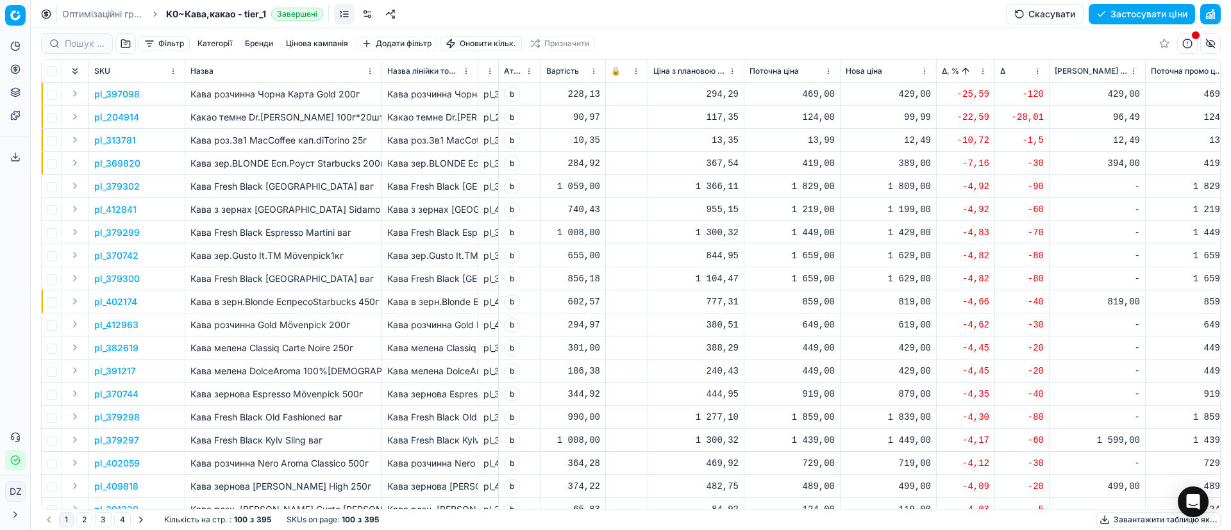
click at [1159, 15] on button "Застосувати ціни" at bounding box center [1142, 14] width 106 height 21
click at [1108, 17] on button "Завантажити звіт" at bounding box center [1141, 14] width 108 height 21
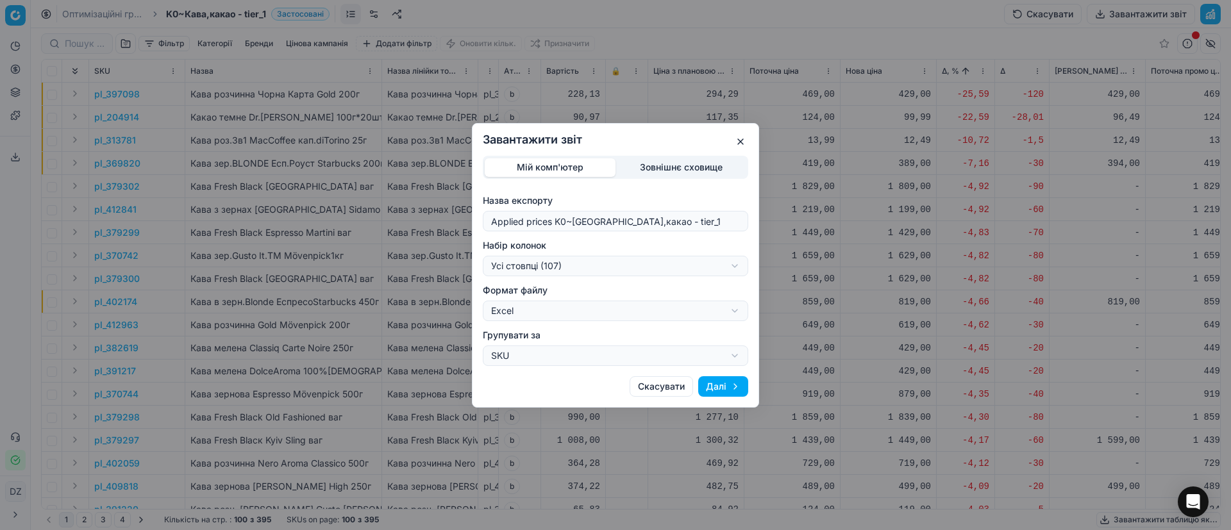
click at [673, 259] on div "Завантажити звіт Мій комп'ютер Зовнішнє сховище Назва експорту Applied prices K…" at bounding box center [615, 265] width 1231 height 530
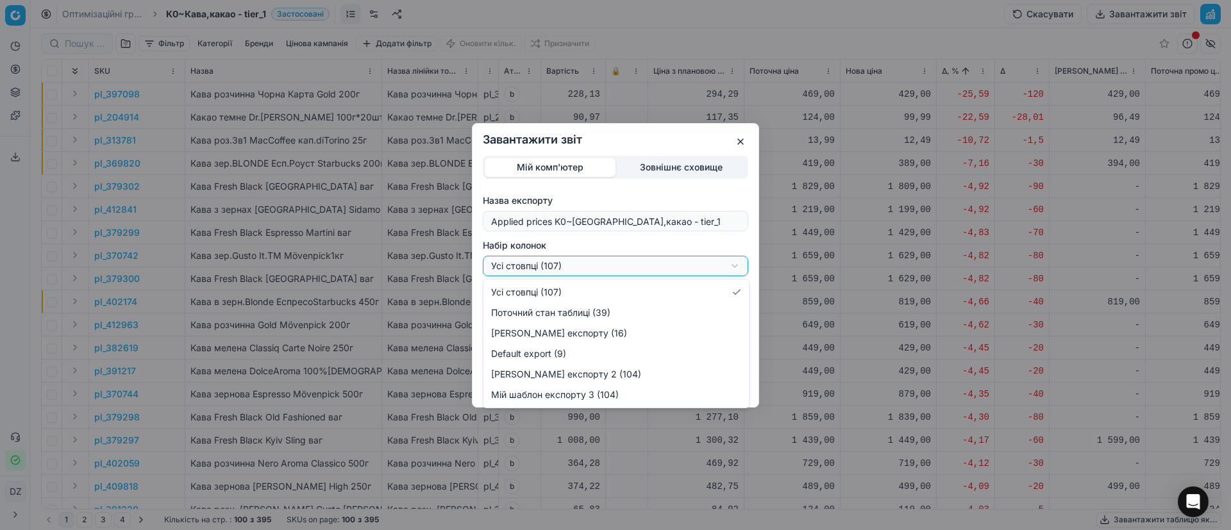
select select "custom"
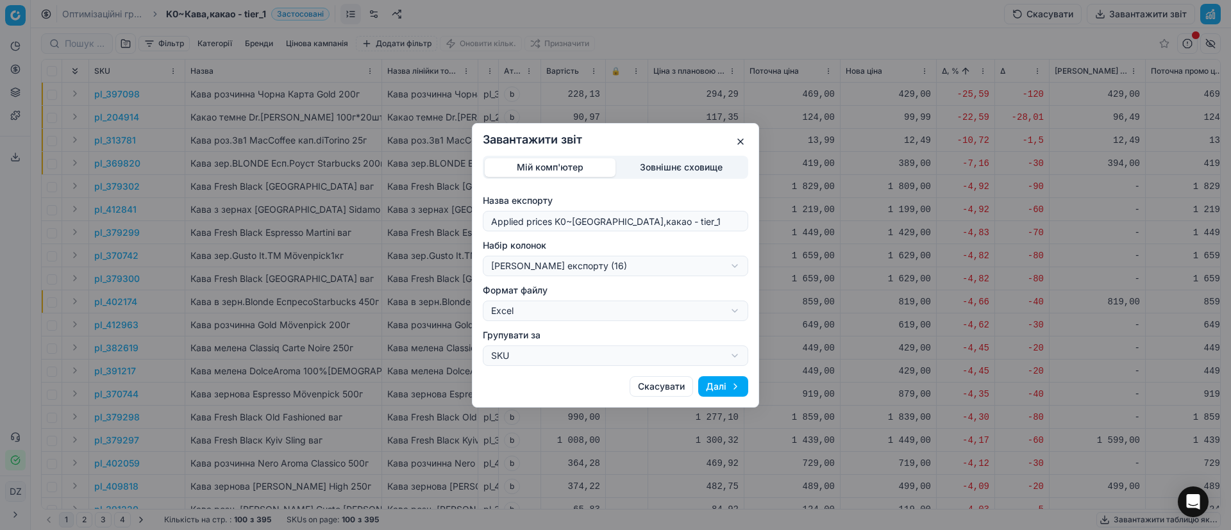
click at [734, 389] on button "Далі" at bounding box center [723, 386] width 50 height 21
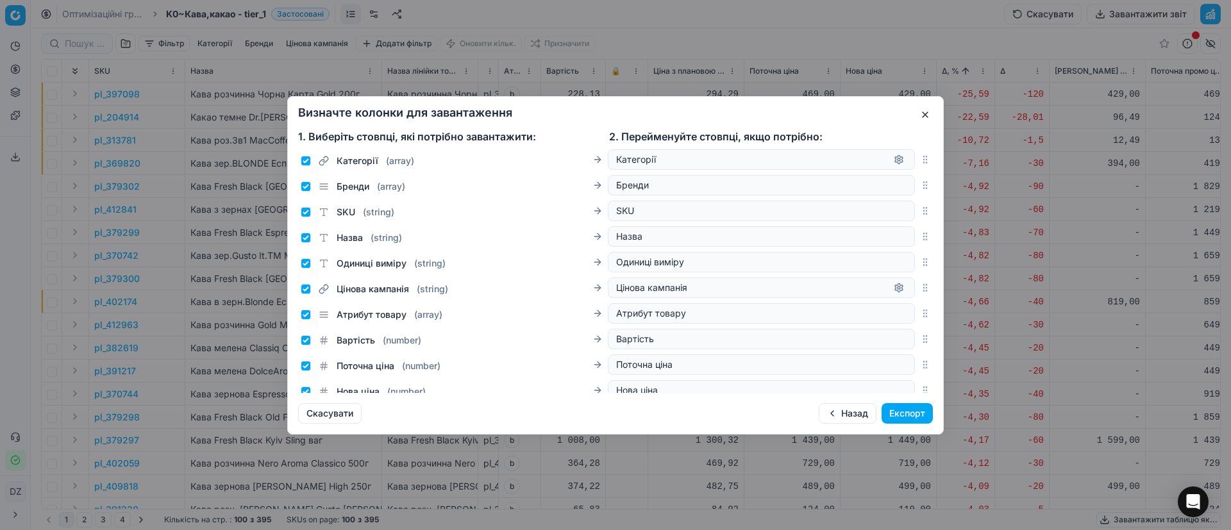
drag, startPoint x: 893, startPoint y: 406, endPoint x: 885, endPoint y: 410, distance: 8.0
click at [893, 406] on button "Експорт" at bounding box center [907, 413] width 51 height 21
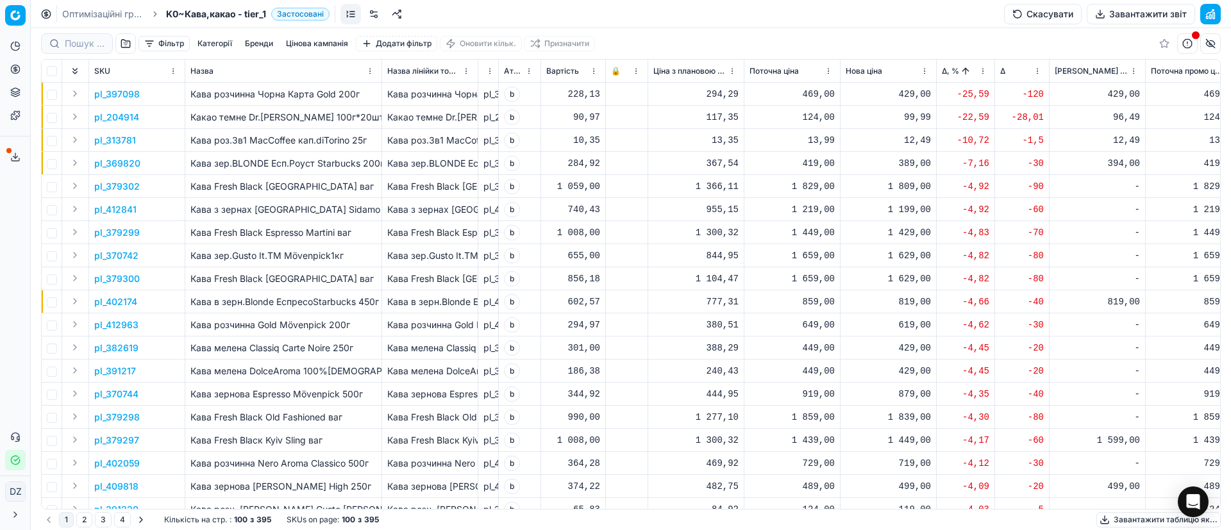
click at [5, 162] on button "Сервіс експорту" at bounding box center [15, 157] width 21 height 21
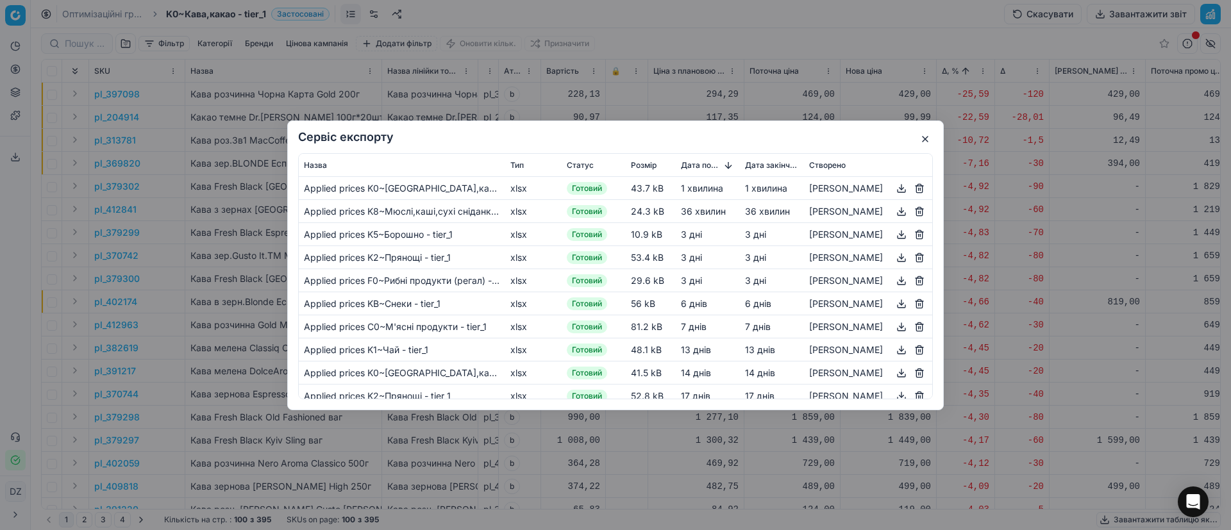
click at [894, 189] on button "button" at bounding box center [901, 187] width 15 height 15
click at [925, 135] on button "button" at bounding box center [925, 138] width 15 height 15
